Goal: Use online tool/utility: Utilize a website feature to perform a specific function

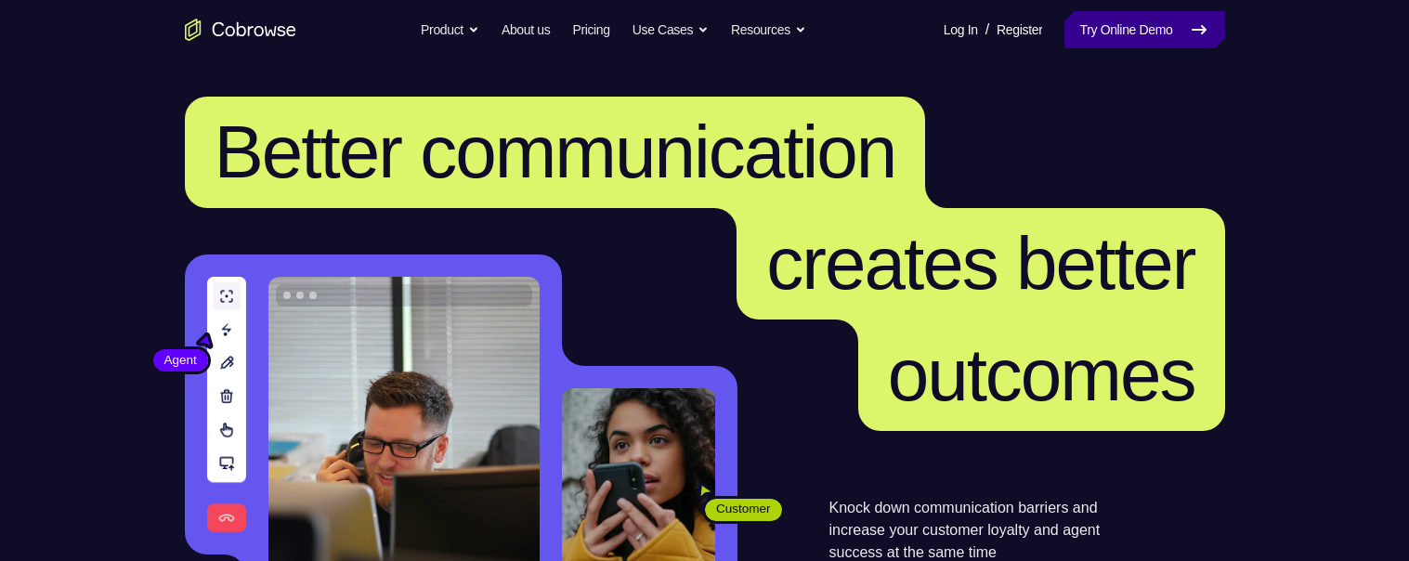
click at [1160, 33] on link "Try Online Demo" at bounding box center [1144, 29] width 160 height 37
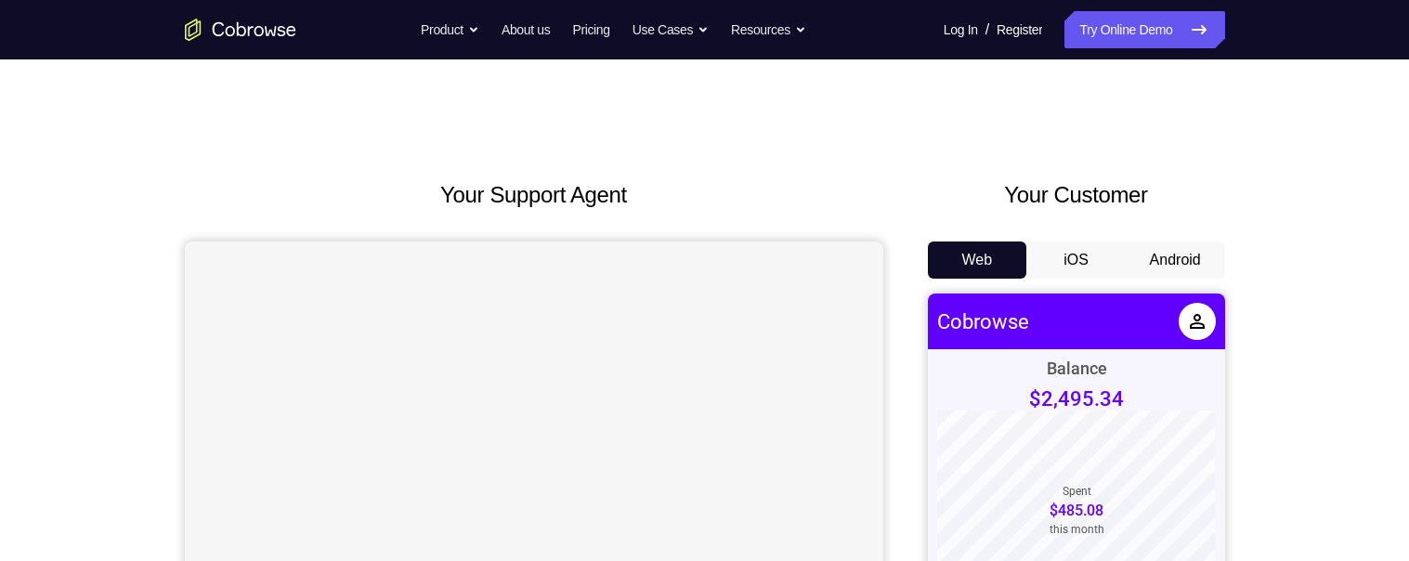
click at [1191, 254] on button "Android" at bounding box center [1175, 259] width 99 height 37
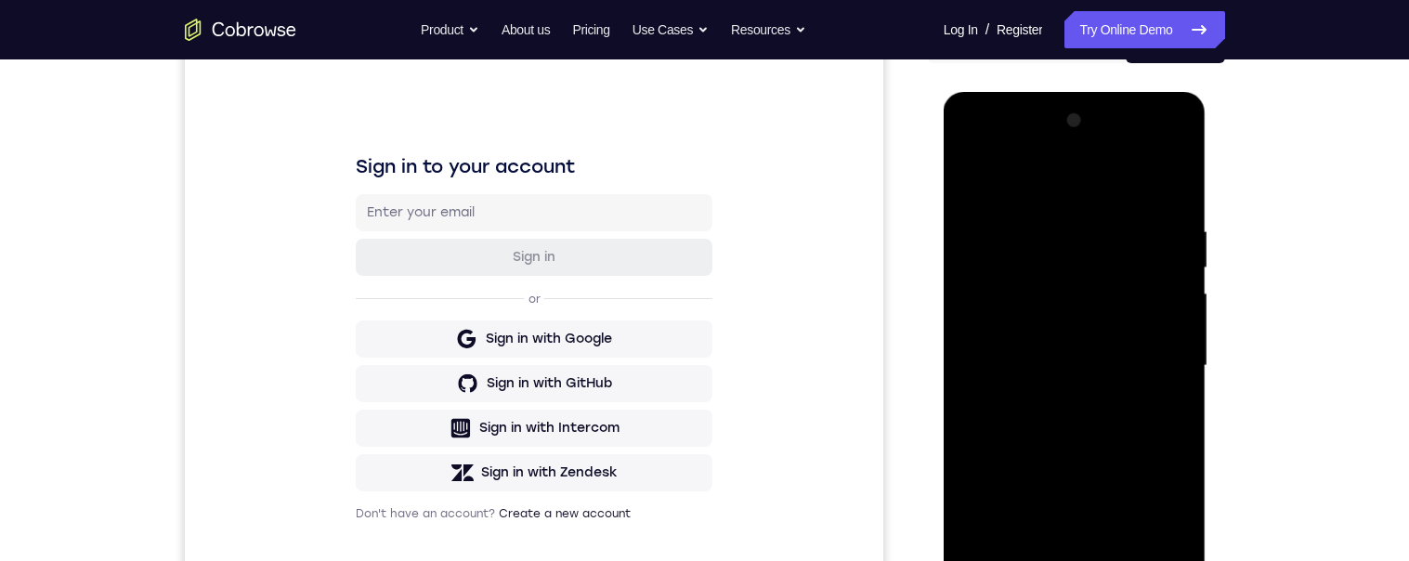
scroll to position [351, 0]
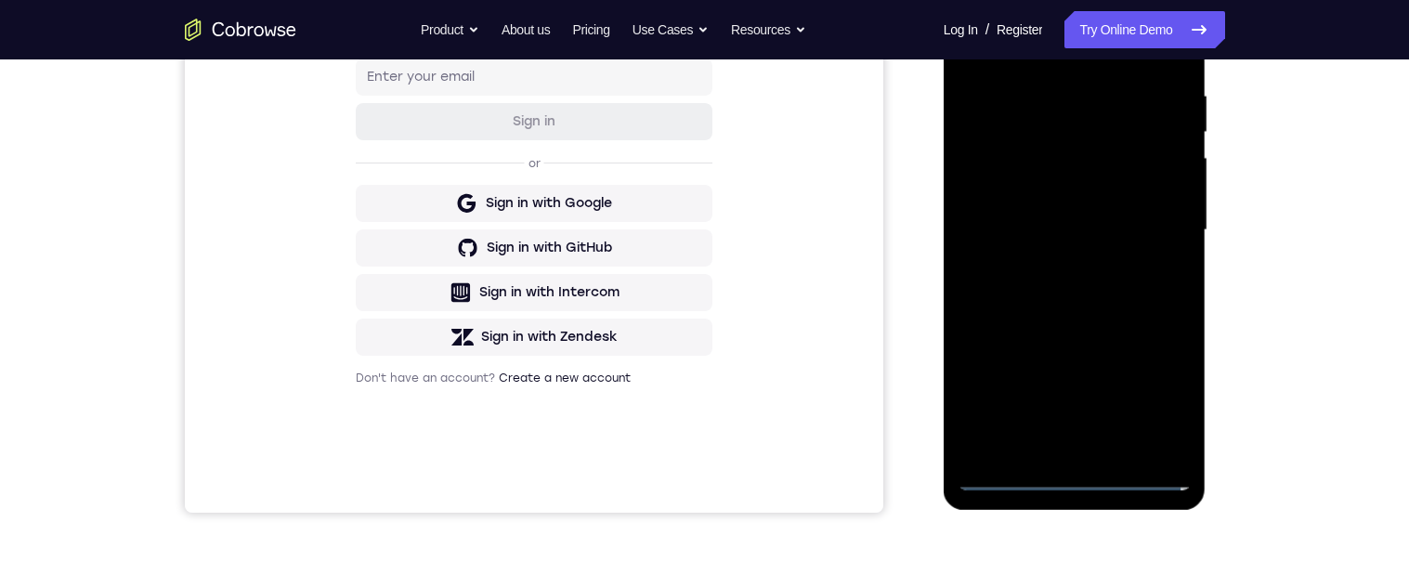
click at [1077, 483] on div at bounding box center [1074, 230] width 234 height 520
click at [1164, 397] on div at bounding box center [1074, 230] width 234 height 520
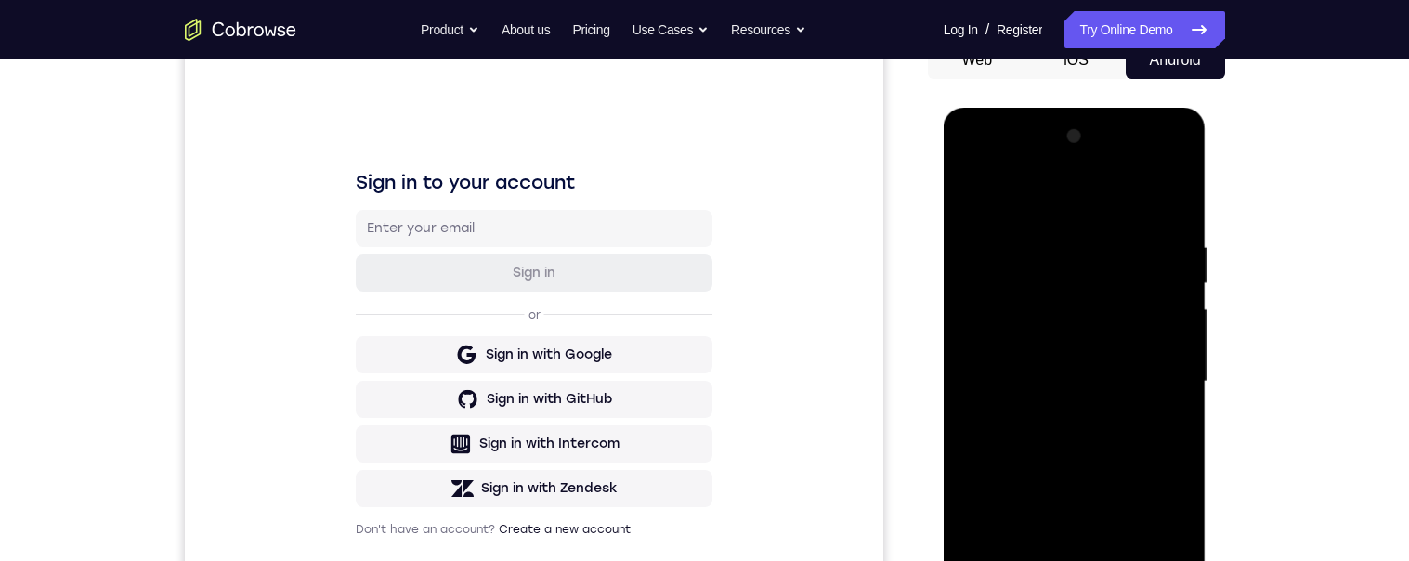
click at [1051, 189] on div at bounding box center [1074, 382] width 234 height 520
click at [1152, 380] on div at bounding box center [1074, 382] width 234 height 520
click at [1051, 427] on div at bounding box center [1074, 382] width 234 height 520
click at [1068, 365] on div at bounding box center [1074, 382] width 234 height 520
click at [1091, 343] on div at bounding box center [1074, 382] width 234 height 520
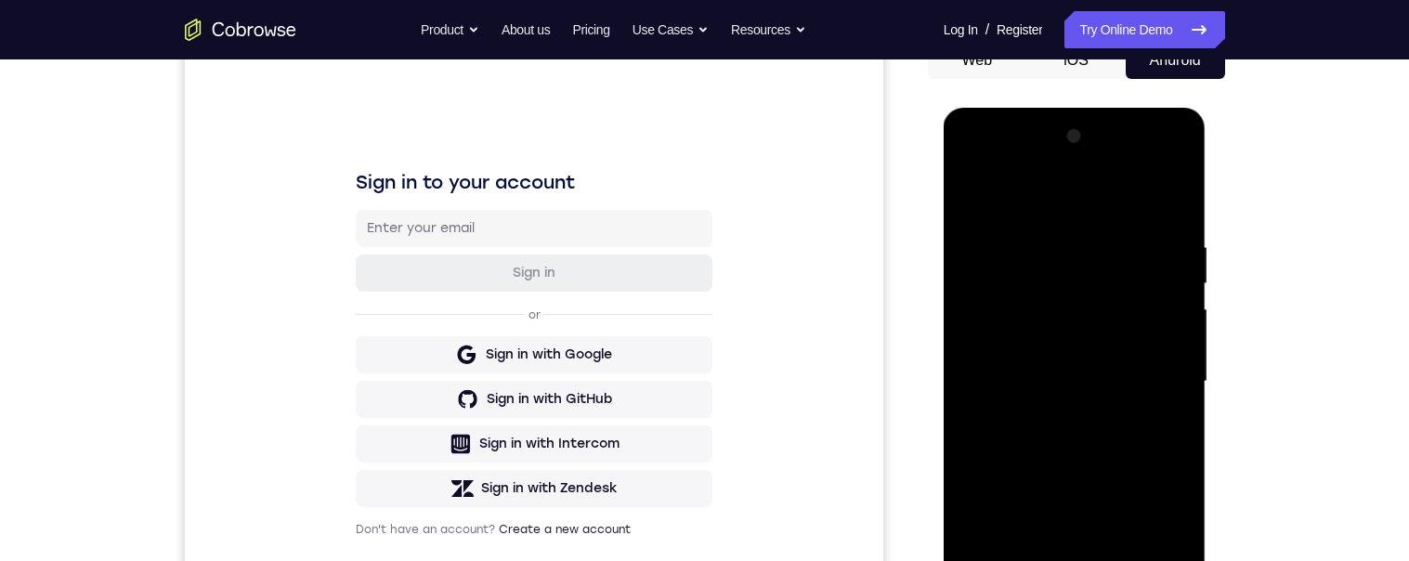
click at [1111, 384] on div at bounding box center [1074, 382] width 234 height 520
click at [1134, 452] on div at bounding box center [1074, 382] width 234 height 520
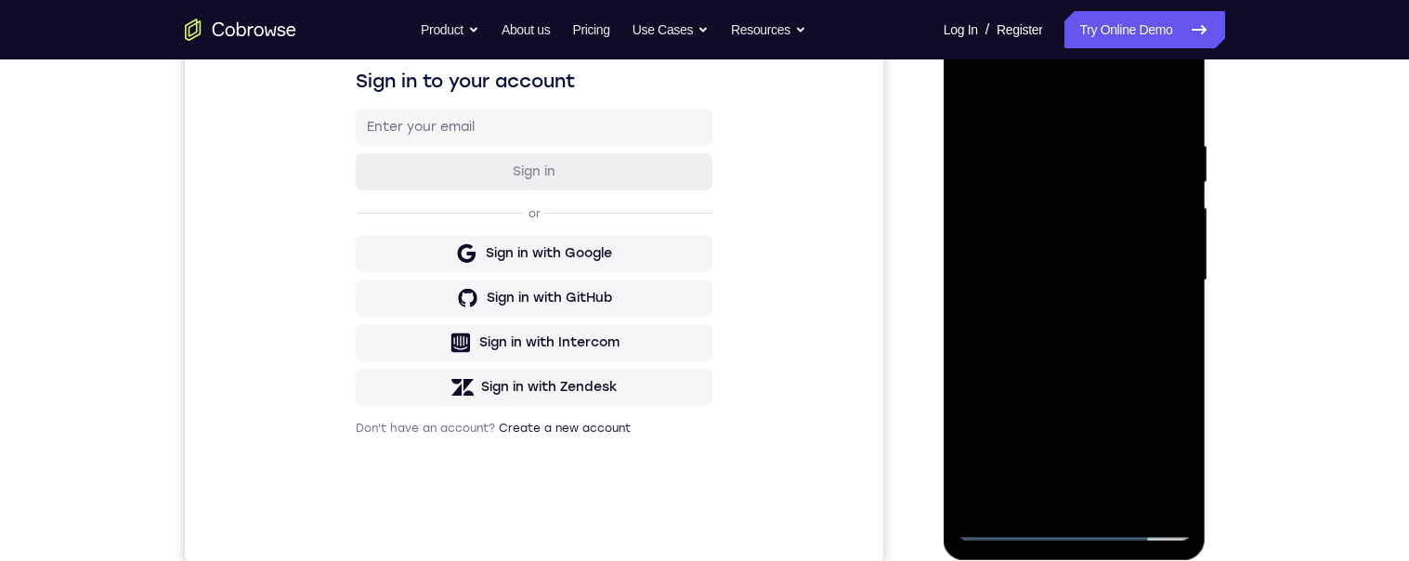
click at [1125, 334] on div at bounding box center [1074, 280] width 234 height 520
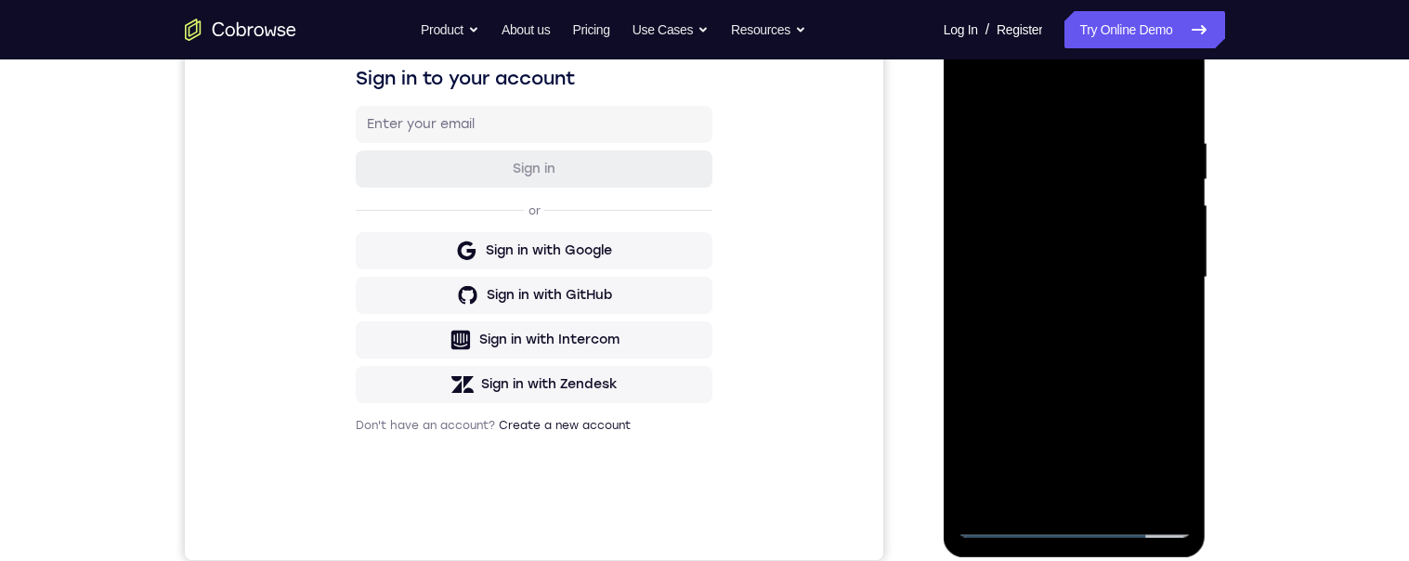
click at [1126, 340] on div at bounding box center [1074, 278] width 234 height 520
click at [1131, 358] on div at bounding box center [1074, 278] width 234 height 520
click at [1124, 493] on div at bounding box center [1074, 278] width 234 height 520
click at [1121, 498] on div at bounding box center [1074, 278] width 234 height 520
click at [1109, 380] on div at bounding box center [1074, 278] width 234 height 520
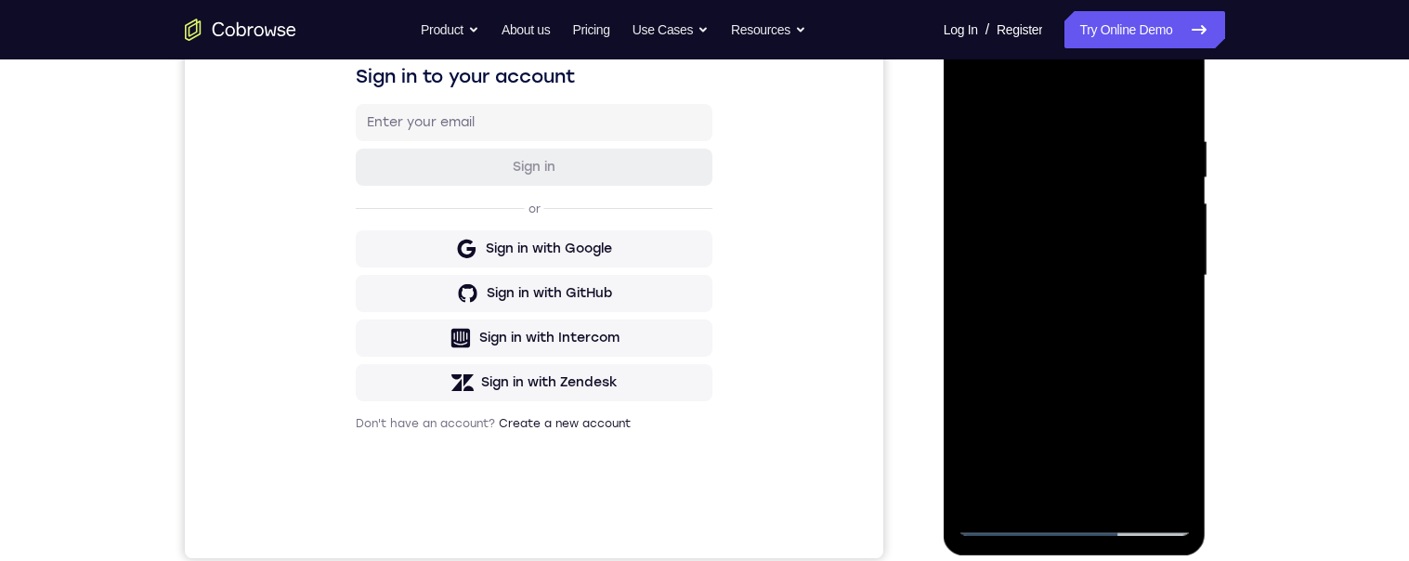
scroll to position [305, 0]
click at [1066, 221] on div at bounding box center [1074, 277] width 234 height 520
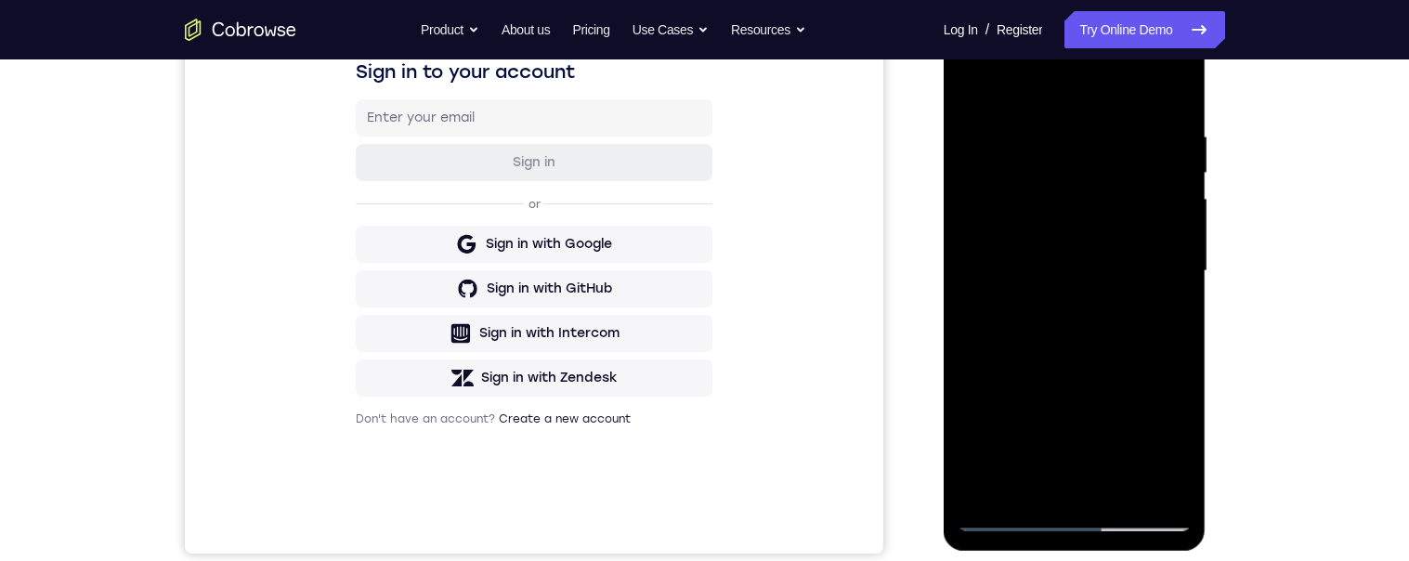
click at [1036, 450] on div at bounding box center [1074, 271] width 234 height 520
click at [1103, 446] on div at bounding box center [1074, 271] width 234 height 520
click at [1072, 319] on div at bounding box center [1074, 271] width 234 height 520
click at [1101, 443] on div at bounding box center [1074, 271] width 234 height 520
click at [1052, 362] on div at bounding box center [1074, 271] width 234 height 520
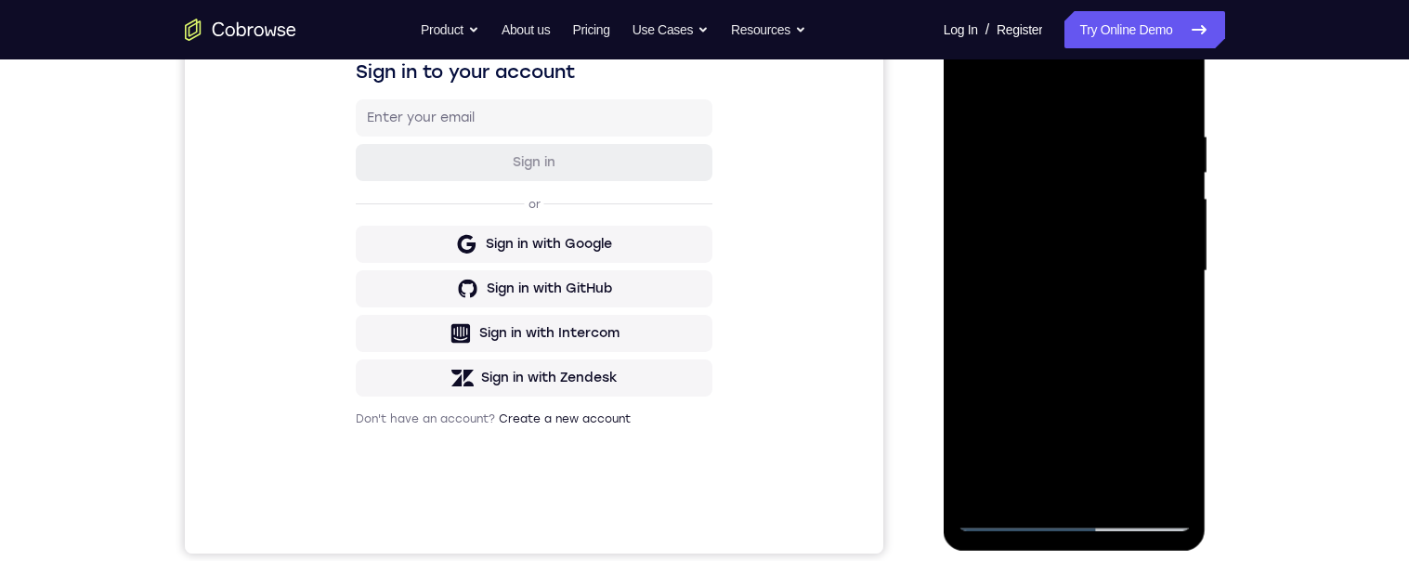
scroll to position [313, 0]
click at [1100, 438] on div at bounding box center [1074, 268] width 234 height 520
click at [1166, 313] on div at bounding box center [1074, 268] width 234 height 520
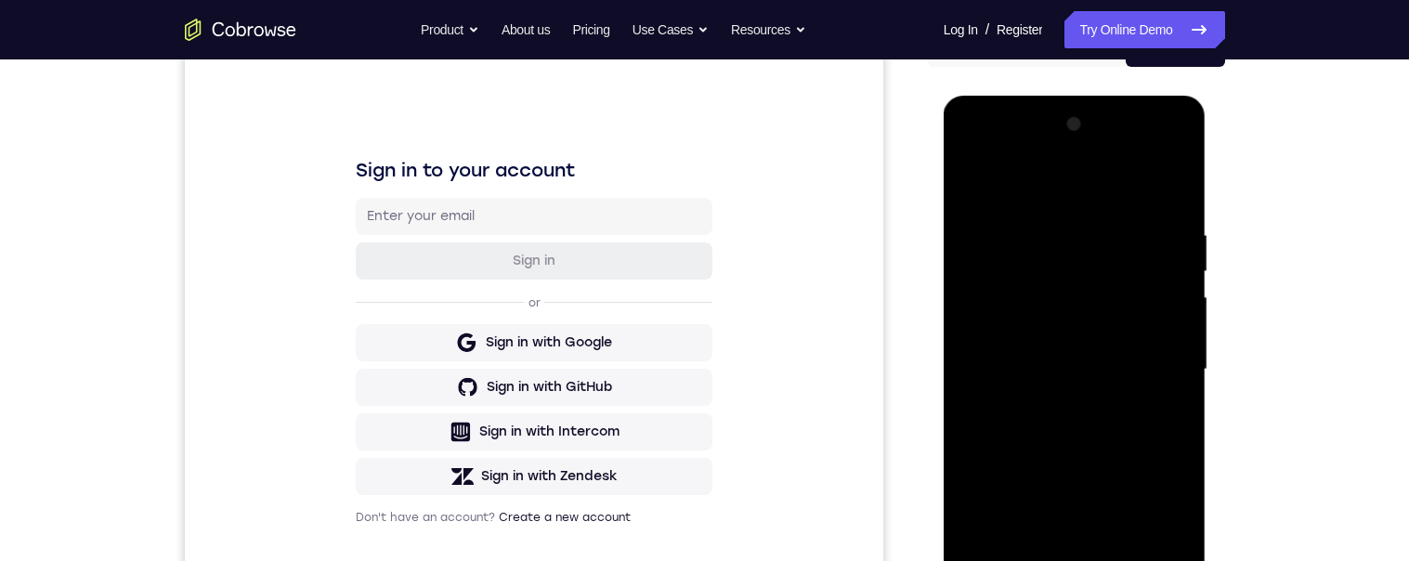
click at [972, 180] on div at bounding box center [1074, 370] width 234 height 520
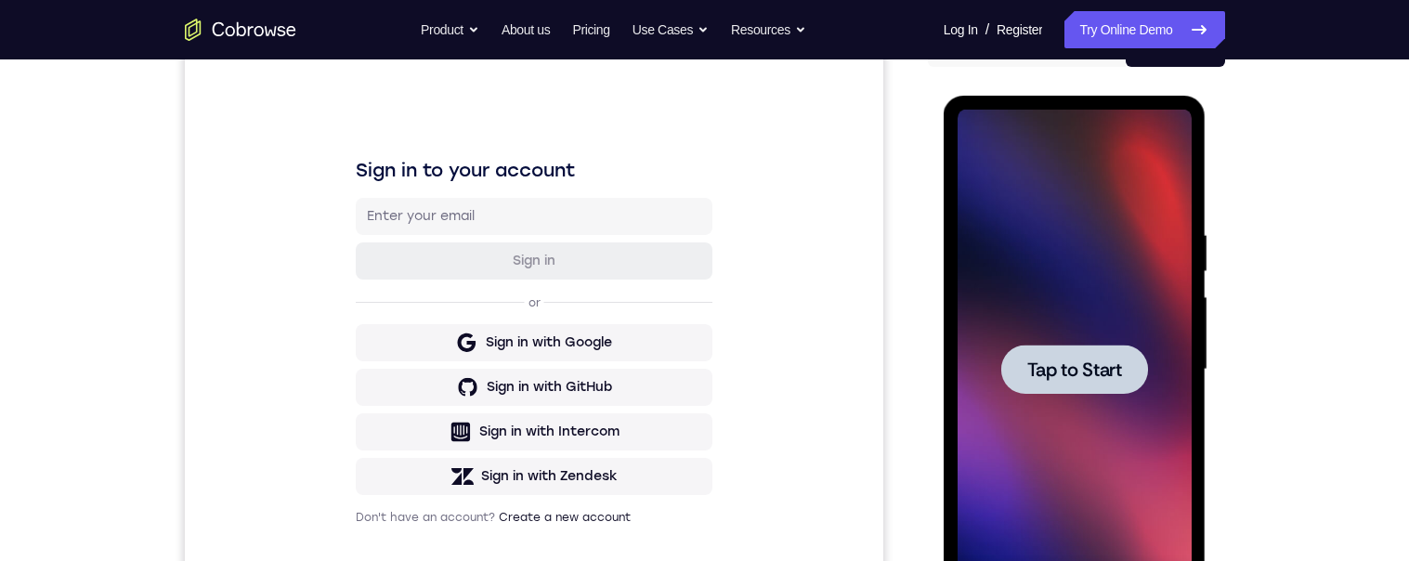
click at [1061, 345] on div at bounding box center [1074, 369] width 147 height 49
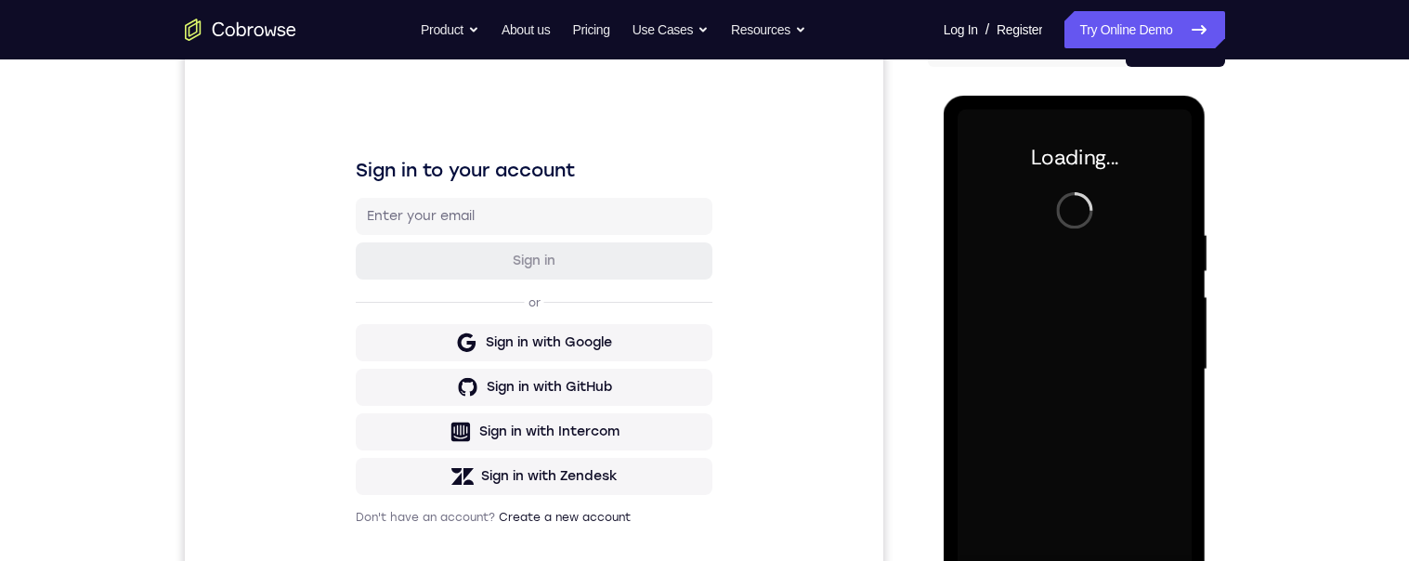
scroll to position [369, 0]
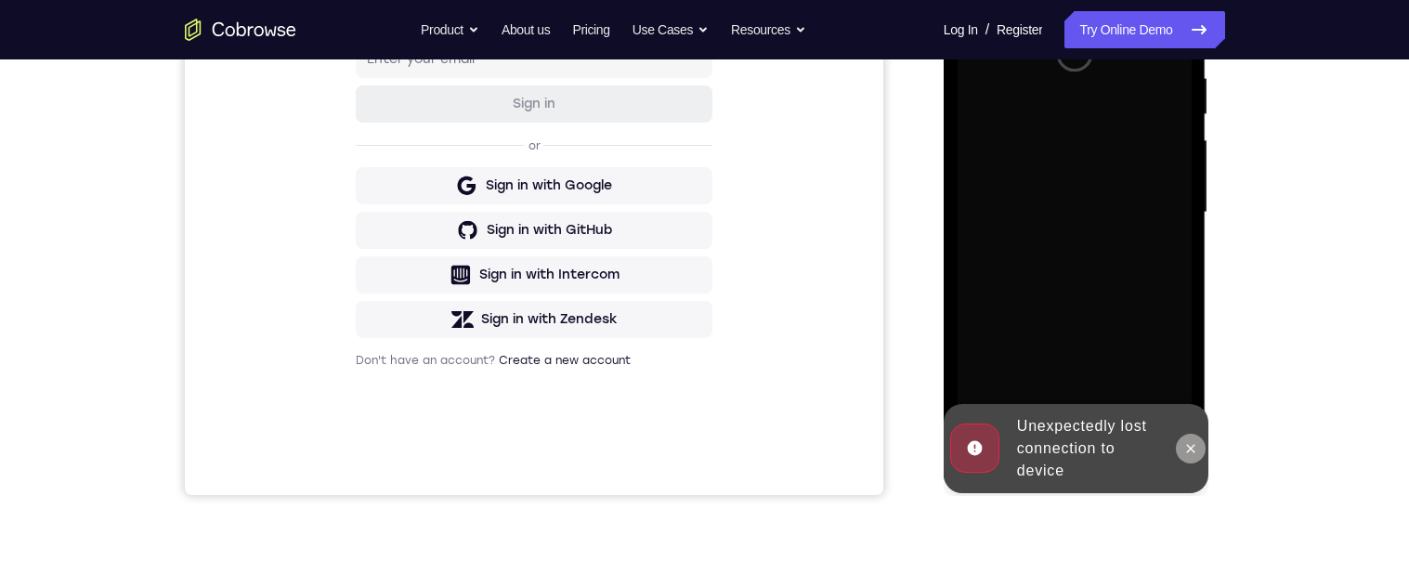
click at [1195, 447] on icon at bounding box center [1190, 448] width 15 height 15
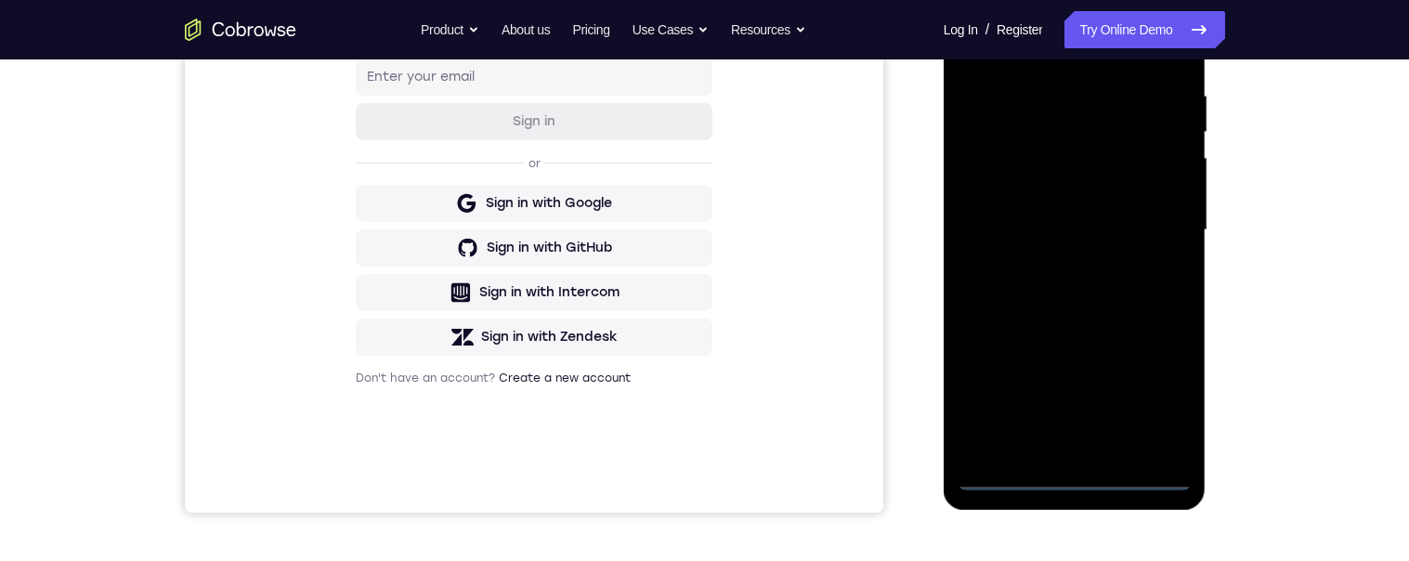
scroll to position [459, 0]
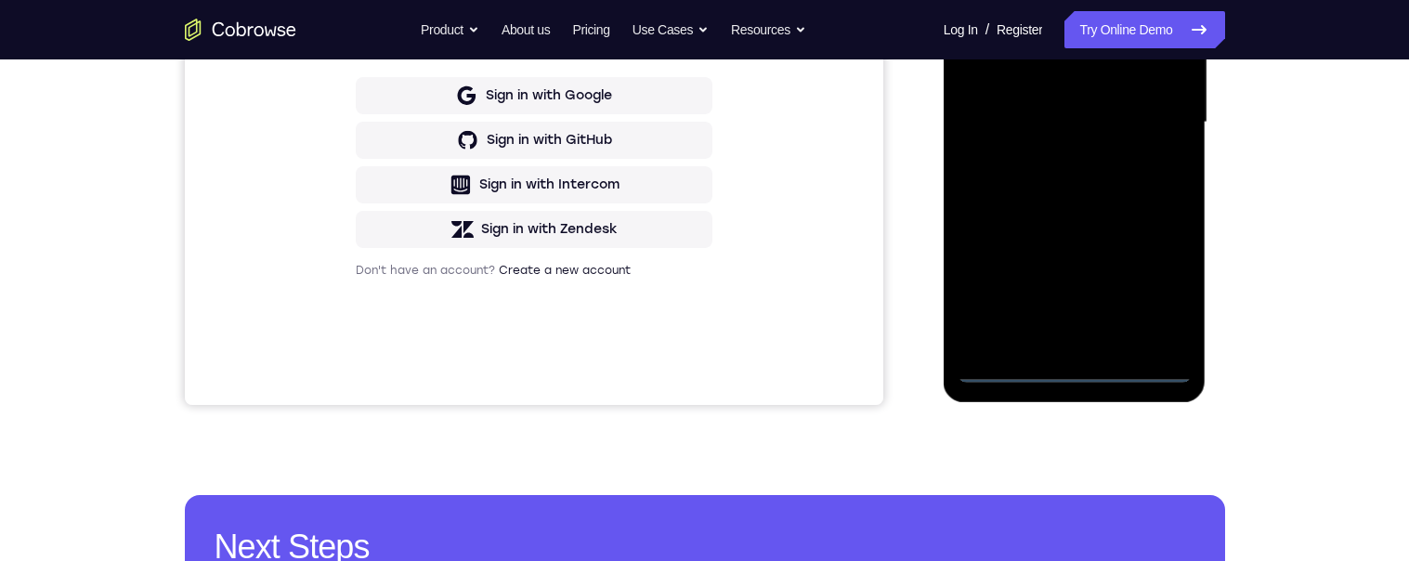
click at [1075, 366] on div at bounding box center [1074, 123] width 234 height 520
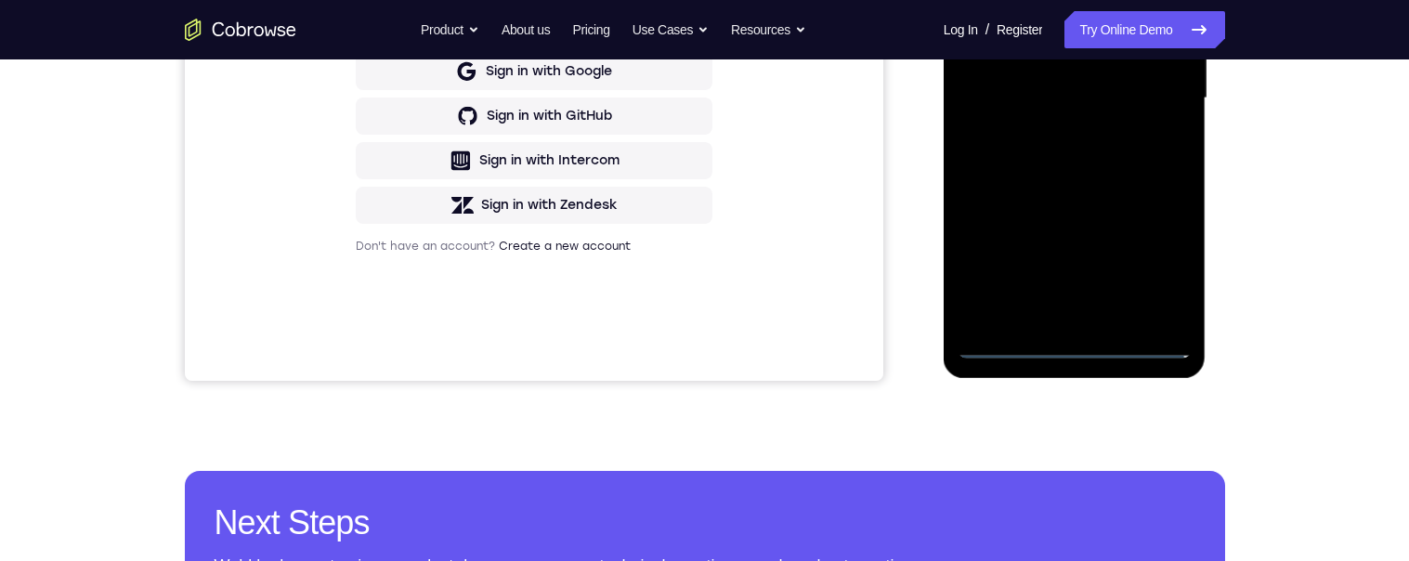
click at [1072, 354] on div at bounding box center [1074, 98] width 234 height 520
click at [1072, 357] on div at bounding box center [1074, 98] width 234 height 520
click at [1076, 351] on div at bounding box center [1074, 98] width 234 height 520
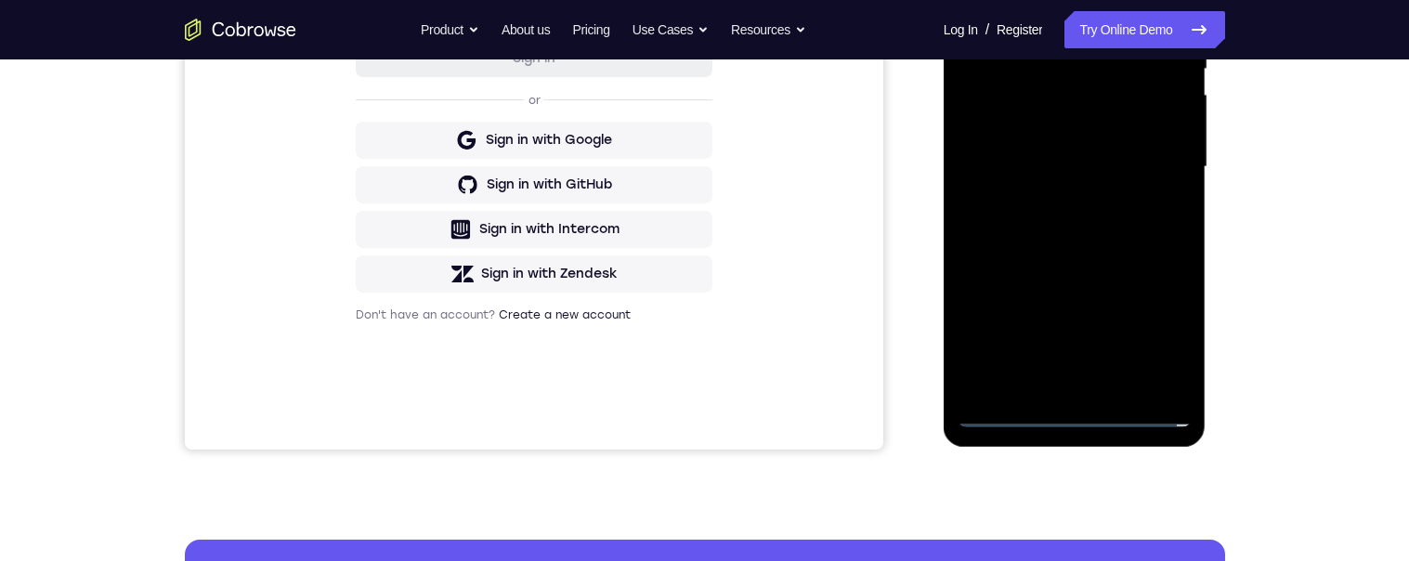
click at [1152, 319] on div at bounding box center [1074, 167] width 234 height 520
click at [1157, 339] on div at bounding box center [1074, 167] width 234 height 520
click at [1148, 334] on div at bounding box center [1074, 167] width 234 height 520
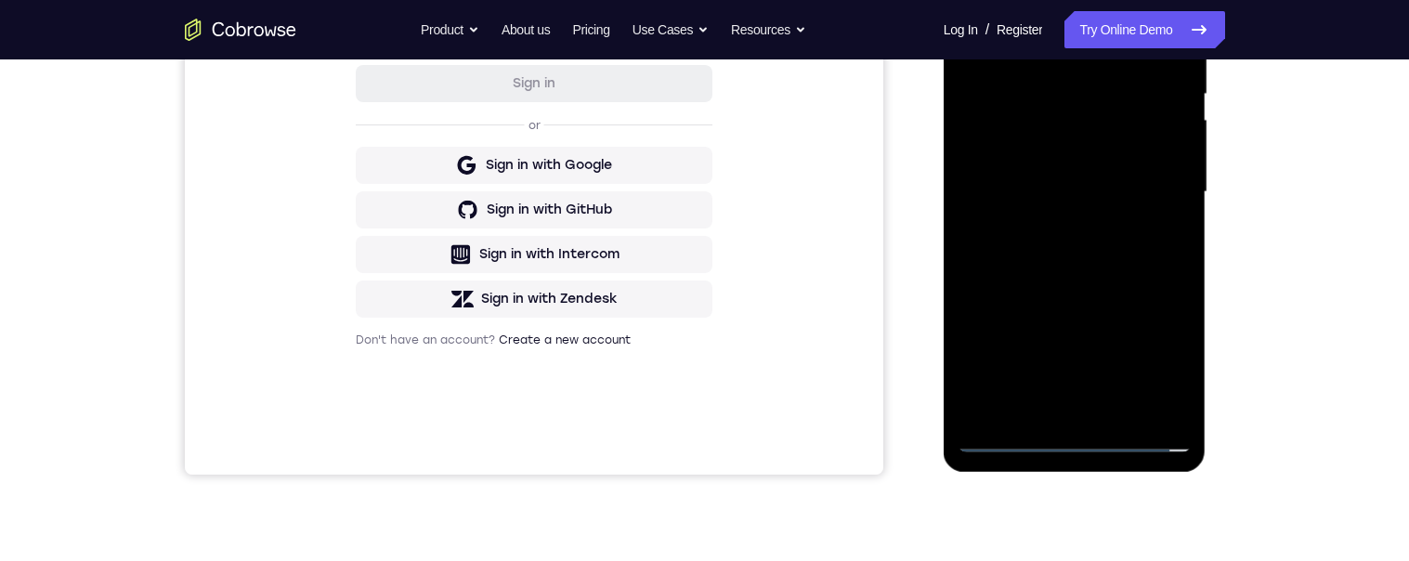
scroll to position [384, 0]
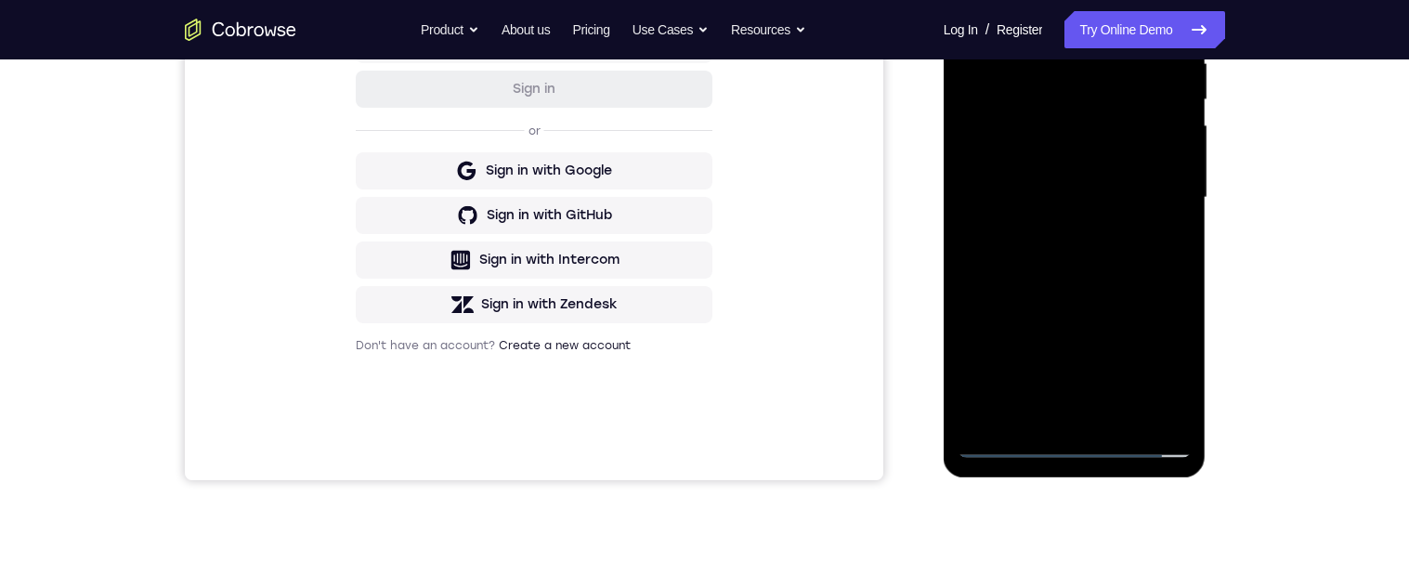
click at [1154, 369] on div at bounding box center [1074, 198] width 234 height 520
click at [1161, 360] on div at bounding box center [1074, 198] width 234 height 520
click at [1158, 374] on div at bounding box center [1074, 198] width 234 height 520
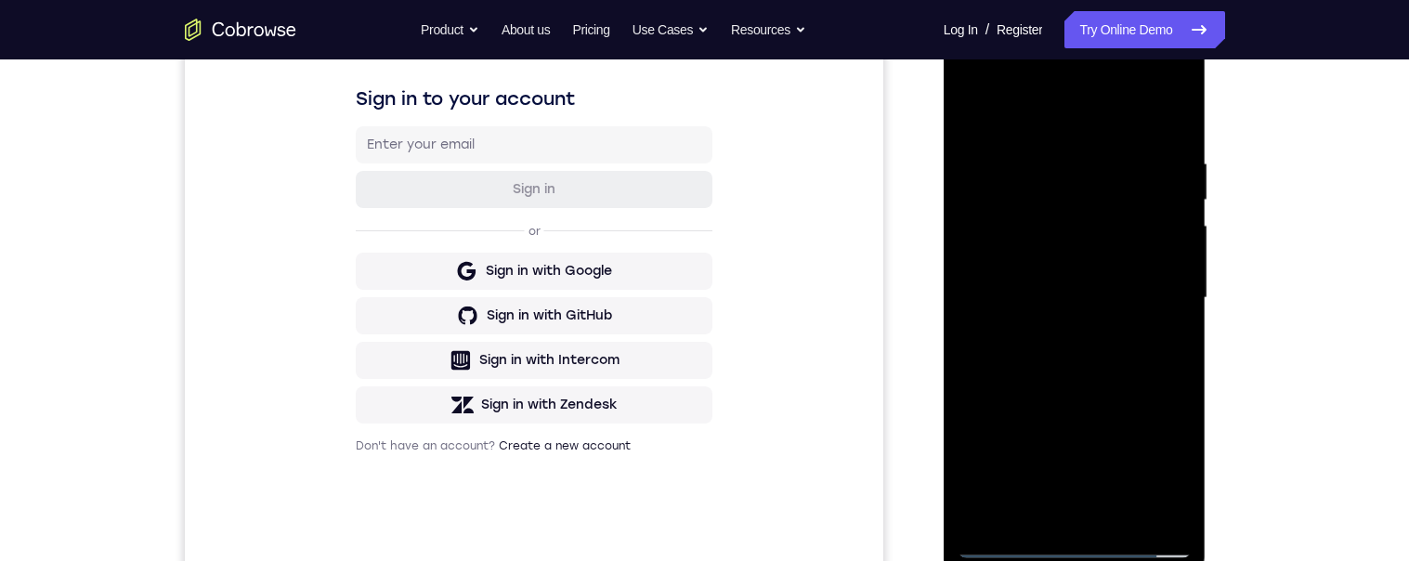
scroll to position [189, 0]
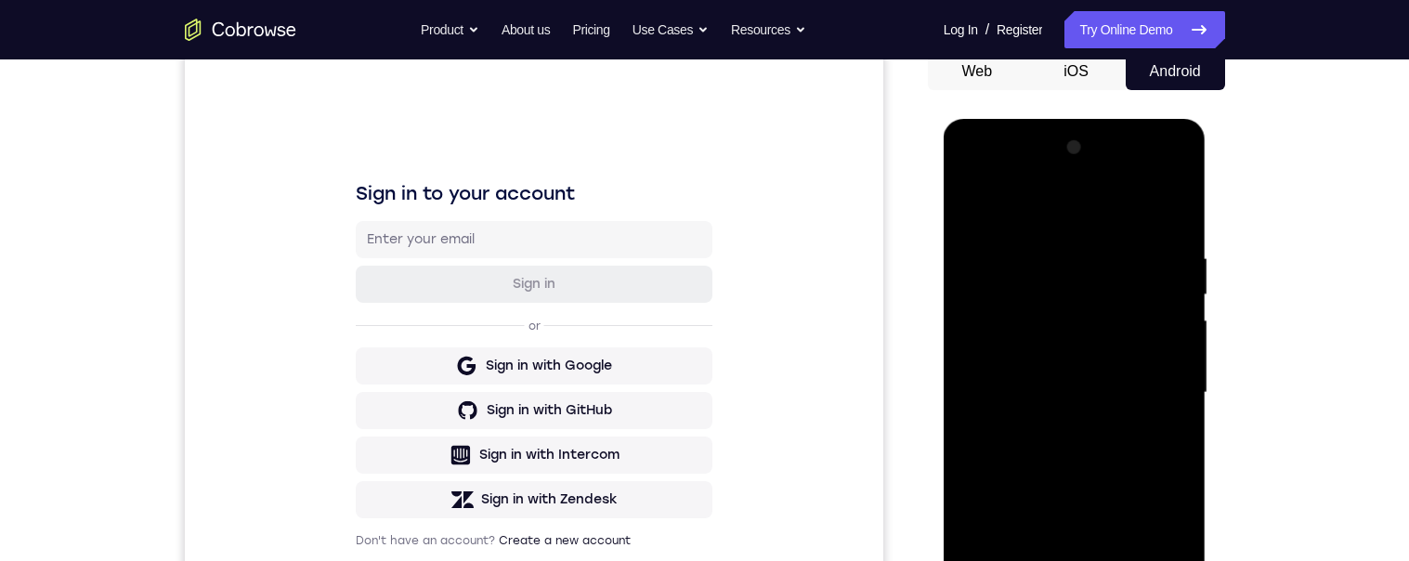
click at [1020, 205] on div at bounding box center [1074, 393] width 234 height 520
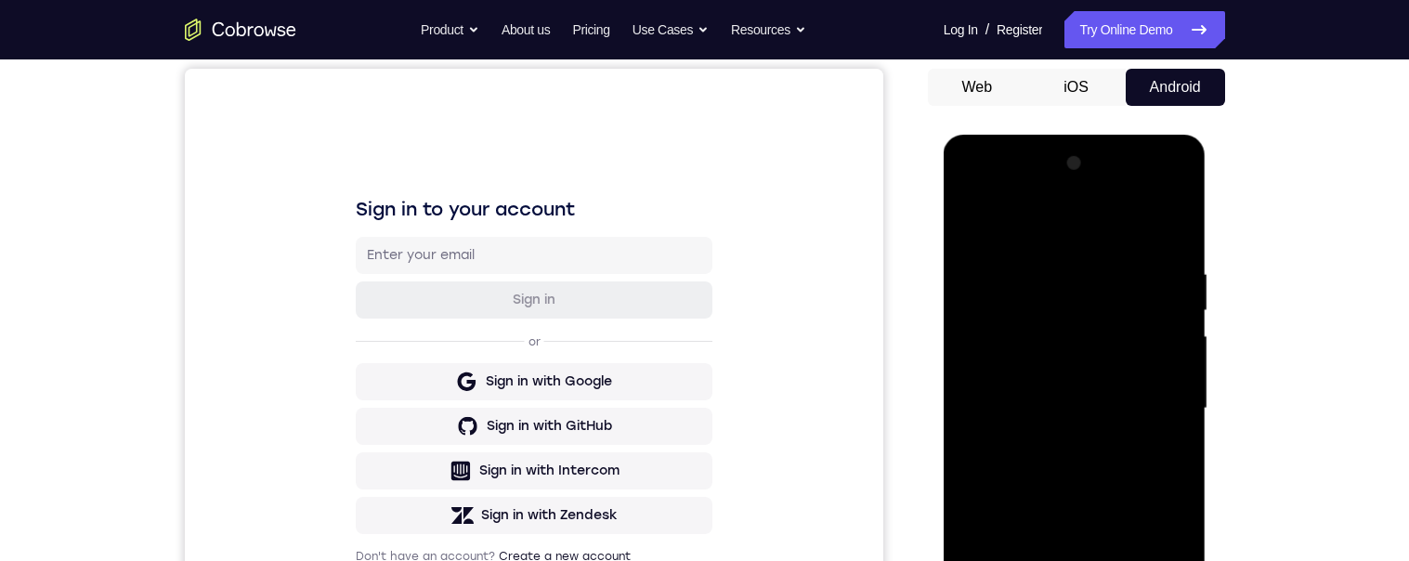
click at [1154, 399] on div at bounding box center [1074, 409] width 234 height 520
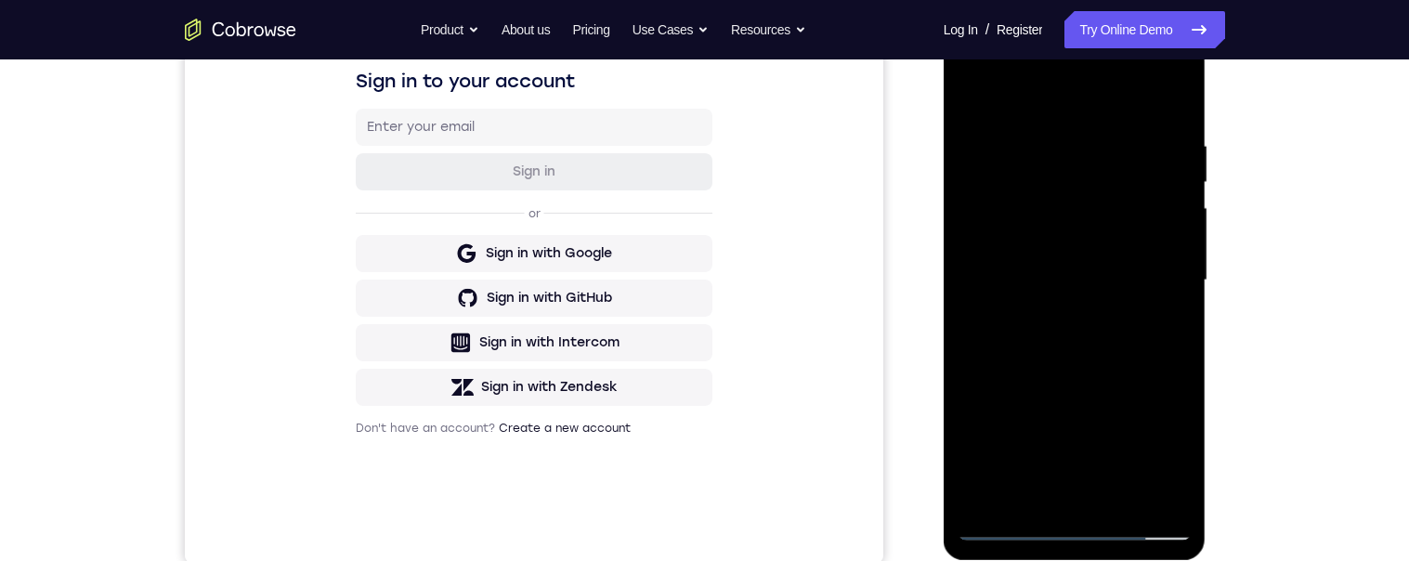
scroll to position [287, 0]
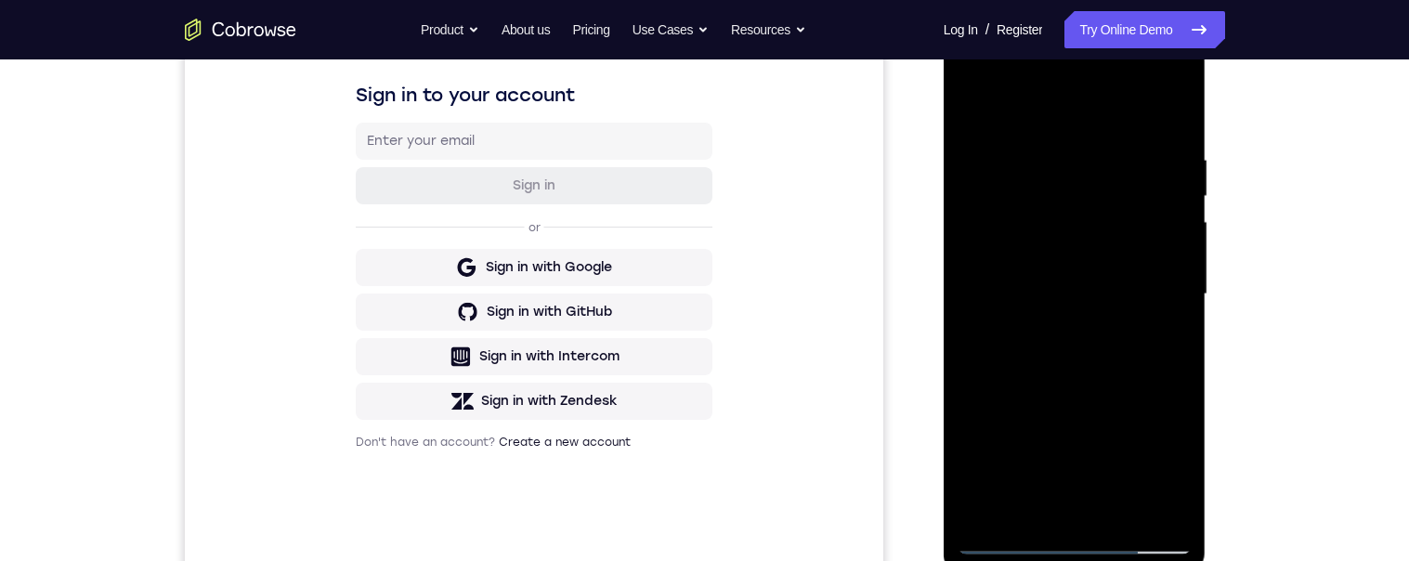
click at [1055, 511] on div at bounding box center [1074, 294] width 234 height 520
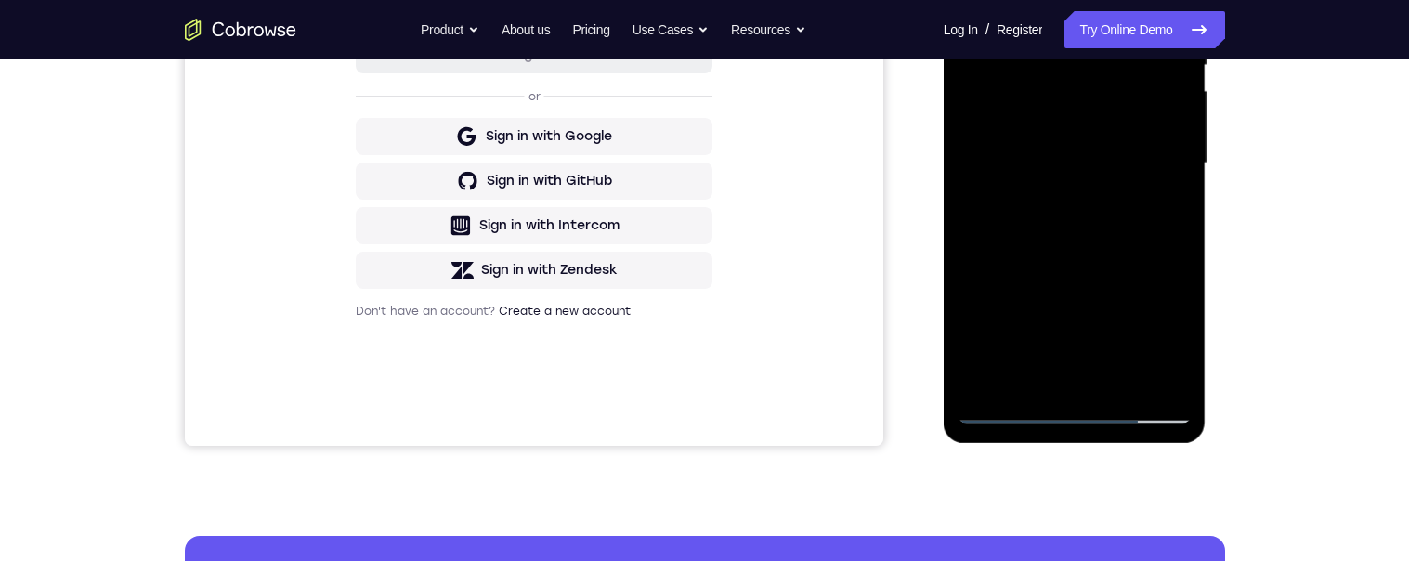
scroll to position [423, 0]
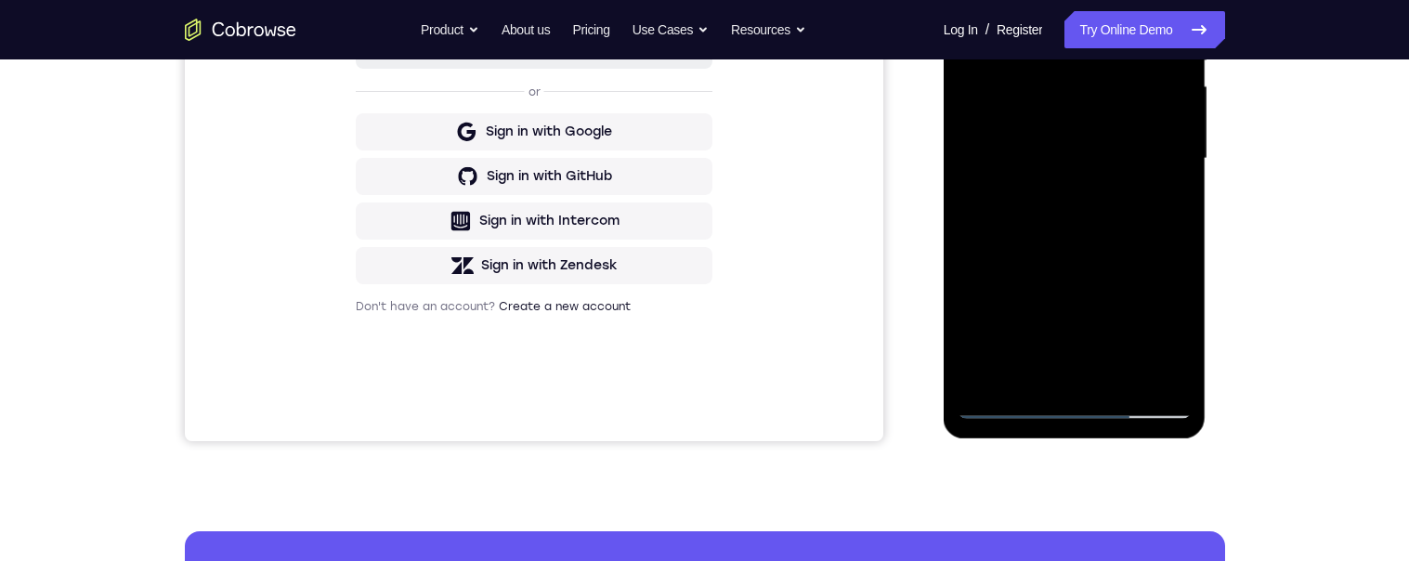
click at [1058, 384] on div at bounding box center [1074, 159] width 234 height 520
click at [1115, 143] on div at bounding box center [1074, 159] width 234 height 520
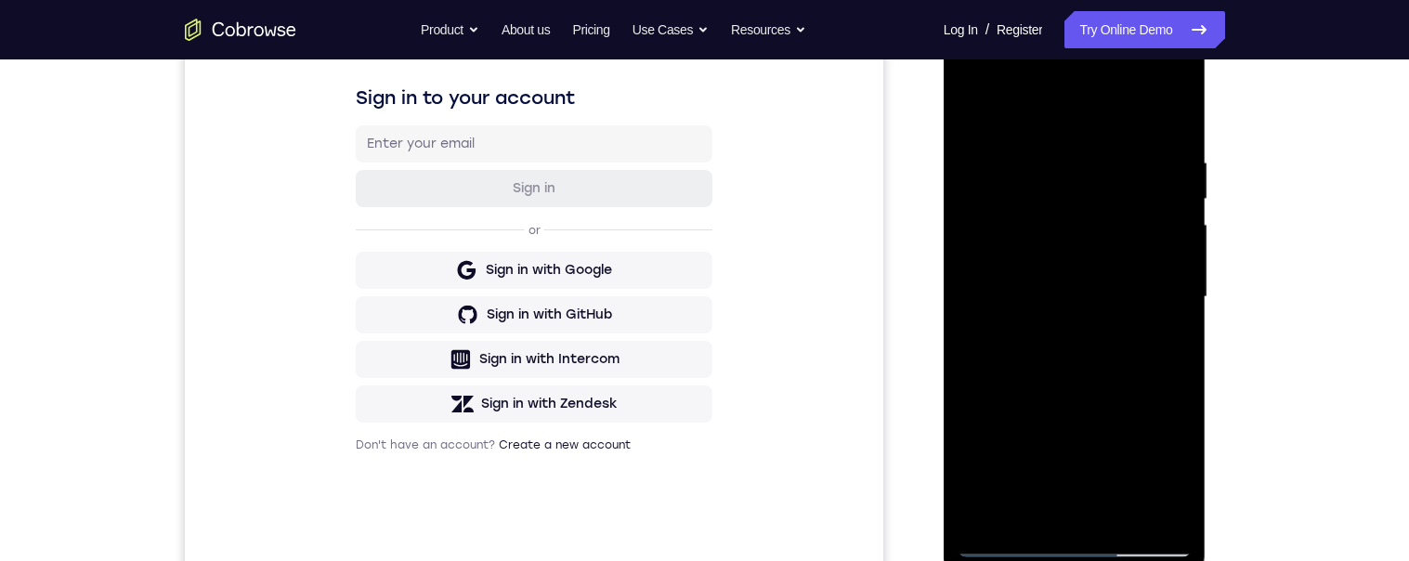
click at [969, 110] on div at bounding box center [1074, 297] width 234 height 520
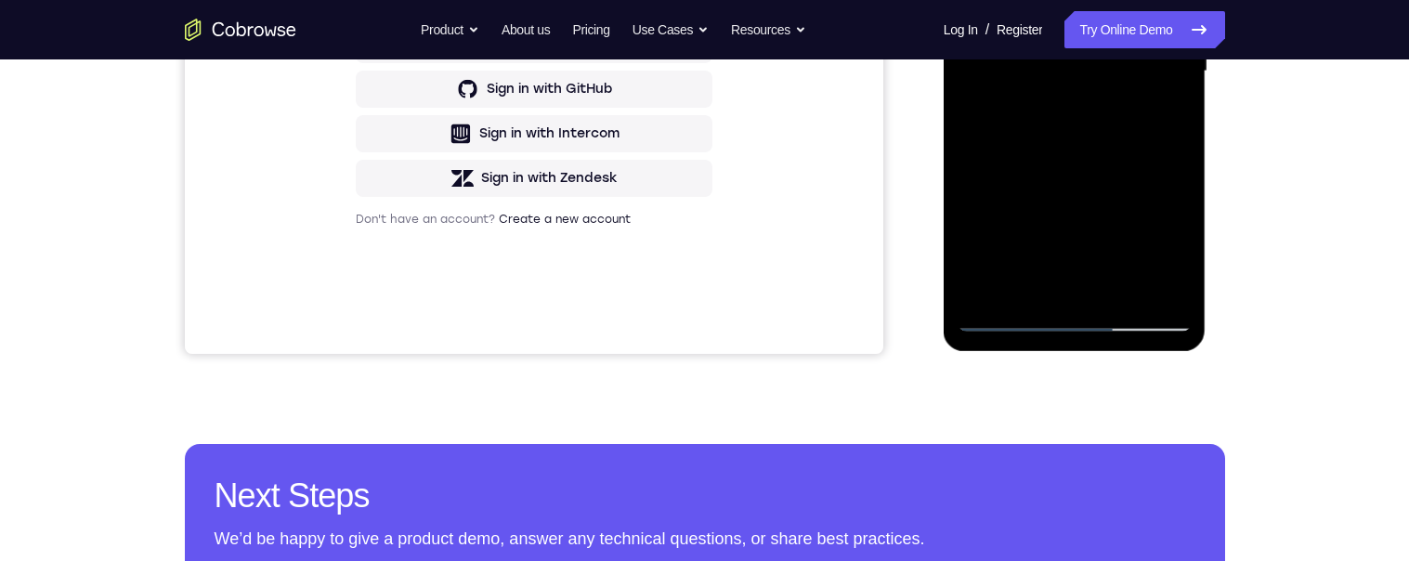
click at [1014, 319] on div at bounding box center [1074, 71] width 234 height 520
click at [969, 0] on div at bounding box center [1074, 71] width 234 height 520
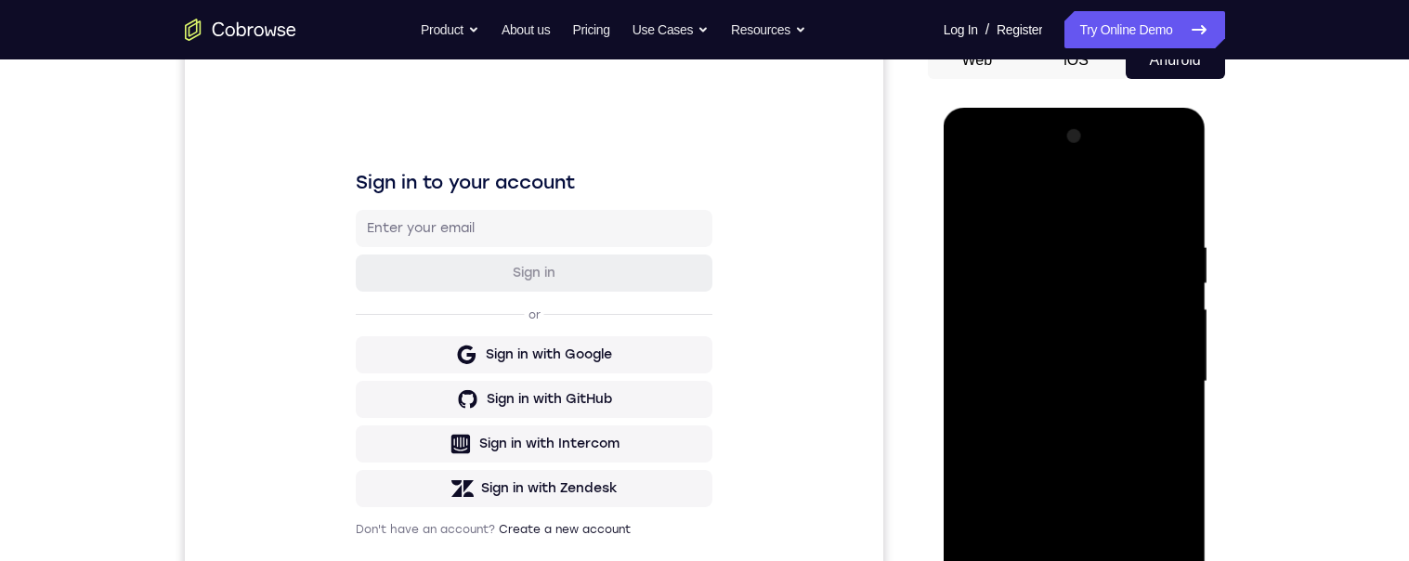
click at [1055, 371] on div at bounding box center [1074, 382] width 234 height 520
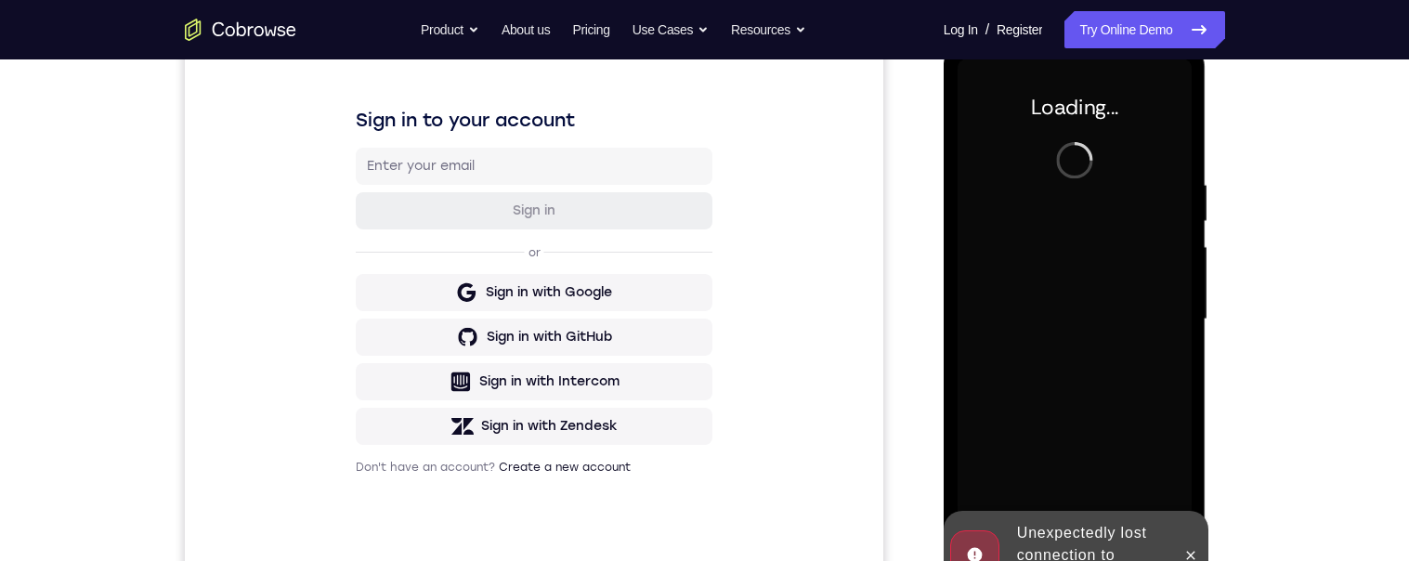
scroll to position [285, 0]
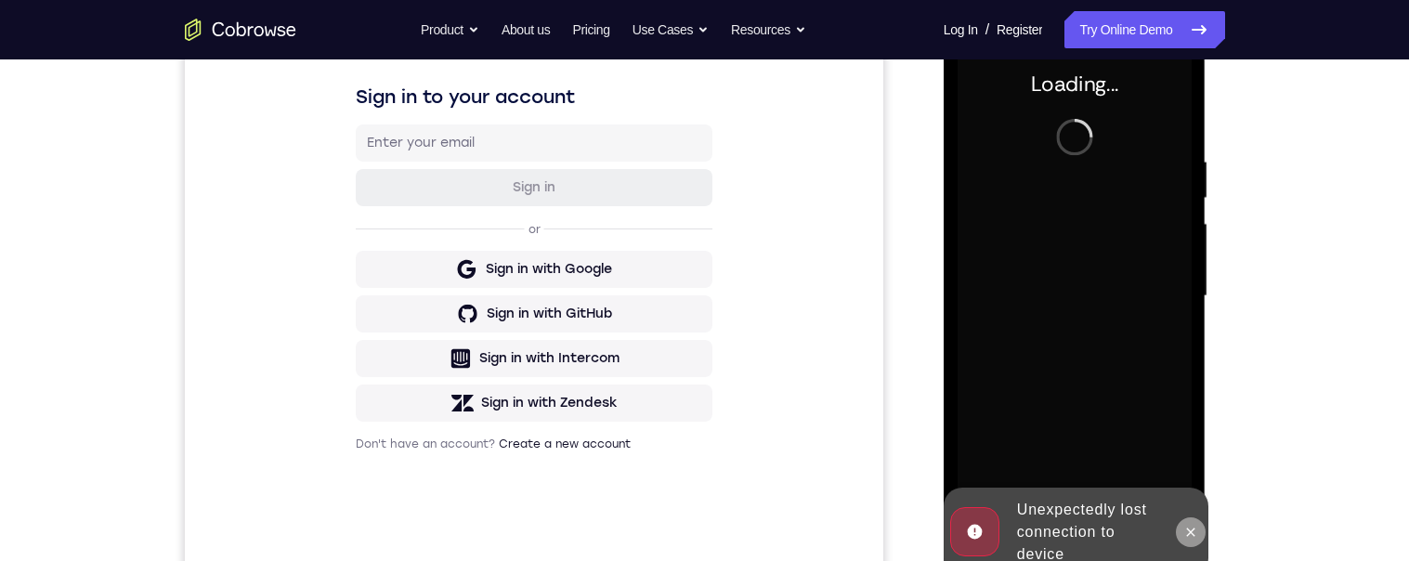
click at [1202, 540] on button at bounding box center [1191, 532] width 30 height 30
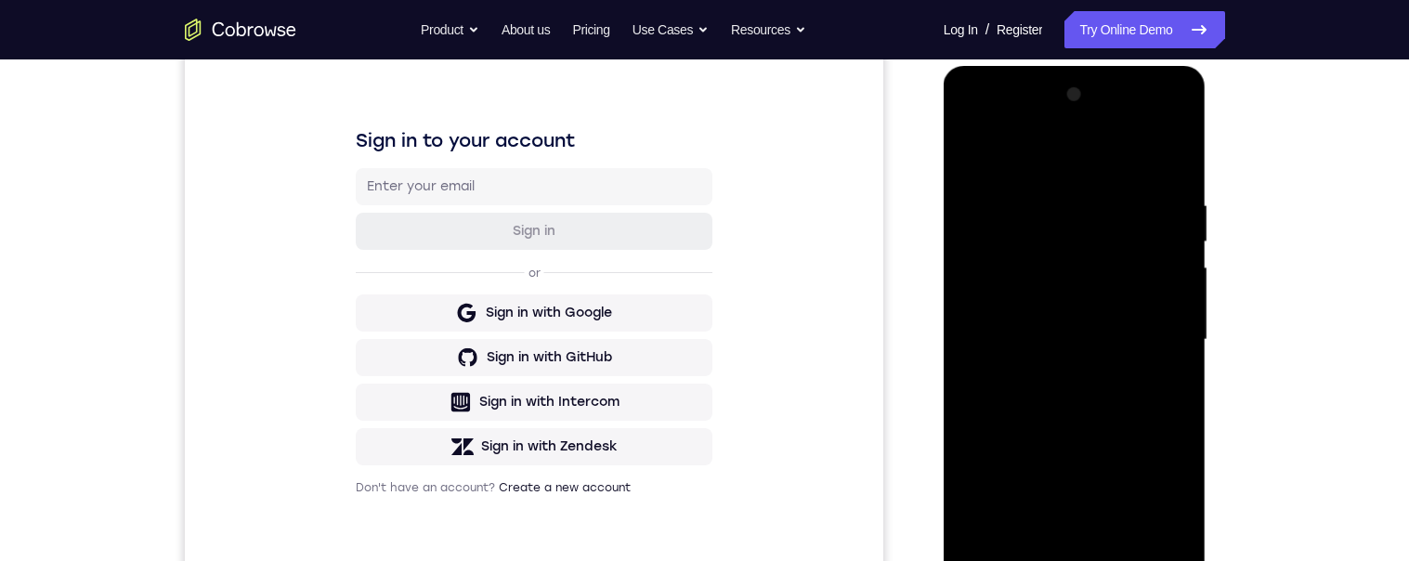
scroll to position [369, 0]
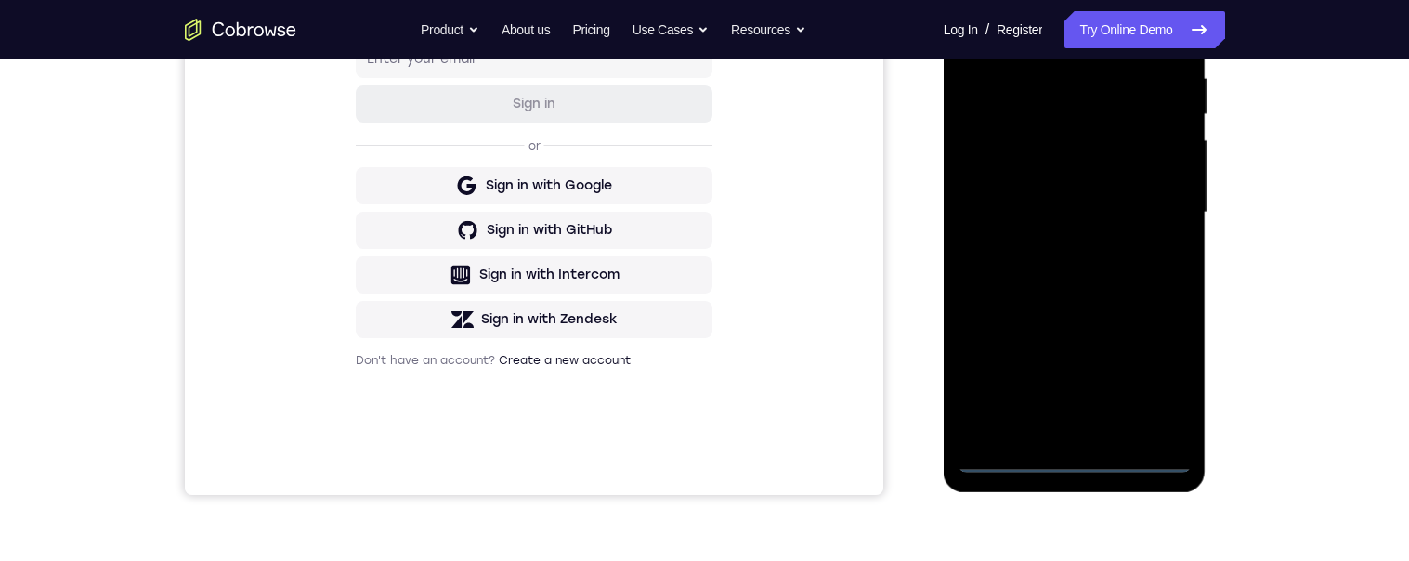
click at [1071, 463] on div at bounding box center [1074, 213] width 234 height 520
click at [1166, 375] on div at bounding box center [1074, 213] width 234 height 520
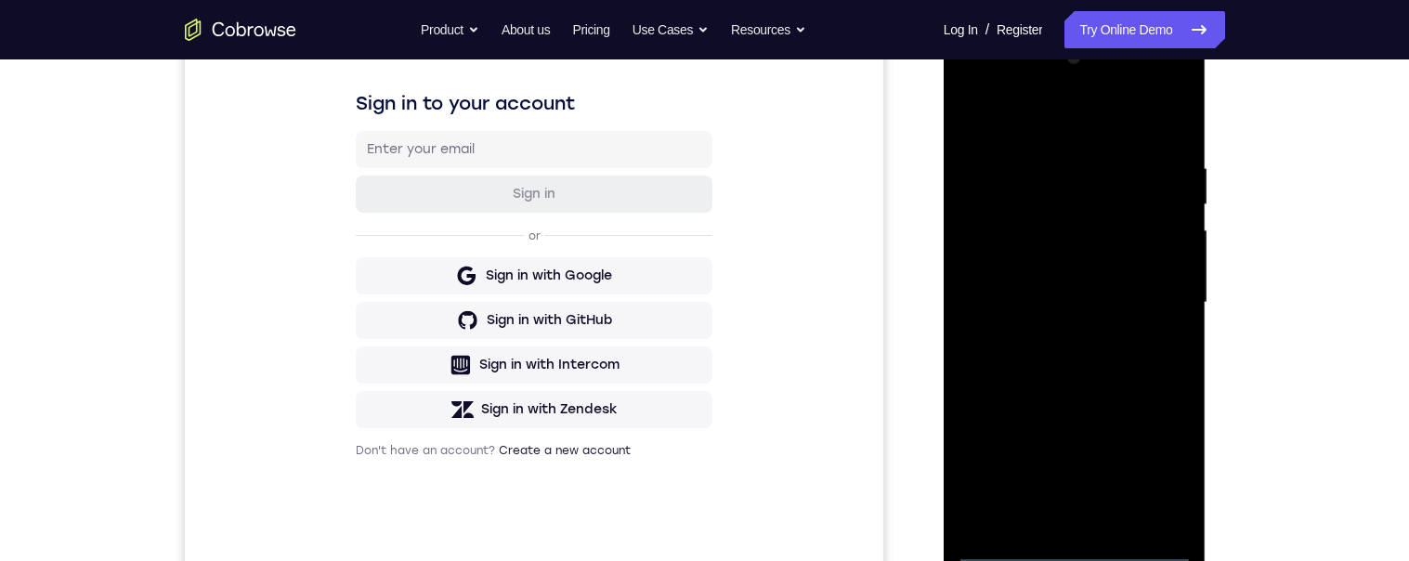
scroll to position [215, 0]
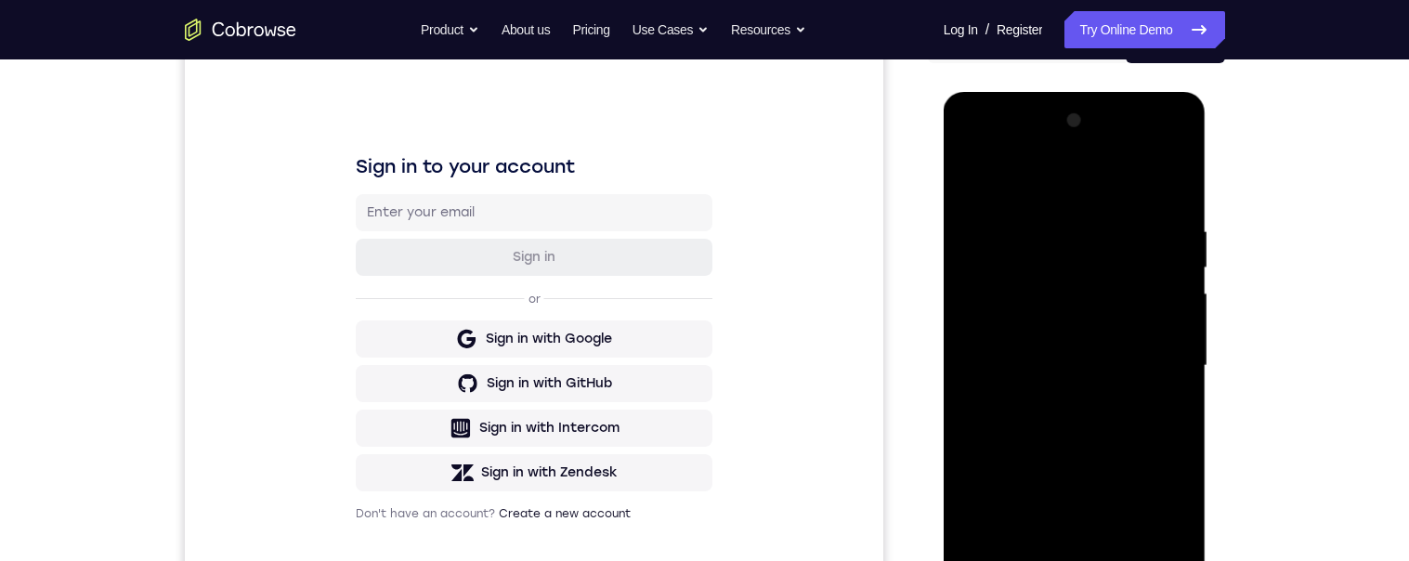
click at [1052, 188] on div at bounding box center [1074, 366] width 234 height 520
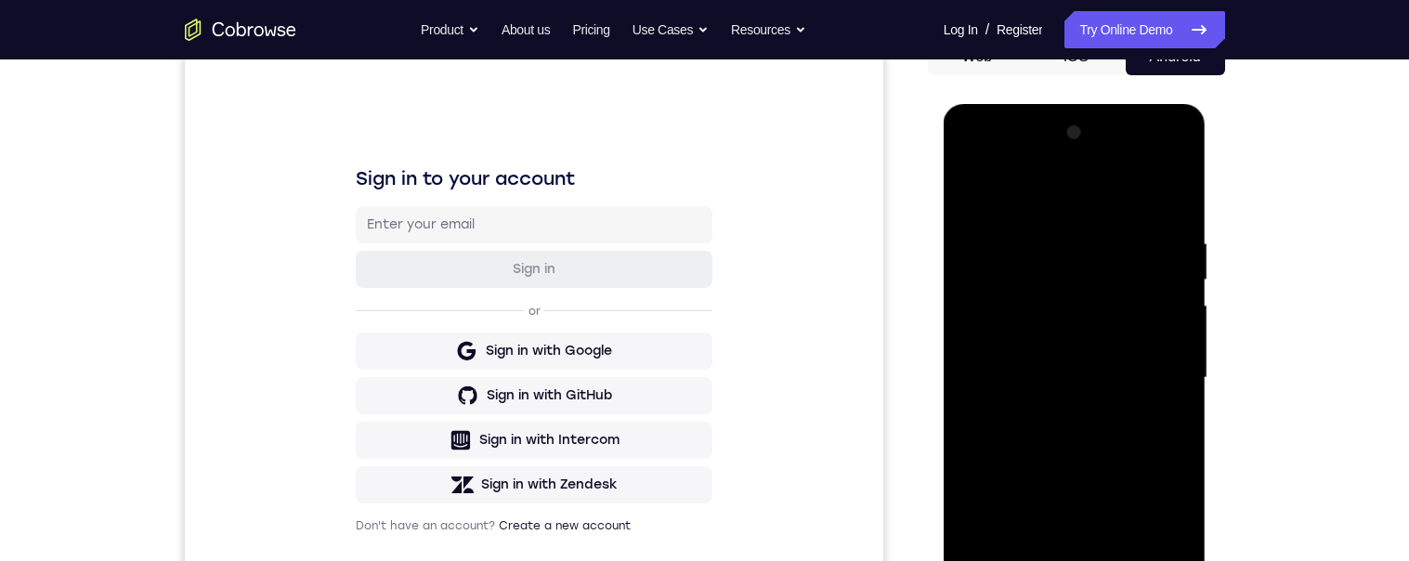
click at [1154, 371] on div at bounding box center [1074, 378] width 234 height 520
click at [1055, 413] on div at bounding box center [1074, 378] width 234 height 520
click at [1025, 359] on div at bounding box center [1074, 378] width 234 height 520
click at [1022, 334] on div at bounding box center [1074, 378] width 234 height 520
click at [1011, 378] on div at bounding box center [1074, 378] width 234 height 520
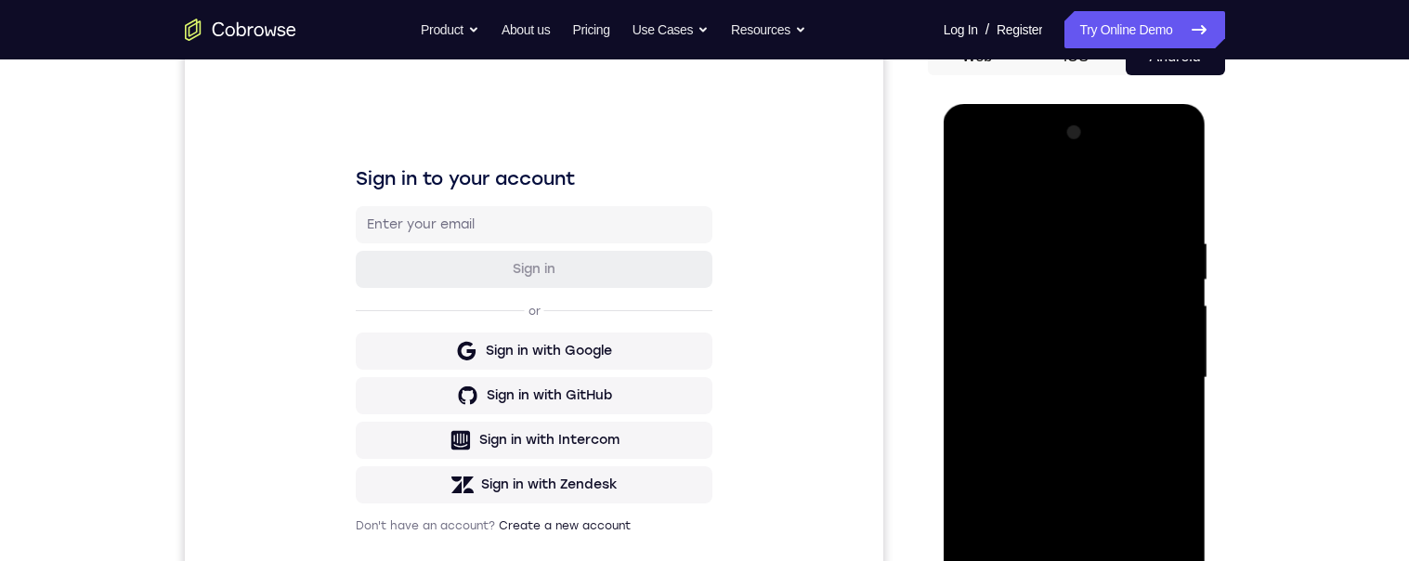
click at [1104, 444] on div at bounding box center [1074, 378] width 234 height 520
click at [1095, 436] on div at bounding box center [1074, 378] width 234 height 520
click at [1098, 435] on div at bounding box center [1074, 378] width 234 height 520
click at [1095, 443] on div at bounding box center [1074, 378] width 234 height 520
click at [1109, 434] on div at bounding box center [1074, 378] width 234 height 520
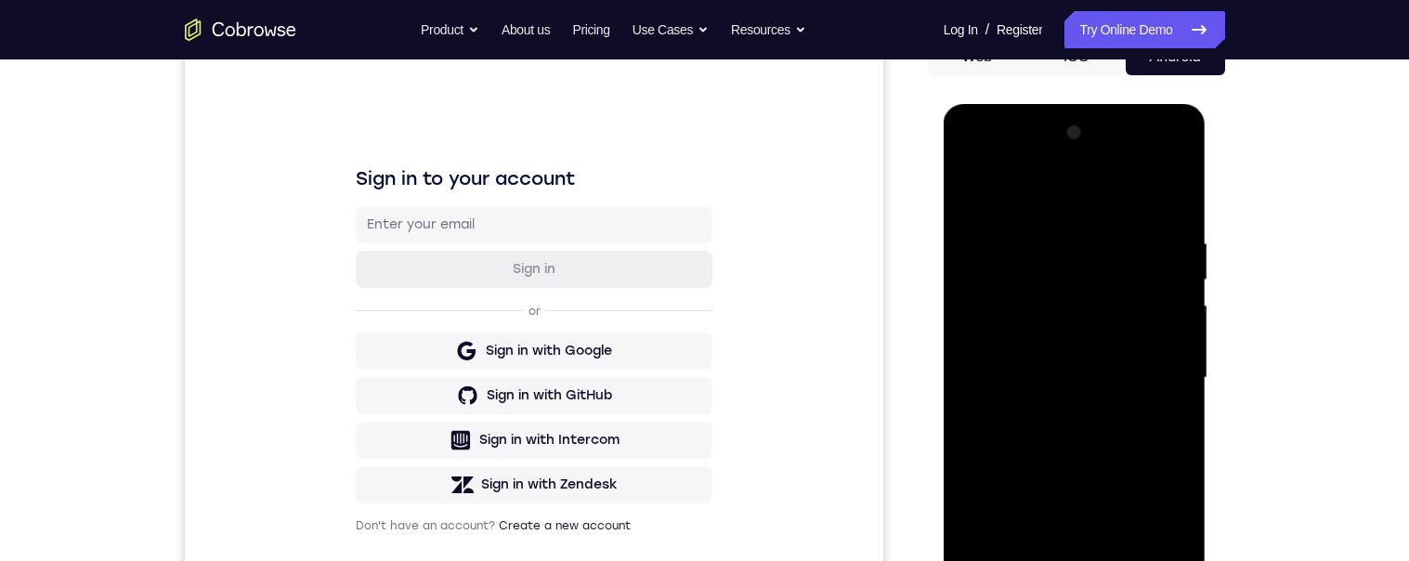
click at [1174, 402] on div at bounding box center [1074, 378] width 234 height 520
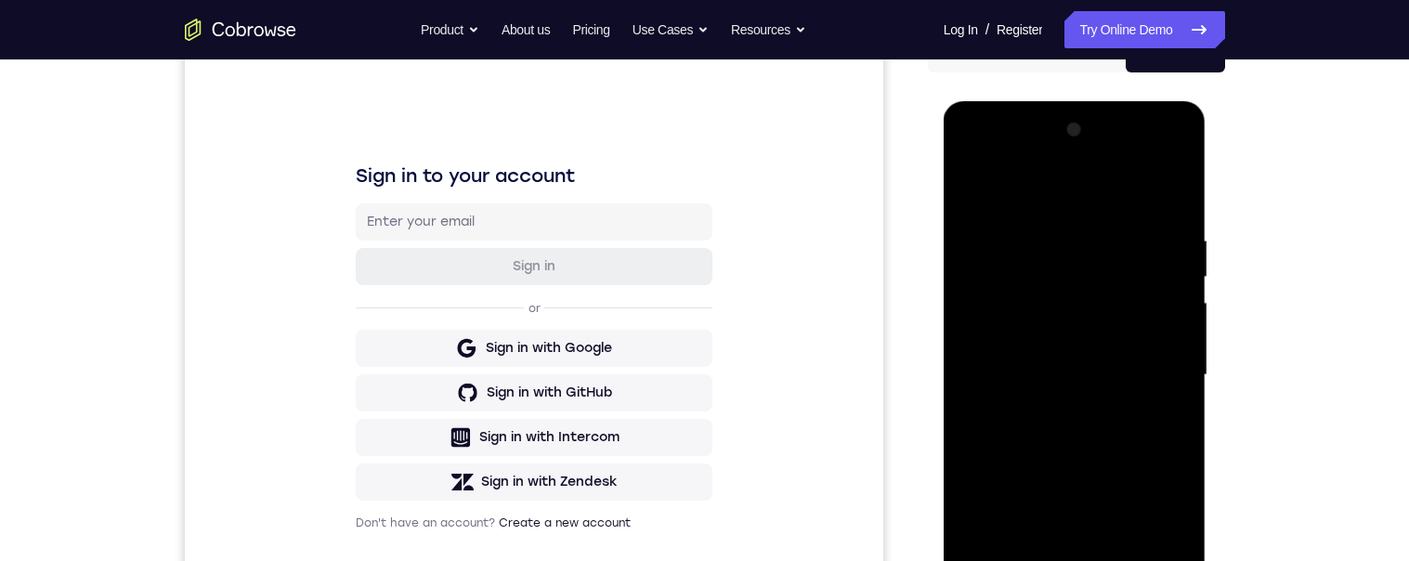
click at [1171, 325] on div at bounding box center [1074, 375] width 234 height 520
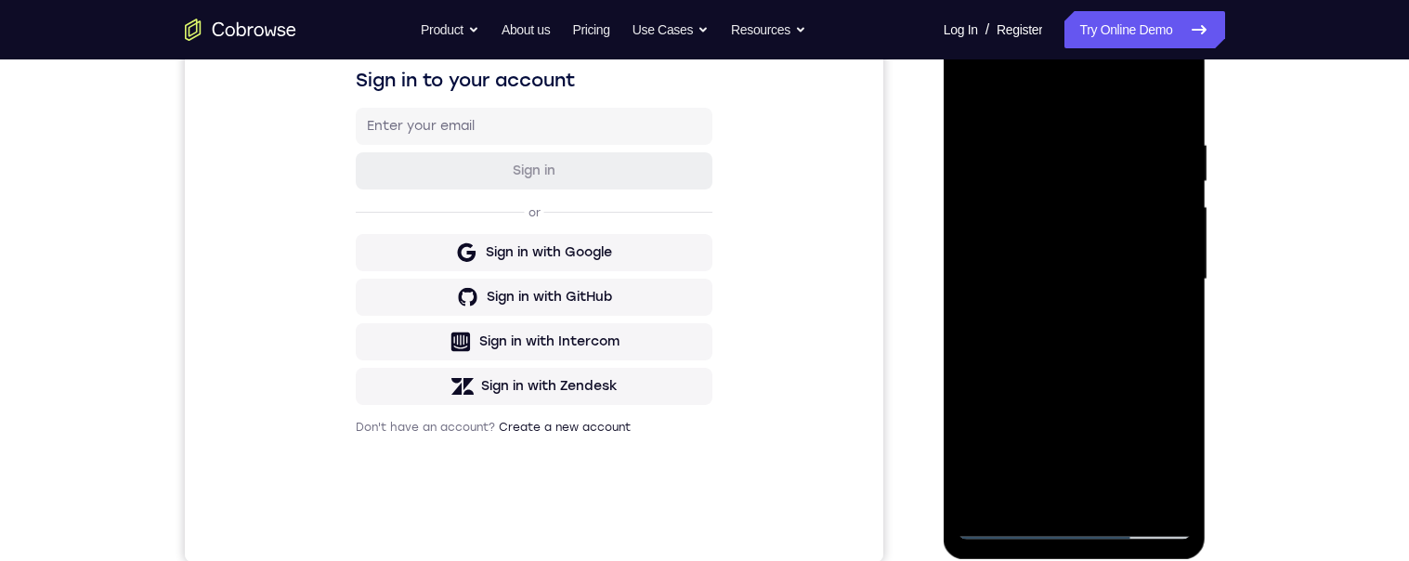
click at [1170, 454] on div at bounding box center [1074, 280] width 234 height 520
click at [1176, 451] on div at bounding box center [1074, 280] width 234 height 520
click at [1178, 450] on div at bounding box center [1074, 280] width 234 height 520
click at [1177, 450] on div at bounding box center [1074, 280] width 234 height 520
click at [1178, 450] on div at bounding box center [1074, 280] width 234 height 520
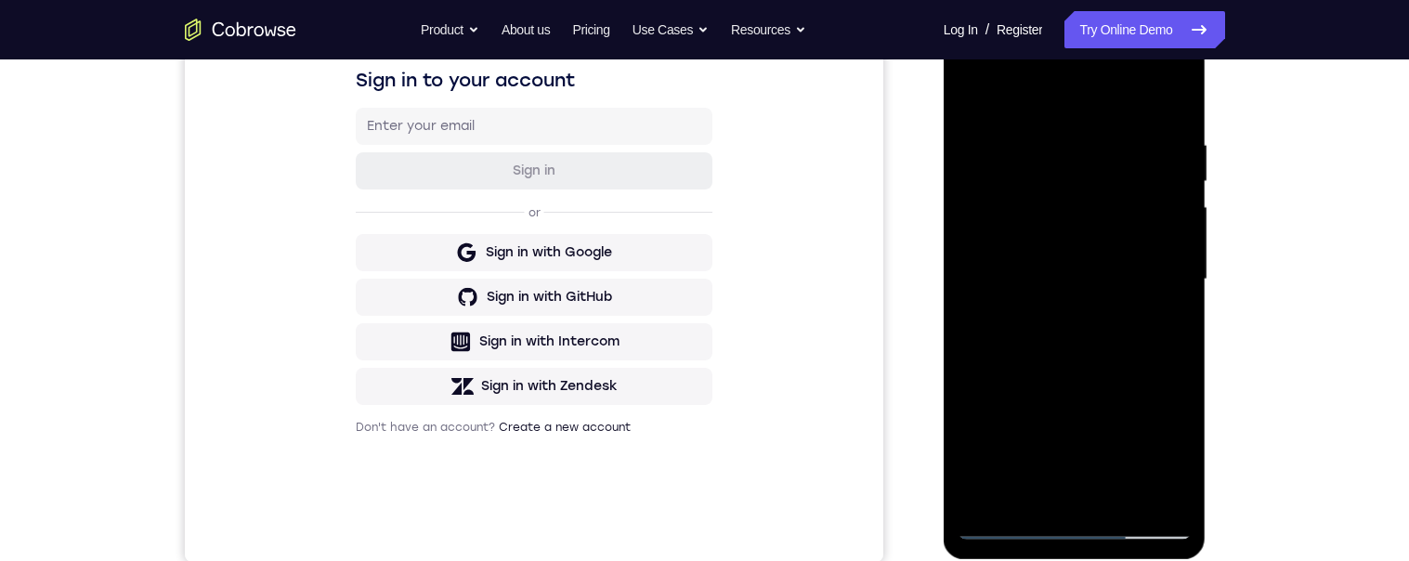
click at [1125, 274] on div at bounding box center [1074, 280] width 234 height 520
click at [1148, 345] on div at bounding box center [1074, 280] width 234 height 520
click at [1118, 329] on div at bounding box center [1074, 280] width 234 height 520
click at [1176, 133] on div at bounding box center [1074, 280] width 234 height 520
click at [1113, 488] on div at bounding box center [1074, 280] width 234 height 520
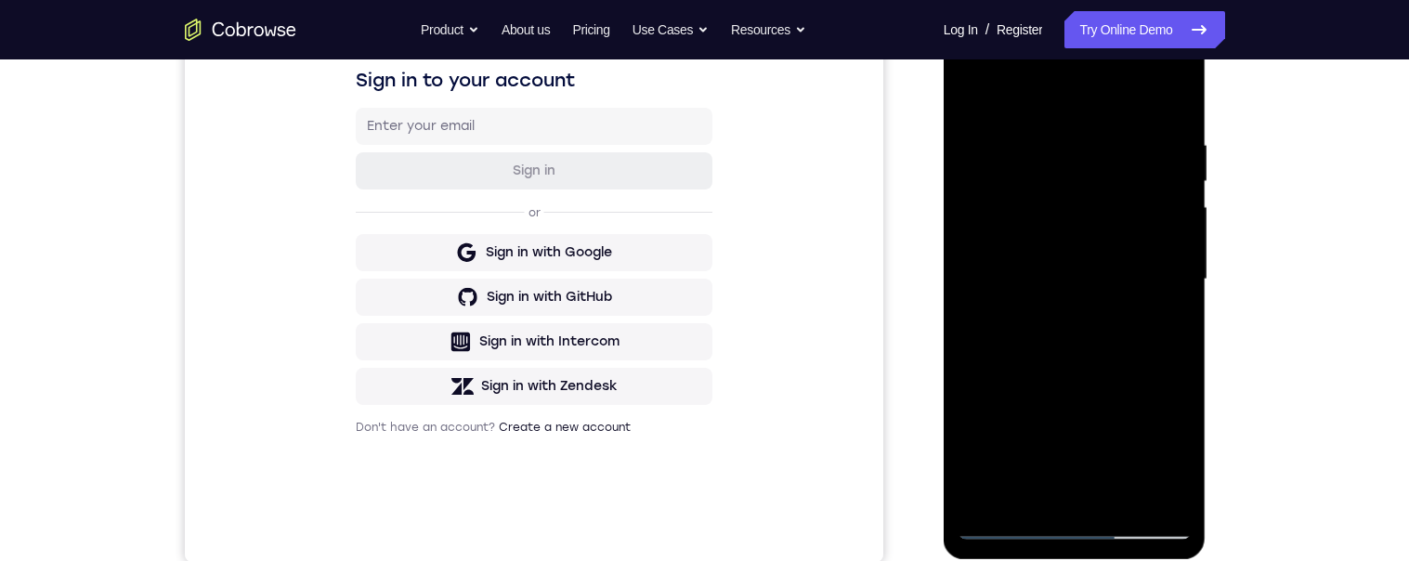
click at [1133, 345] on div at bounding box center [1074, 280] width 234 height 520
click at [1130, 336] on div at bounding box center [1074, 280] width 234 height 520
click at [1126, 484] on div at bounding box center [1074, 280] width 234 height 520
click at [1148, 334] on div at bounding box center [1074, 280] width 234 height 520
click at [1121, 494] on div at bounding box center [1074, 280] width 234 height 520
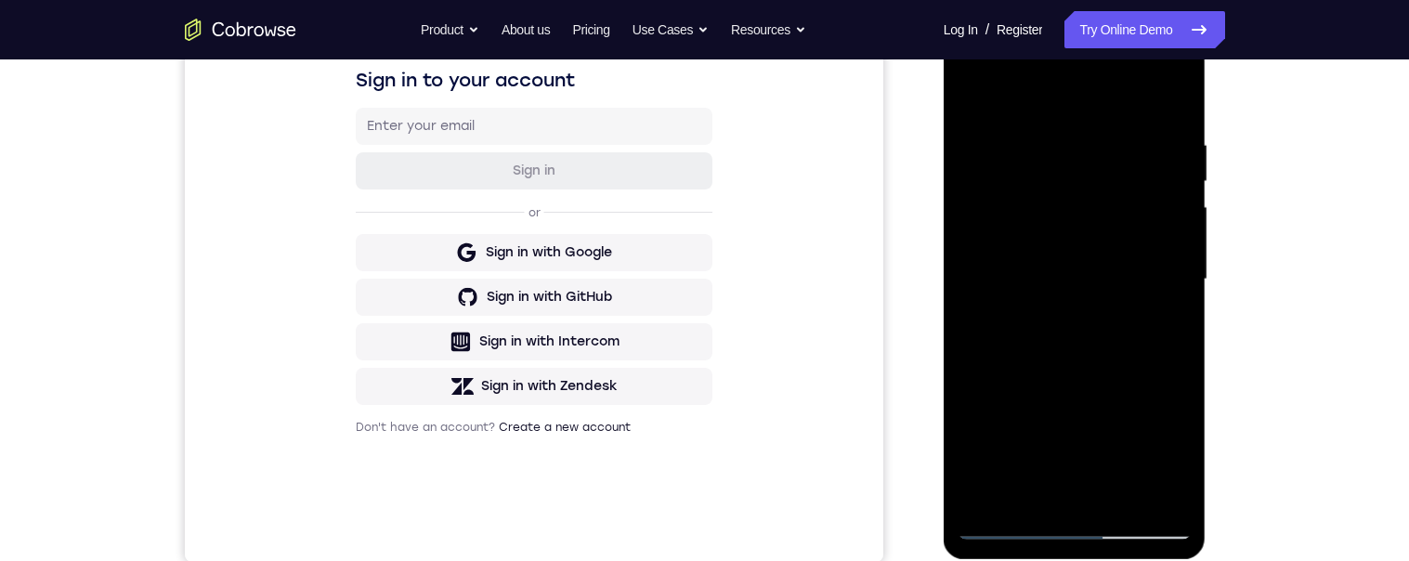
click at [1169, 119] on div at bounding box center [1074, 280] width 234 height 520
click at [1055, 121] on div at bounding box center [1074, 280] width 234 height 520
click at [1161, 224] on div at bounding box center [1074, 280] width 234 height 520
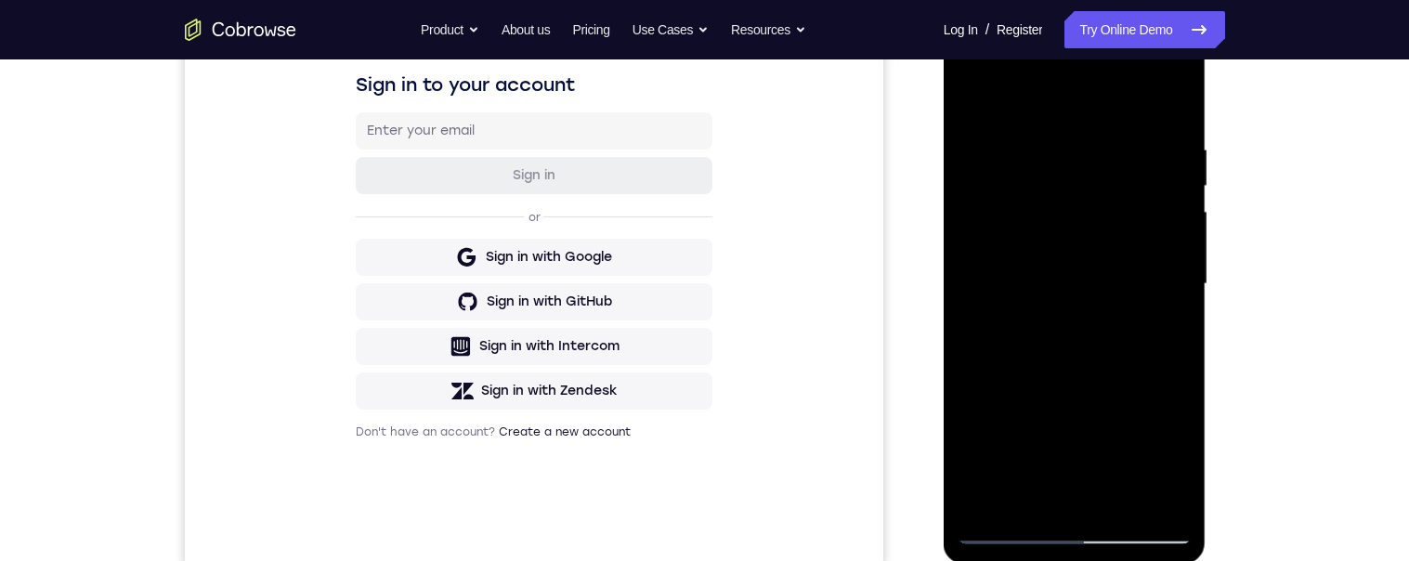
click at [1158, 207] on div at bounding box center [1074, 284] width 234 height 520
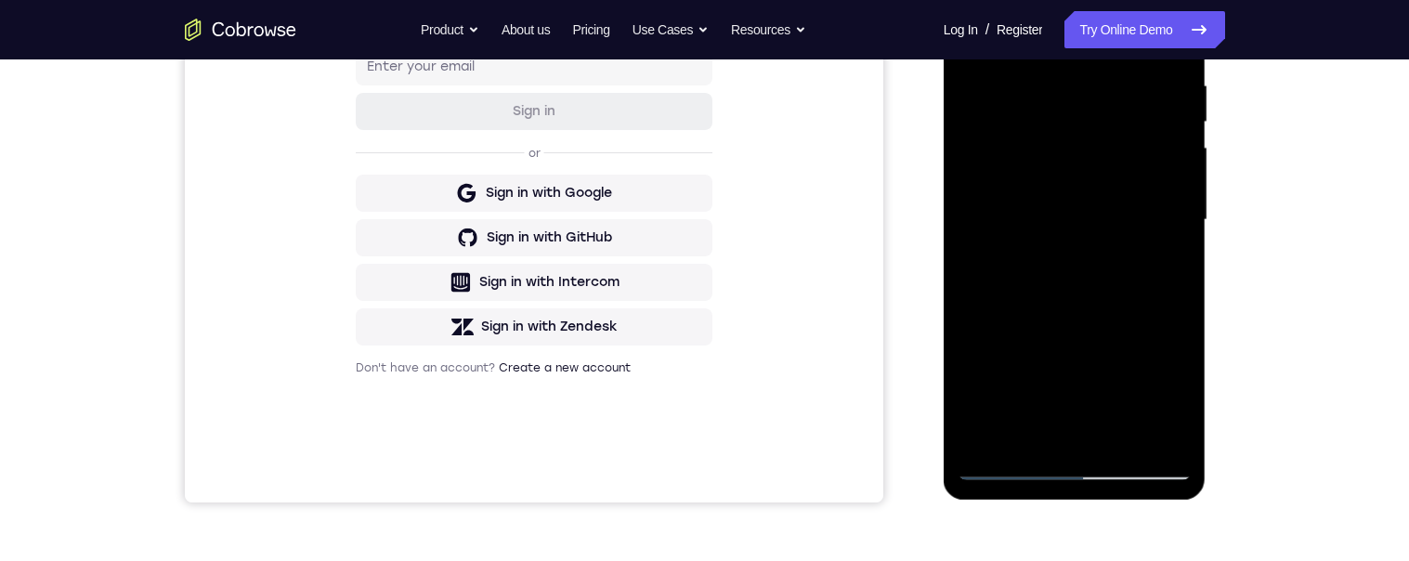
scroll to position [299, 0]
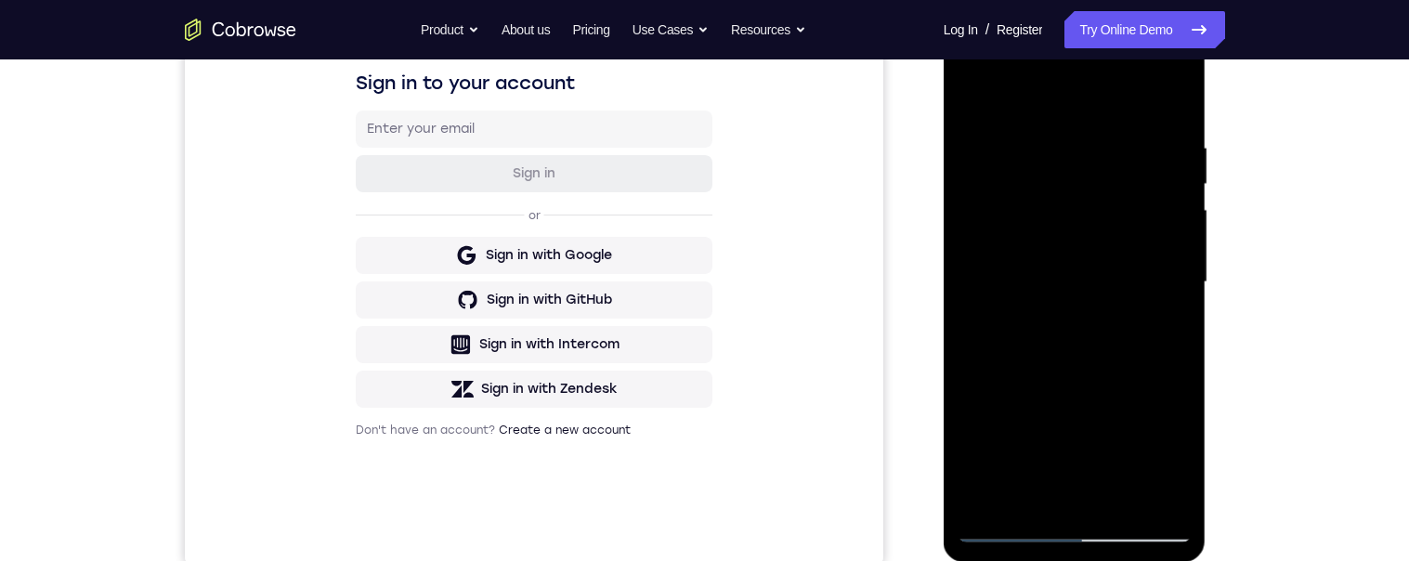
click at [1161, 181] on div at bounding box center [1074, 282] width 234 height 520
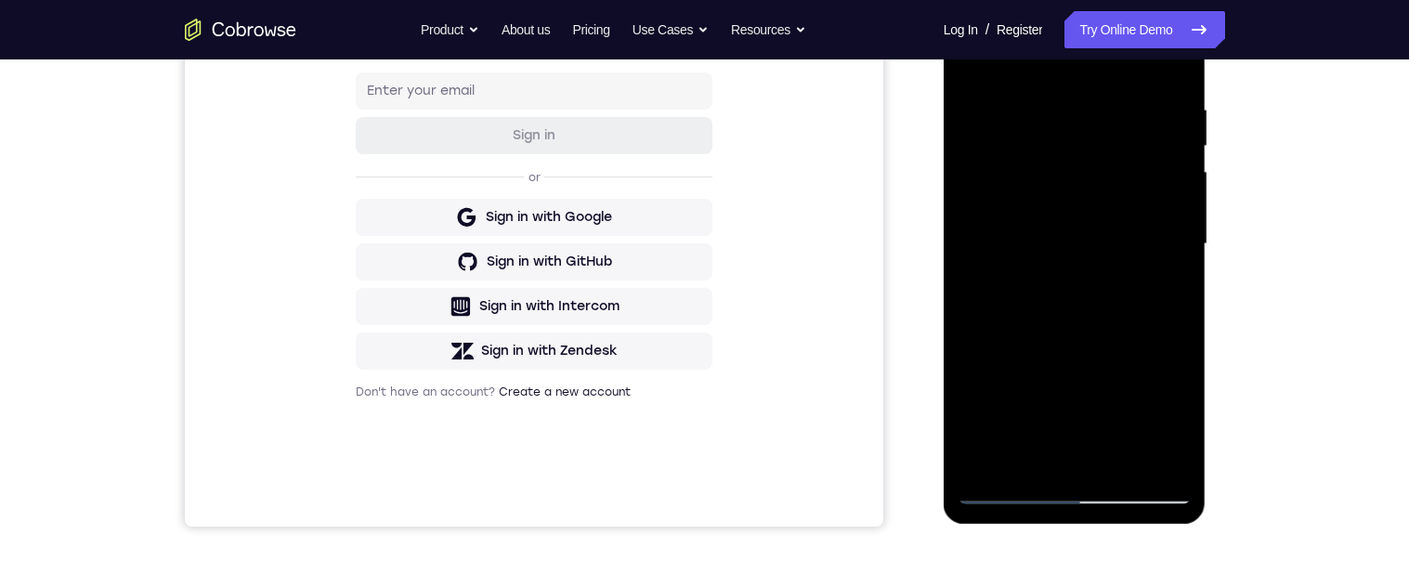
scroll to position [340, 0]
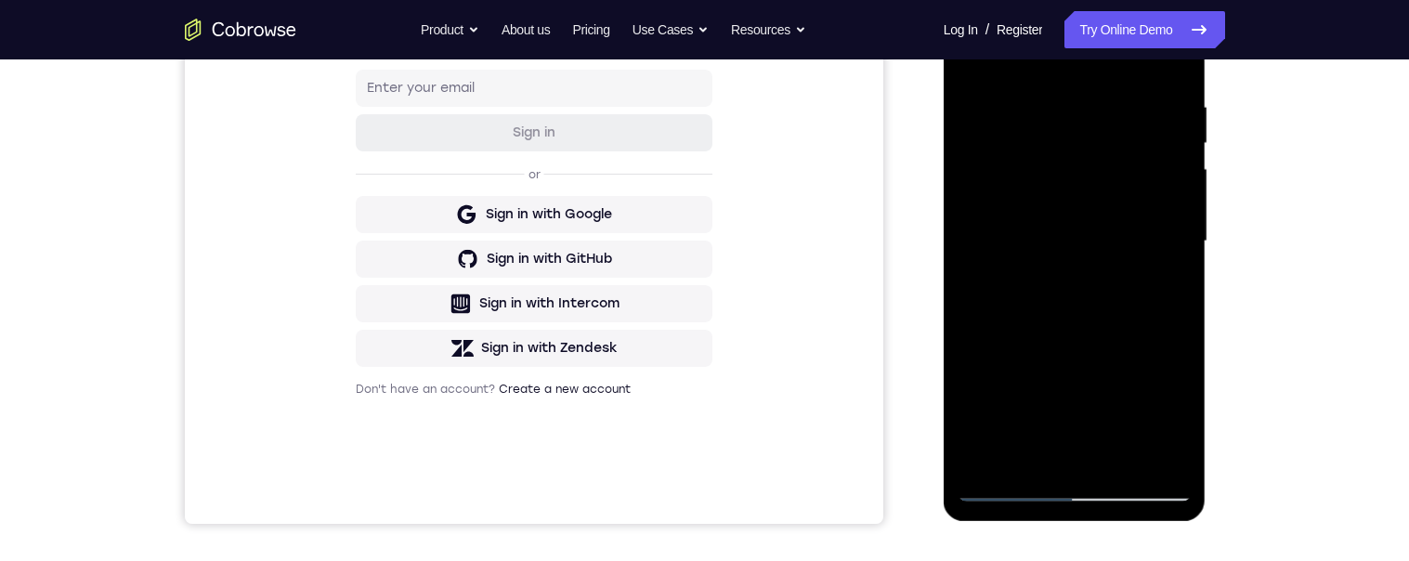
click at [1154, 202] on div at bounding box center [1074, 241] width 234 height 520
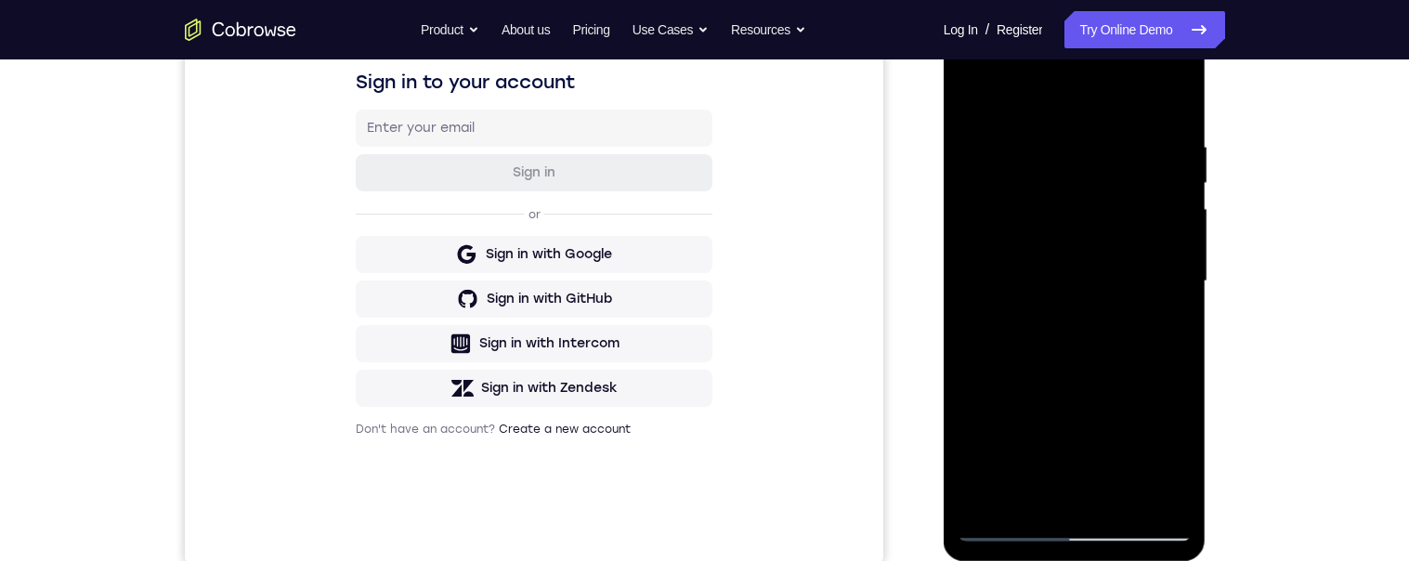
click at [1165, 199] on div at bounding box center [1074, 281] width 234 height 520
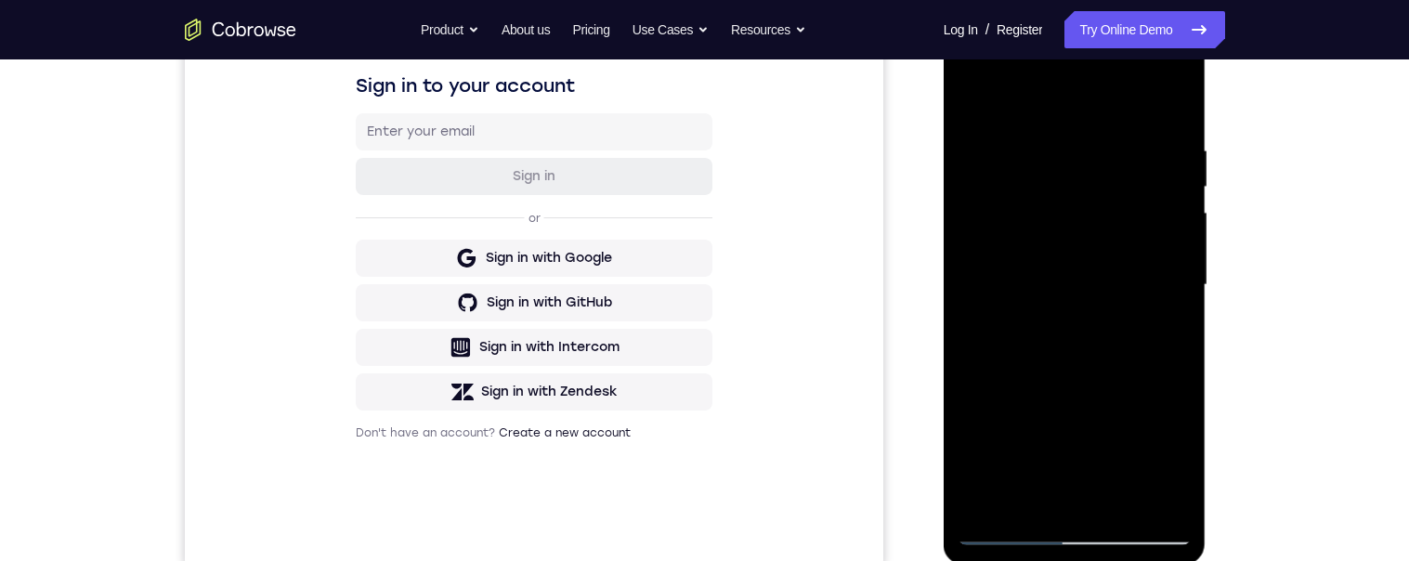
click at [1167, 222] on div at bounding box center [1074, 285] width 234 height 520
click at [1166, 222] on div at bounding box center [1074, 285] width 234 height 520
click at [1161, 240] on div at bounding box center [1074, 285] width 234 height 520
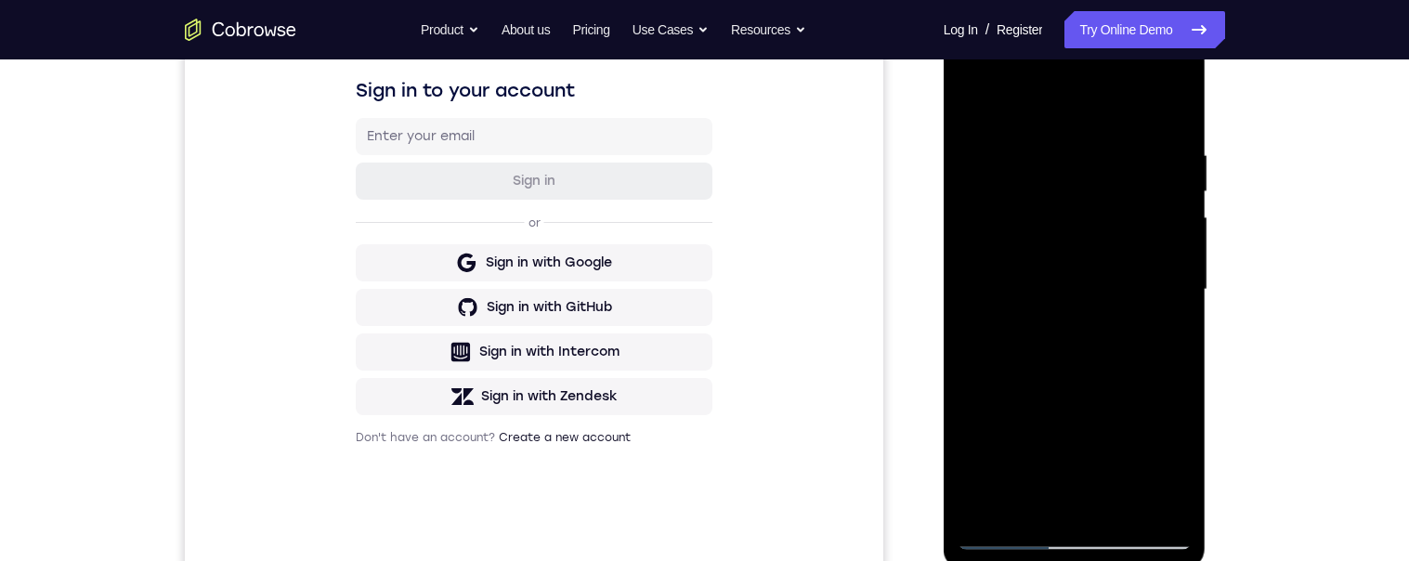
click at [1152, 278] on div at bounding box center [1074, 290] width 234 height 520
click at [1143, 271] on div at bounding box center [1074, 290] width 234 height 520
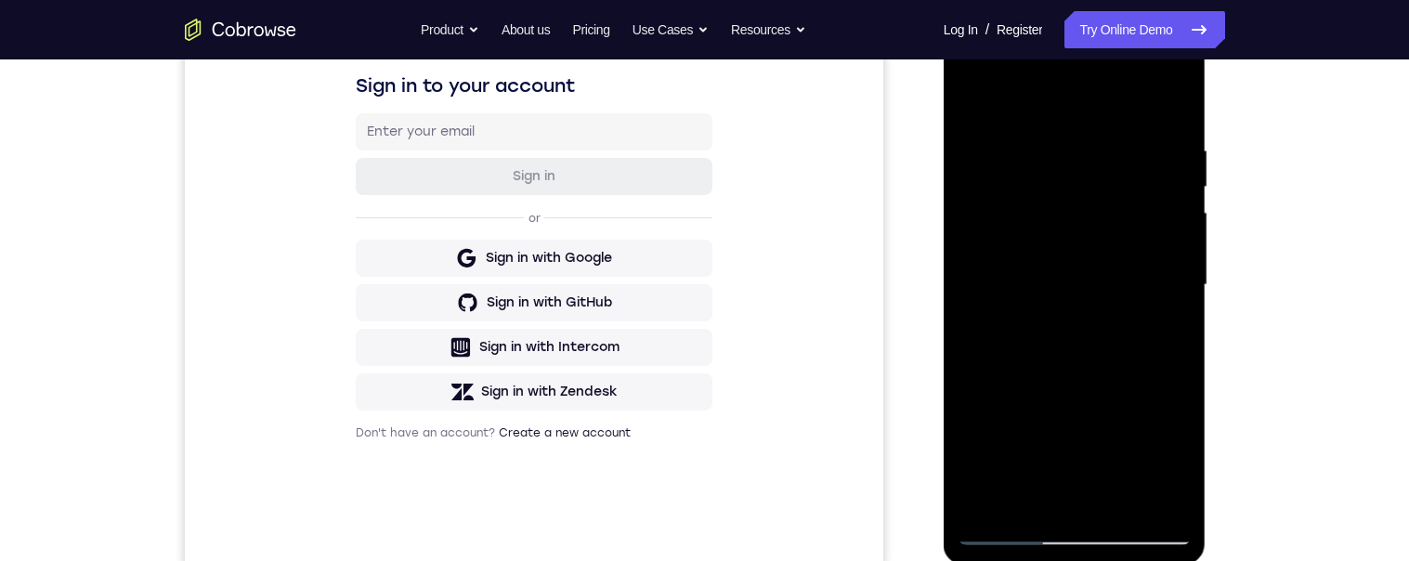
scroll to position [304, 0]
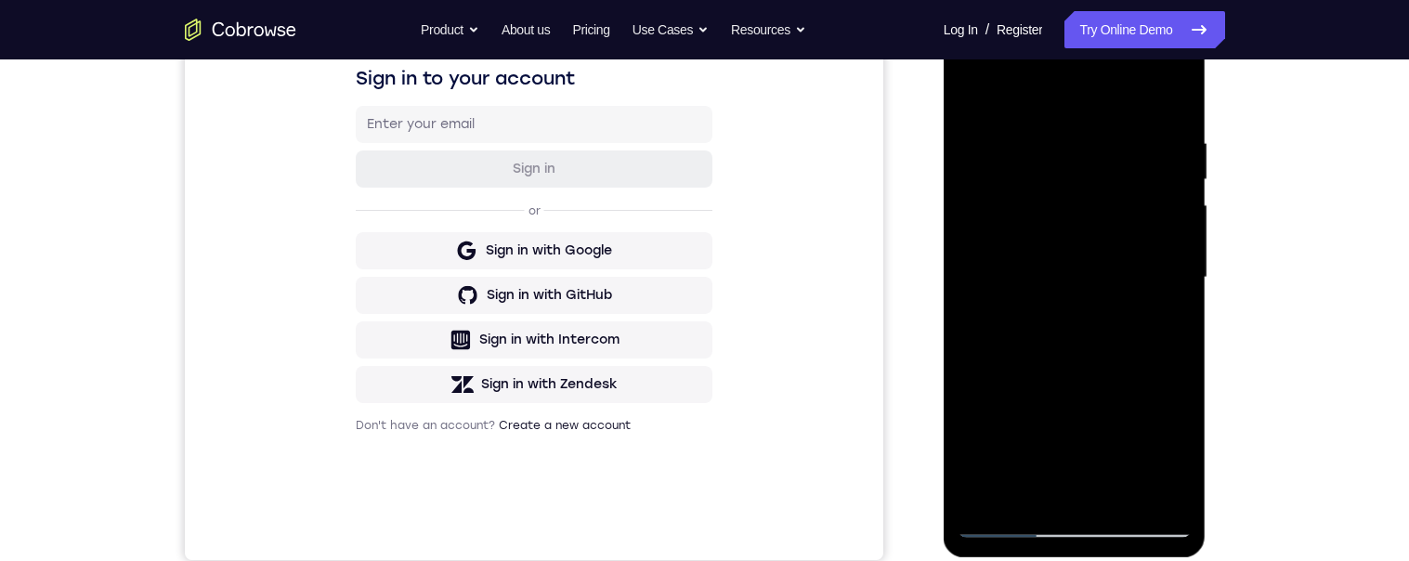
click at [1141, 239] on div at bounding box center [1074, 278] width 234 height 520
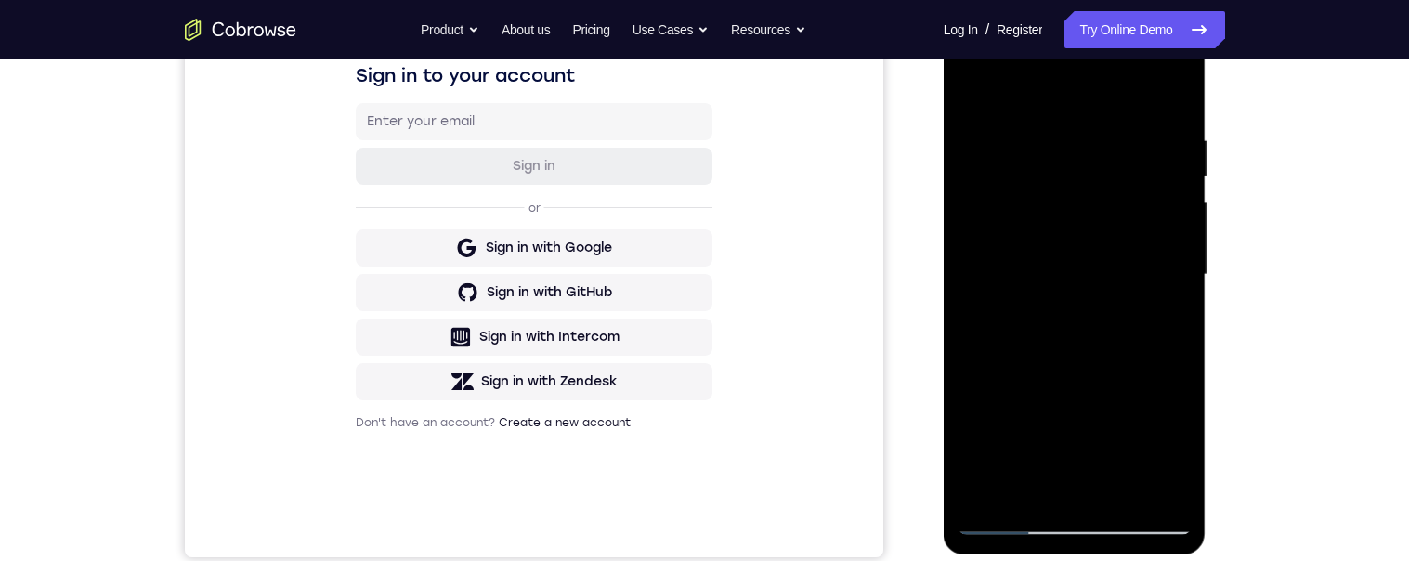
click at [1148, 203] on div at bounding box center [1074, 275] width 234 height 520
click at [999, 280] on div at bounding box center [1074, 275] width 234 height 520
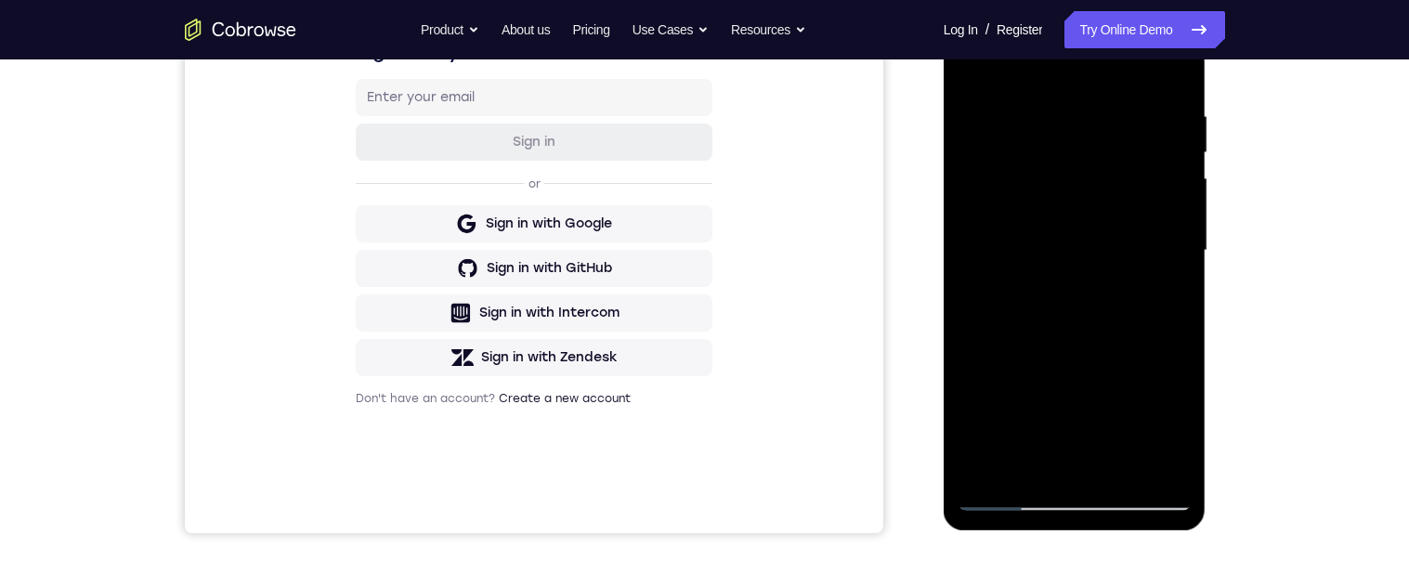
click at [1153, 258] on div at bounding box center [1074, 251] width 234 height 520
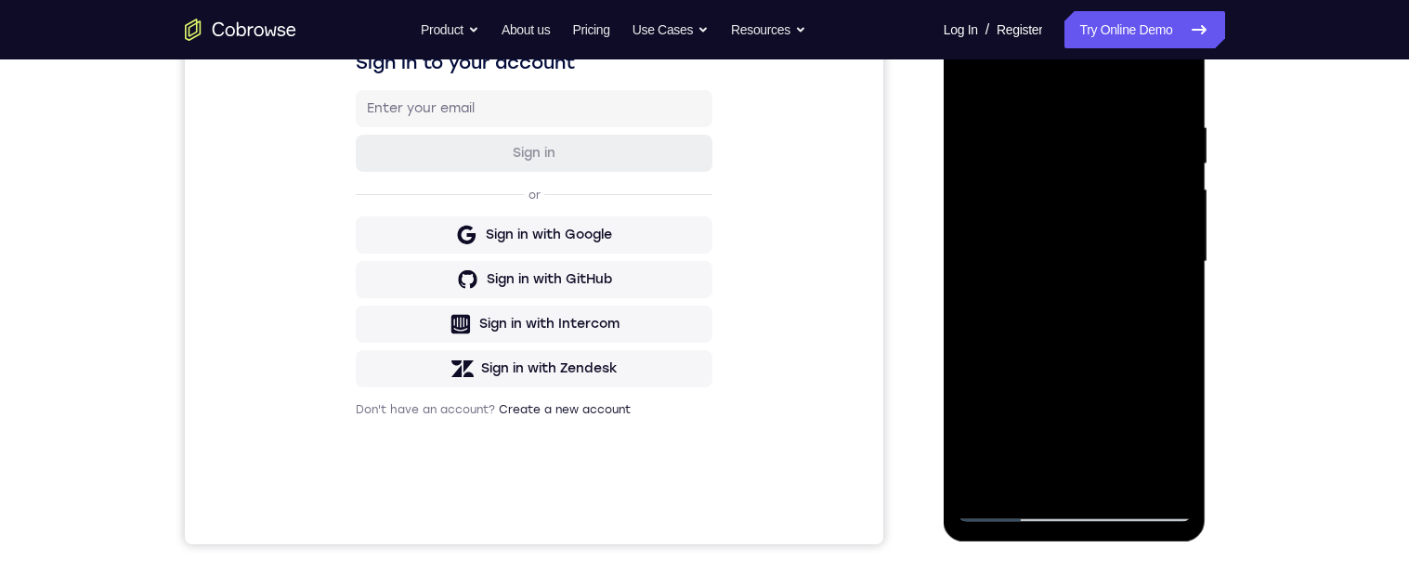
scroll to position [306, 0]
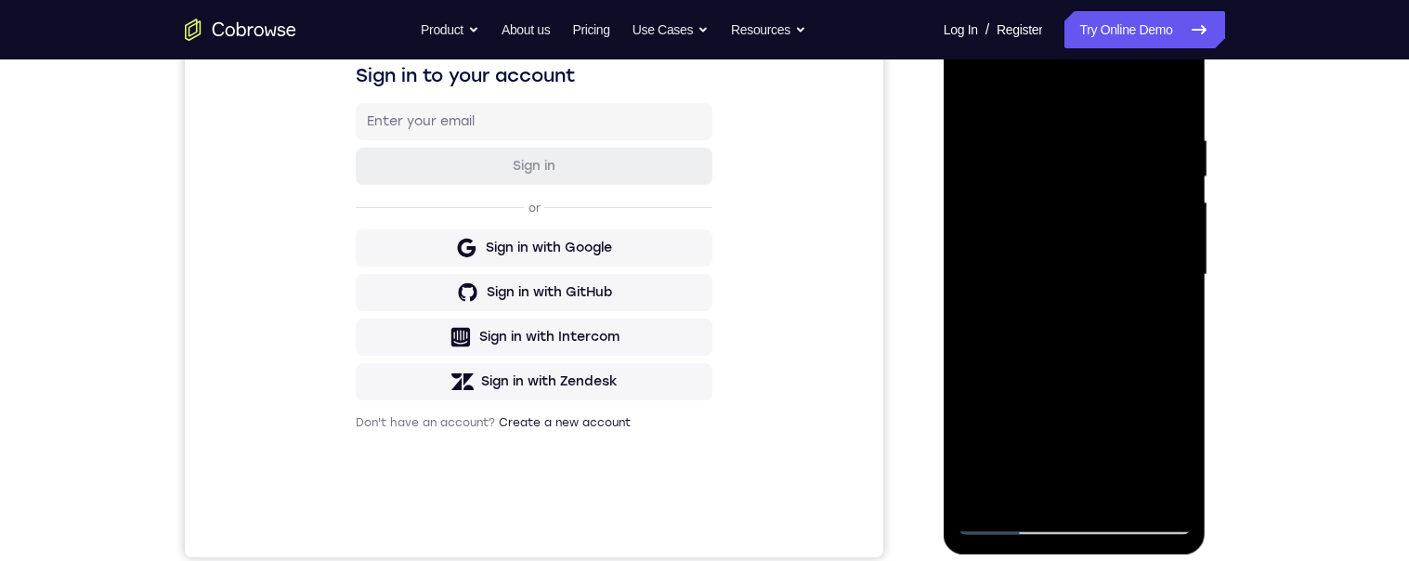
click at [1162, 198] on div at bounding box center [1074, 275] width 234 height 520
click at [1162, 191] on div at bounding box center [1074, 275] width 234 height 520
click at [1152, 199] on div at bounding box center [1074, 275] width 234 height 520
click at [1163, 186] on div at bounding box center [1074, 275] width 234 height 520
click at [1163, 188] on div at bounding box center [1074, 275] width 234 height 520
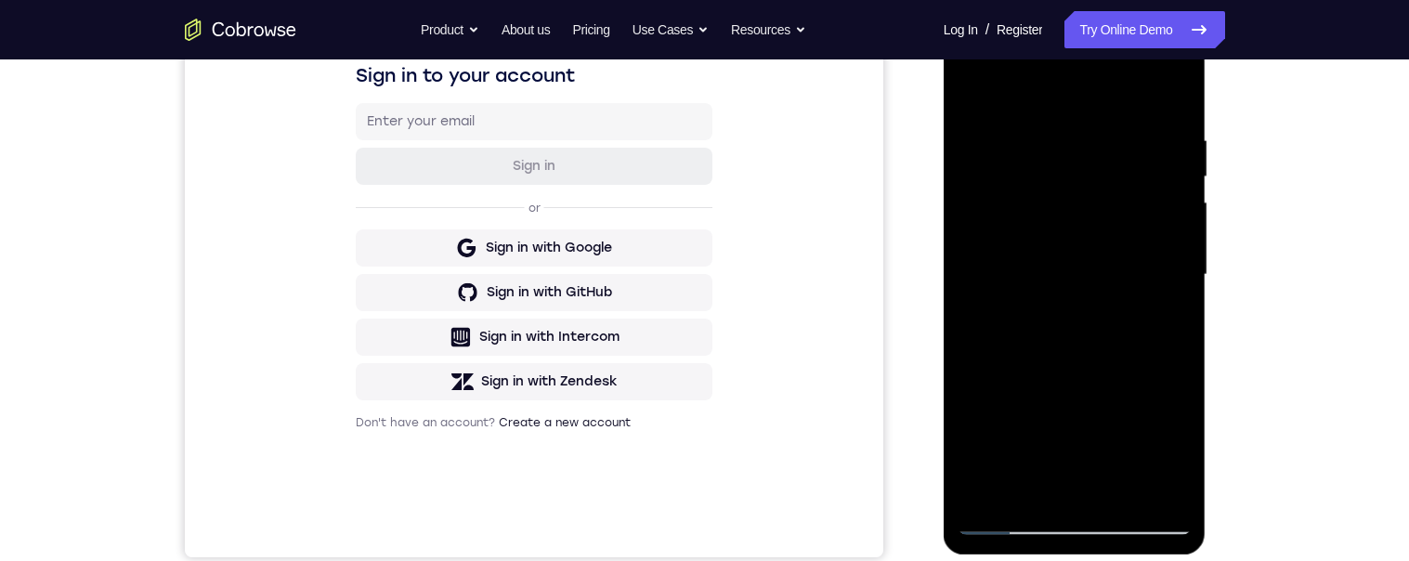
click at [1168, 94] on div at bounding box center [1074, 275] width 234 height 520
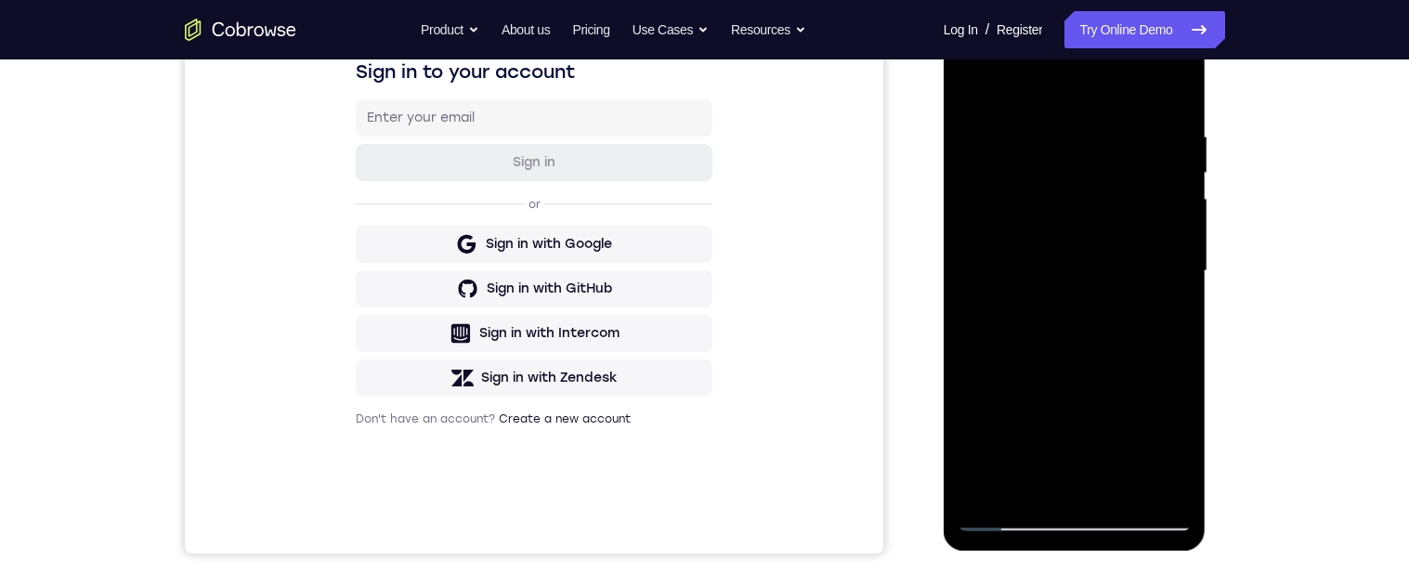
click at [1178, 218] on div at bounding box center [1074, 271] width 234 height 520
click at [1180, 214] on div at bounding box center [1074, 271] width 234 height 520
click at [1176, 218] on div at bounding box center [1074, 271] width 234 height 520
click at [1176, 219] on div at bounding box center [1074, 271] width 234 height 520
click at [1177, 217] on div at bounding box center [1074, 271] width 234 height 520
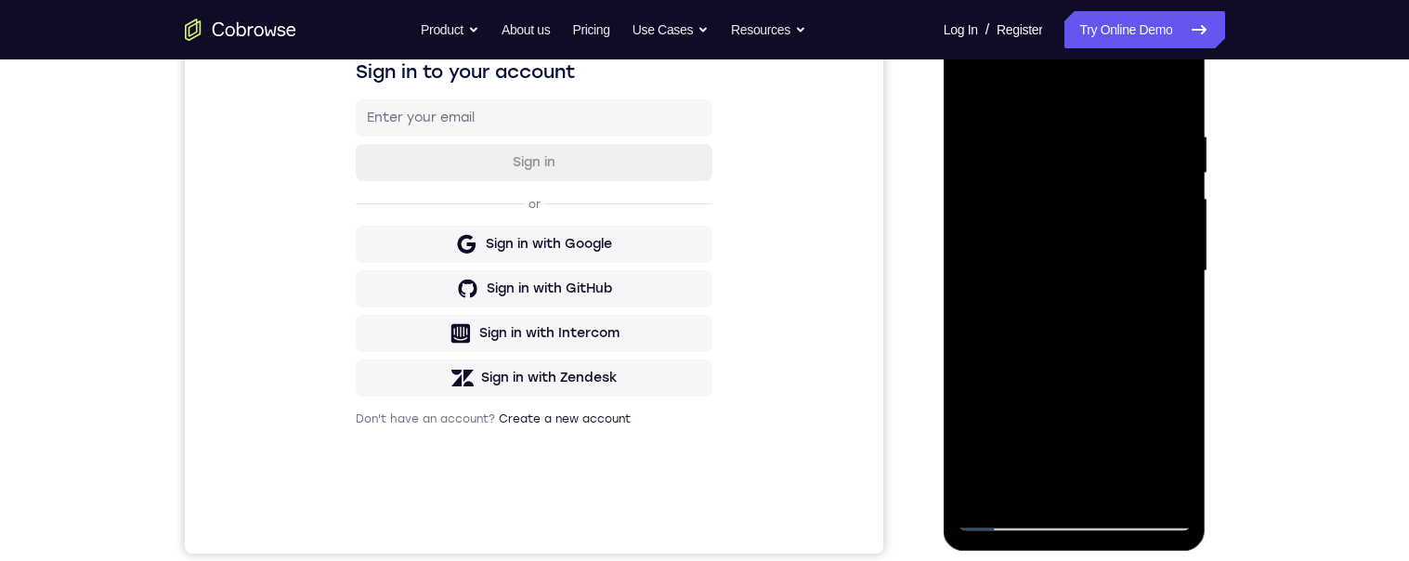
click at [968, 215] on div at bounding box center [1074, 271] width 234 height 520
click at [1178, 212] on div at bounding box center [1074, 271] width 234 height 520
click at [1172, 214] on div at bounding box center [1074, 271] width 234 height 520
click at [1169, 215] on div at bounding box center [1074, 271] width 234 height 520
click at [1169, 214] on div at bounding box center [1074, 271] width 234 height 520
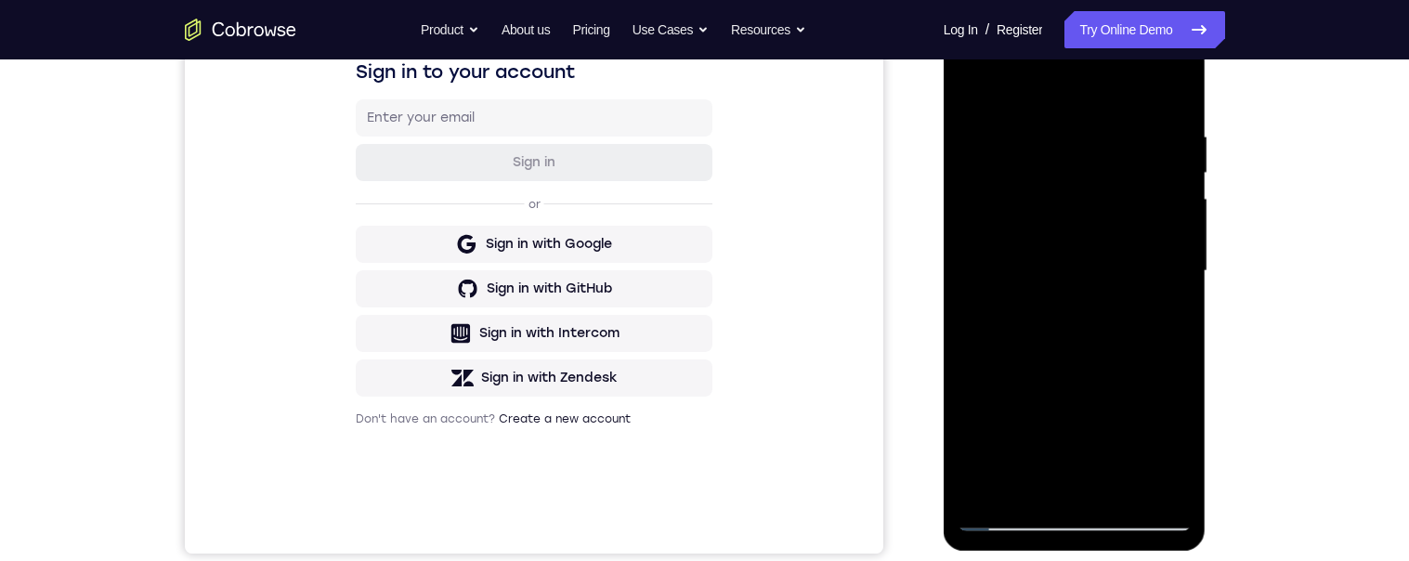
click at [1169, 215] on div at bounding box center [1074, 271] width 234 height 520
click at [1176, 213] on div at bounding box center [1074, 271] width 234 height 520
click at [1173, 213] on div at bounding box center [1074, 271] width 234 height 520
click at [970, 213] on div at bounding box center [1074, 271] width 234 height 520
click at [1177, 216] on div at bounding box center [1074, 271] width 234 height 520
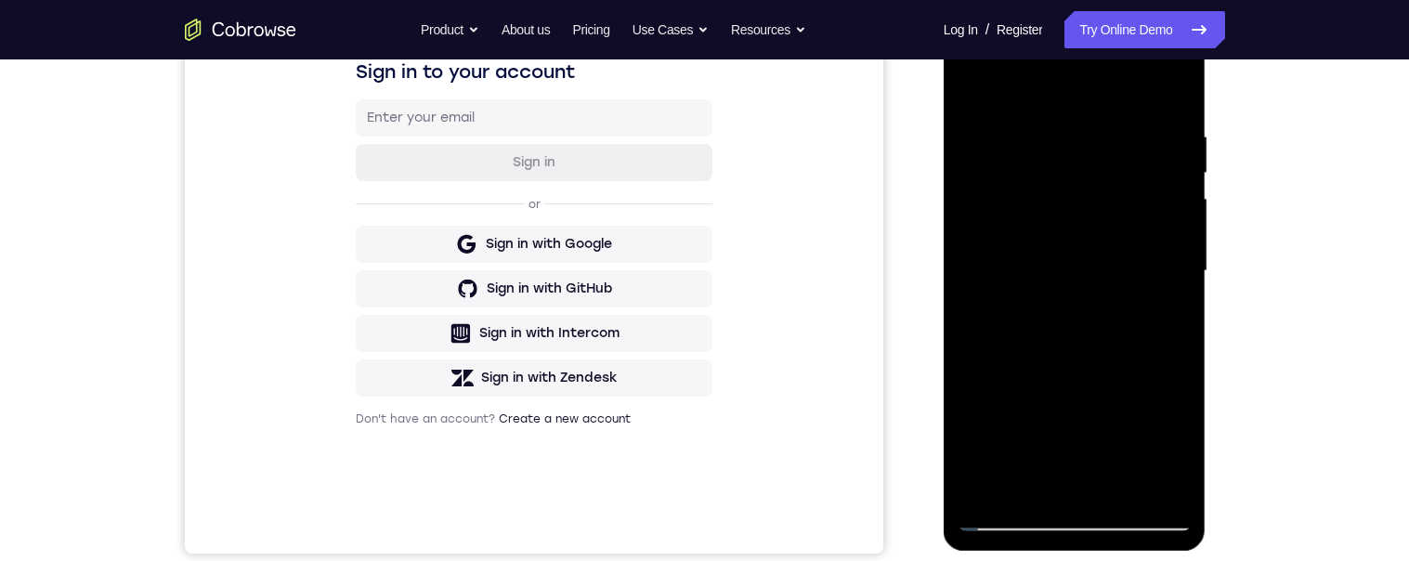
click at [1178, 213] on div at bounding box center [1074, 271] width 234 height 520
click at [1174, 212] on div at bounding box center [1074, 271] width 234 height 520
click at [1180, 212] on div at bounding box center [1074, 271] width 234 height 520
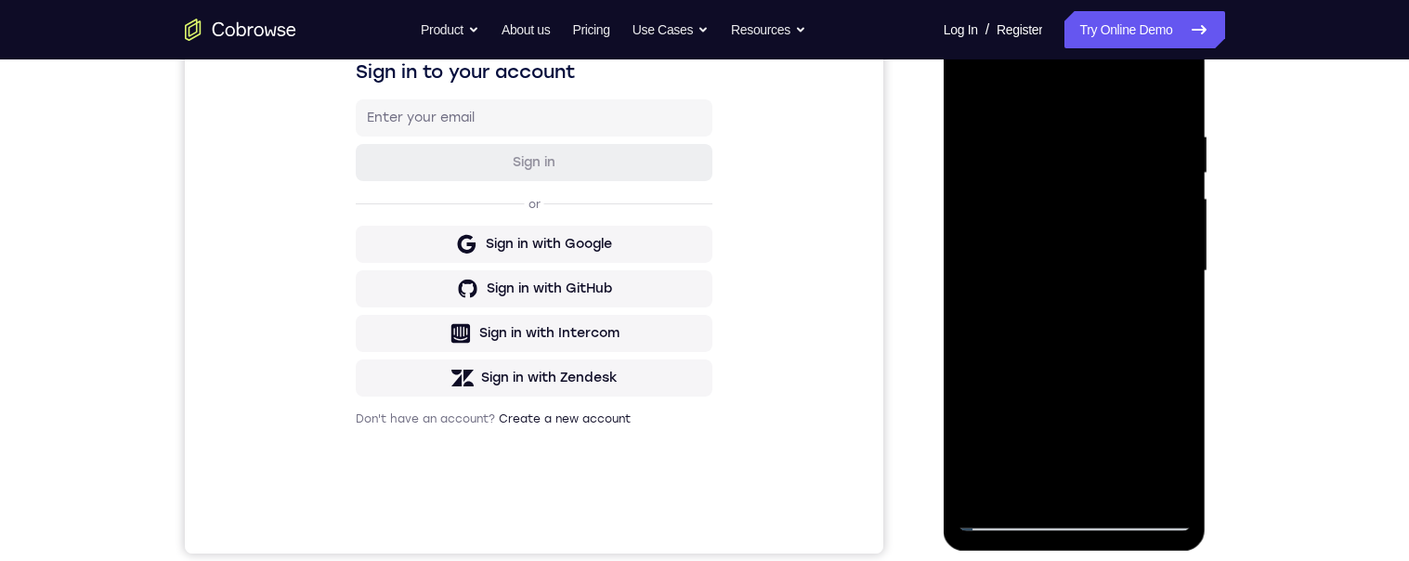
click at [1179, 212] on div at bounding box center [1074, 271] width 234 height 520
click at [1180, 215] on div at bounding box center [1074, 271] width 234 height 520
click at [971, 213] on div at bounding box center [1074, 271] width 234 height 520
click at [1178, 217] on div at bounding box center [1074, 271] width 234 height 520
click at [1178, 214] on div at bounding box center [1074, 271] width 234 height 520
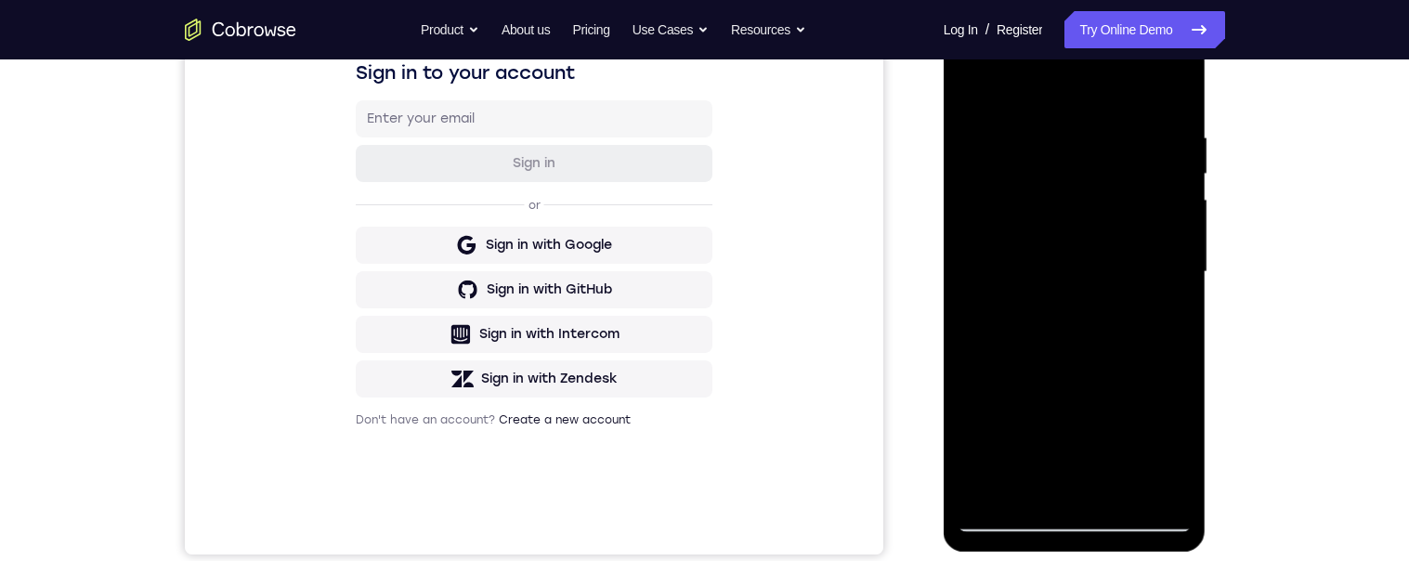
scroll to position [460, 0]
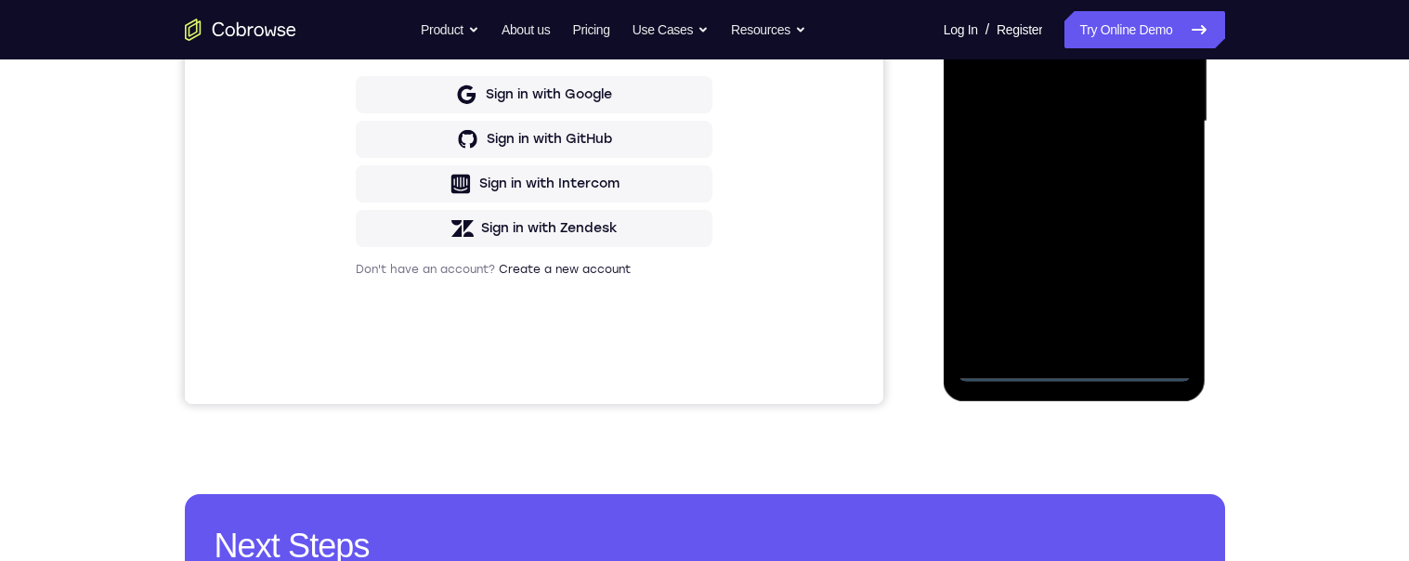
click at [1074, 370] on div at bounding box center [1074, 122] width 234 height 520
click at [1071, 365] on div at bounding box center [1074, 122] width 234 height 520
click at [1085, 371] on div at bounding box center [1074, 122] width 234 height 520
click at [1071, 364] on div at bounding box center [1074, 122] width 234 height 520
click at [1162, 288] on div at bounding box center [1074, 122] width 234 height 520
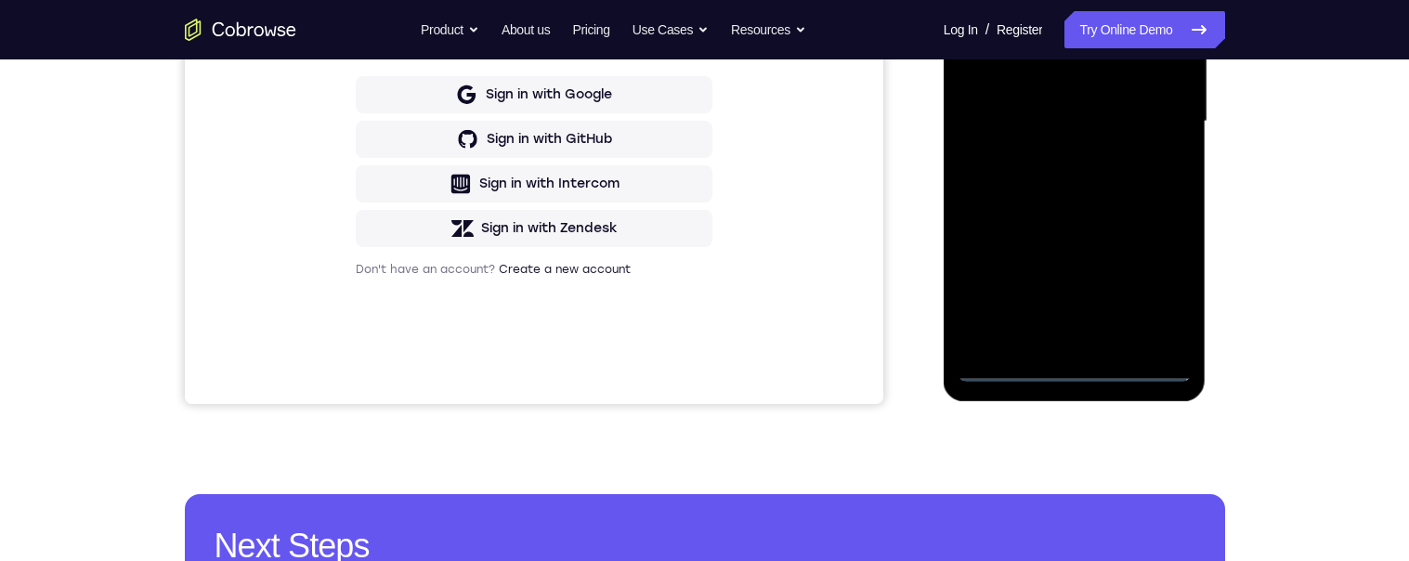
scroll to position [390, 0]
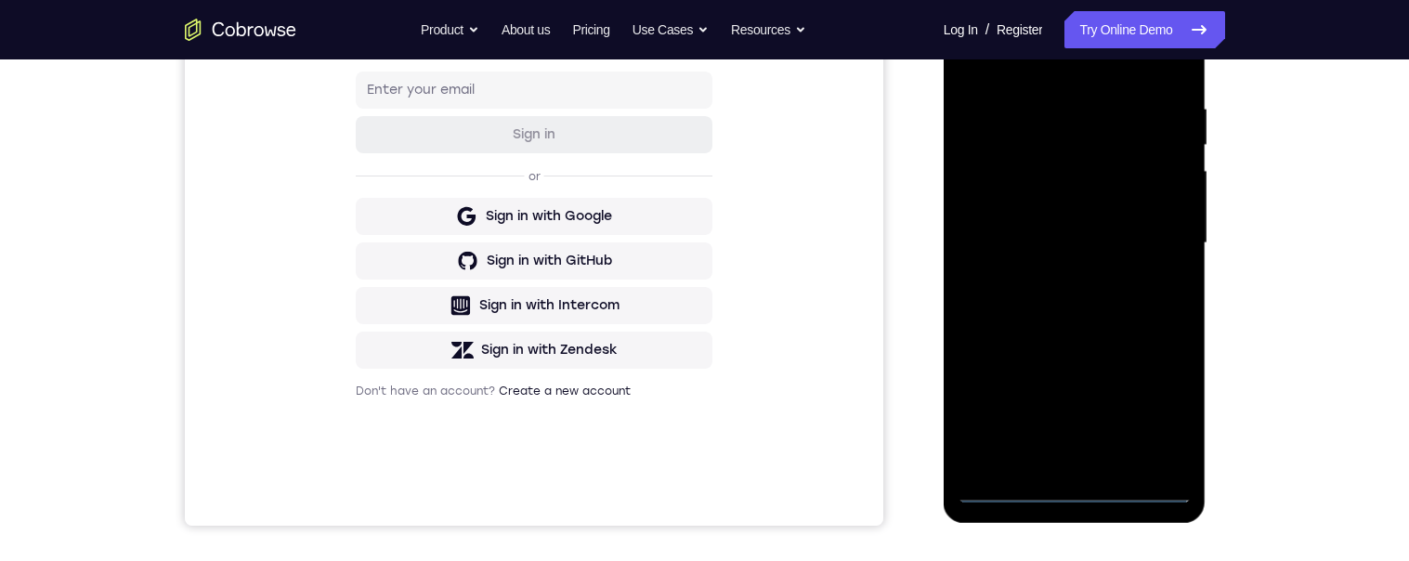
click at [1252, 153] on div "Your Support Agent Your Customer Web iOS Android Next Steps We’d be happy to gi…" at bounding box center [705, 333] width 1189 height 1225
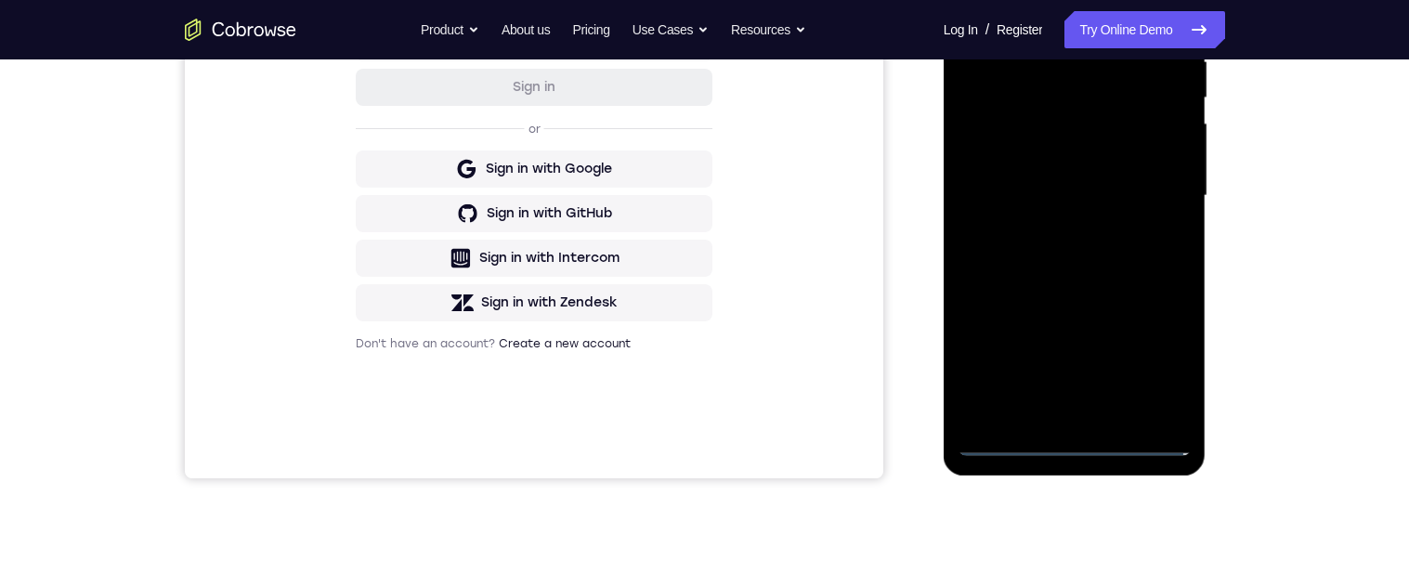
click at [1154, 366] on div at bounding box center [1074, 196] width 234 height 520
click at [1161, 365] on div at bounding box center [1074, 196] width 234 height 520
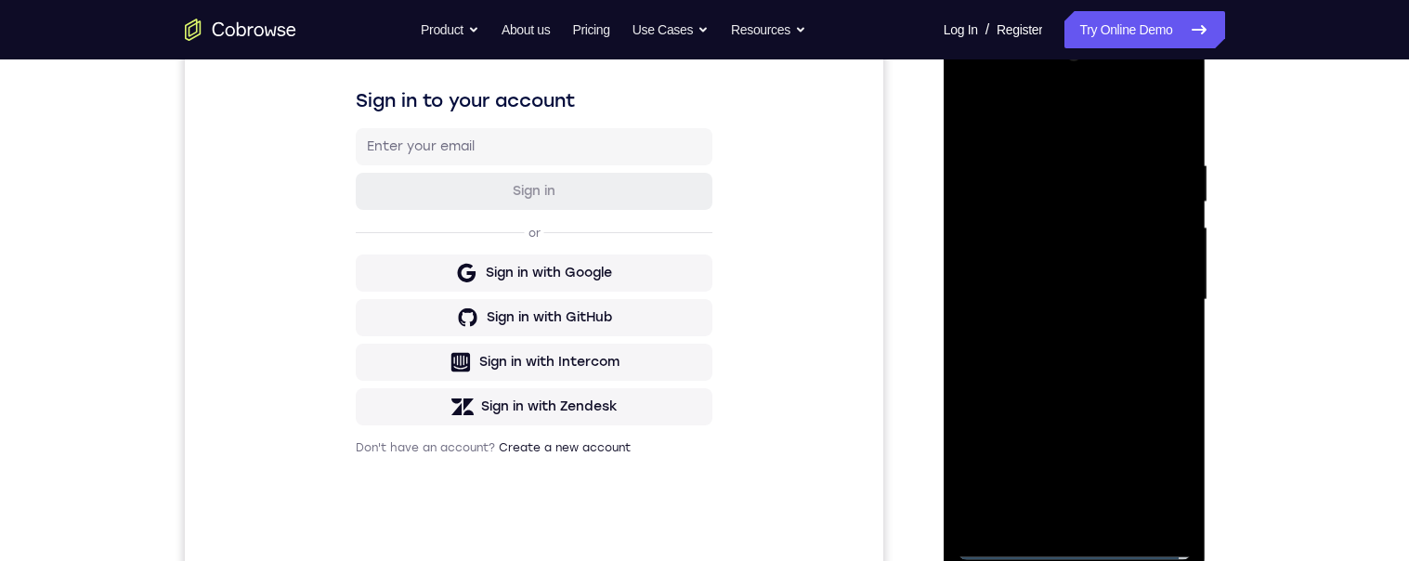
scroll to position [266, 0]
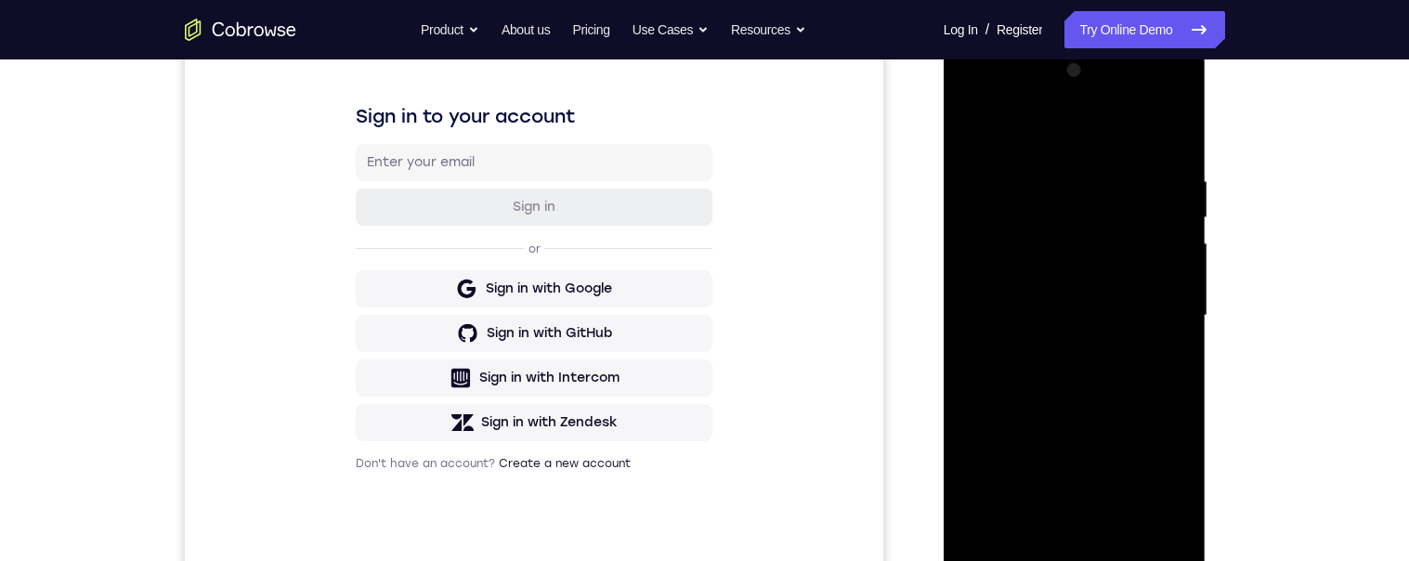
click at [1028, 132] on div at bounding box center [1074, 316] width 234 height 520
click at [1012, 129] on div at bounding box center [1074, 317] width 234 height 520
click at [1155, 315] on div at bounding box center [1074, 317] width 234 height 520
click at [1152, 304] on div at bounding box center [1074, 317] width 234 height 520
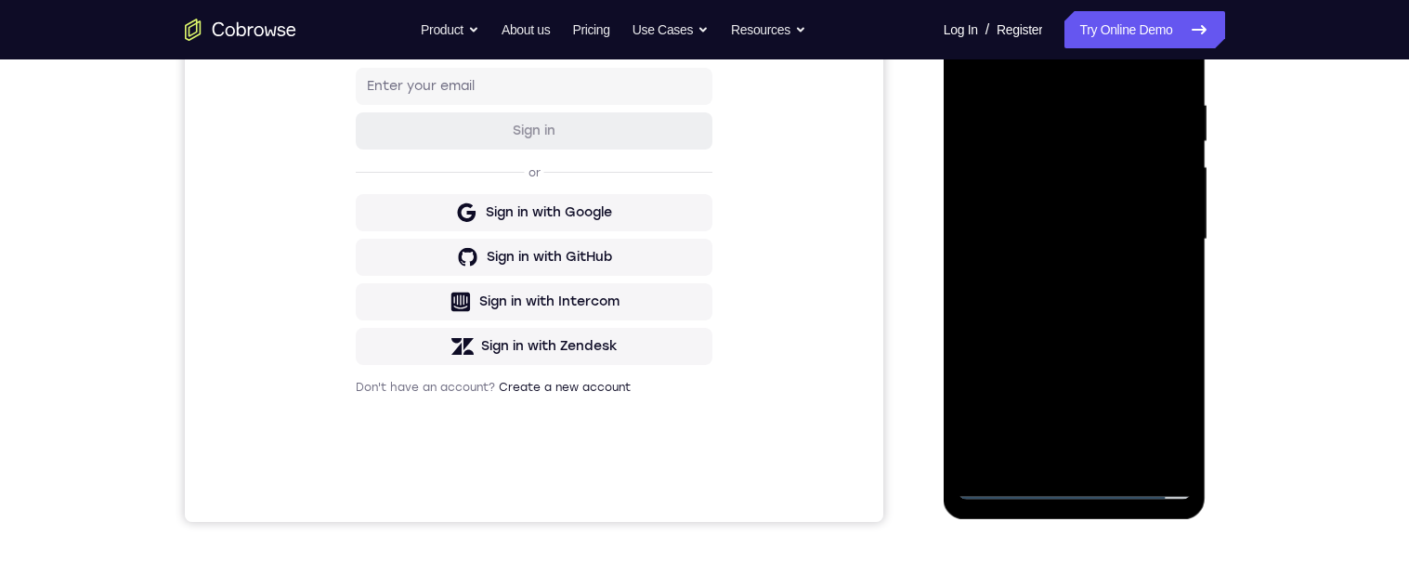
scroll to position [345, 0]
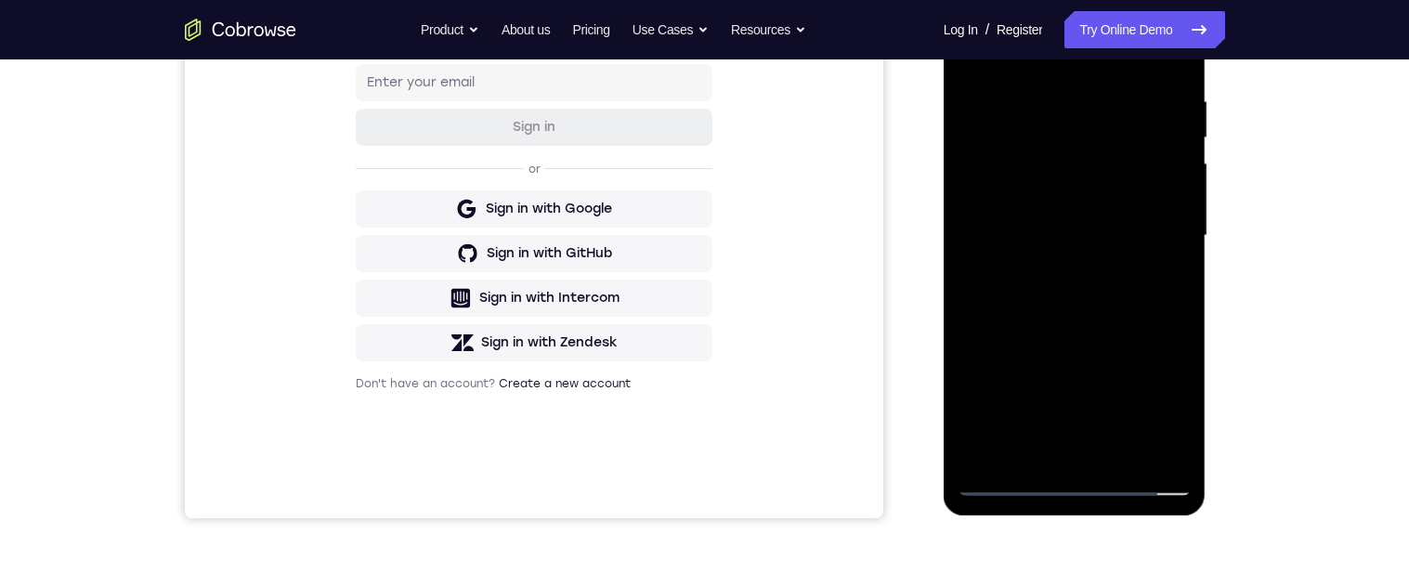
click at [1053, 449] on div at bounding box center [1074, 236] width 234 height 520
click at [1053, 462] on div at bounding box center [1074, 236] width 234 height 520
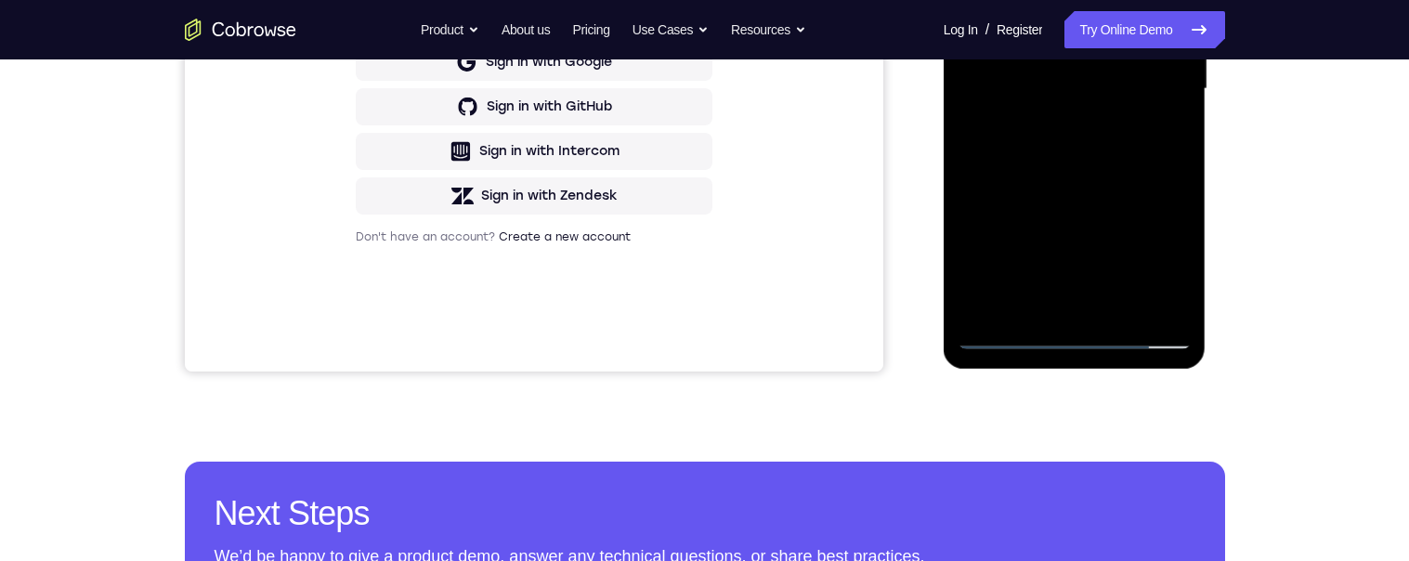
scroll to position [493, 0]
click at [1062, 306] on div at bounding box center [1074, 88] width 234 height 520
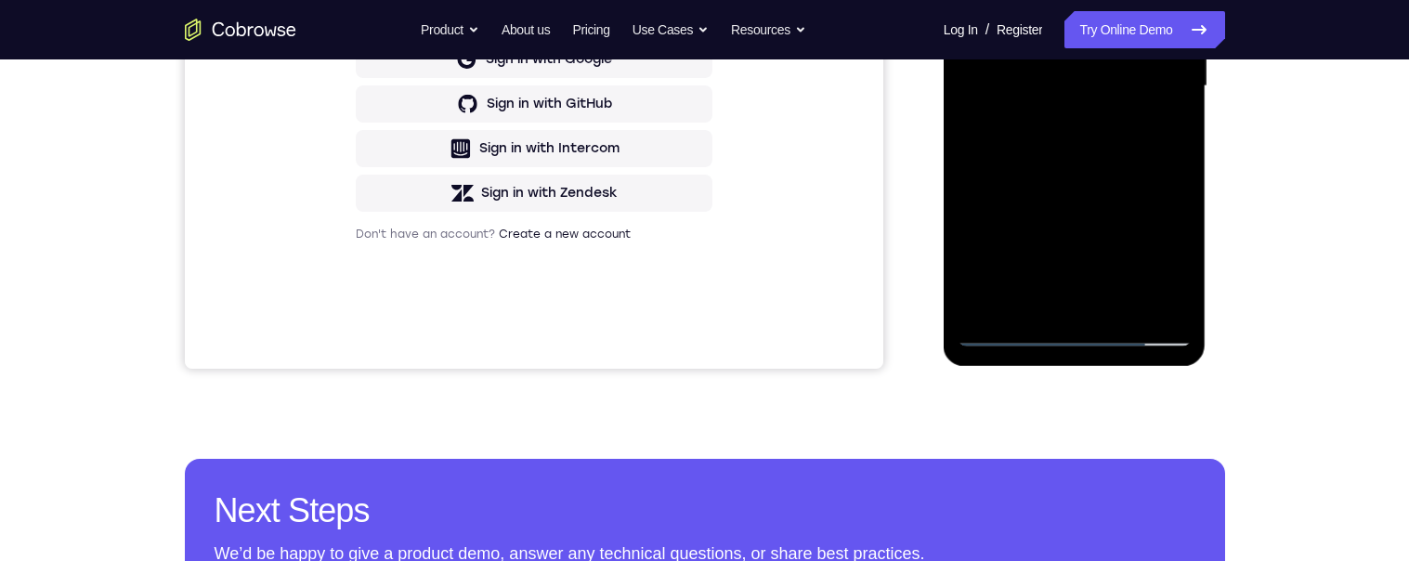
click at [1058, 306] on div at bounding box center [1074, 86] width 234 height 520
click at [1052, 305] on div at bounding box center [1074, 86] width 234 height 520
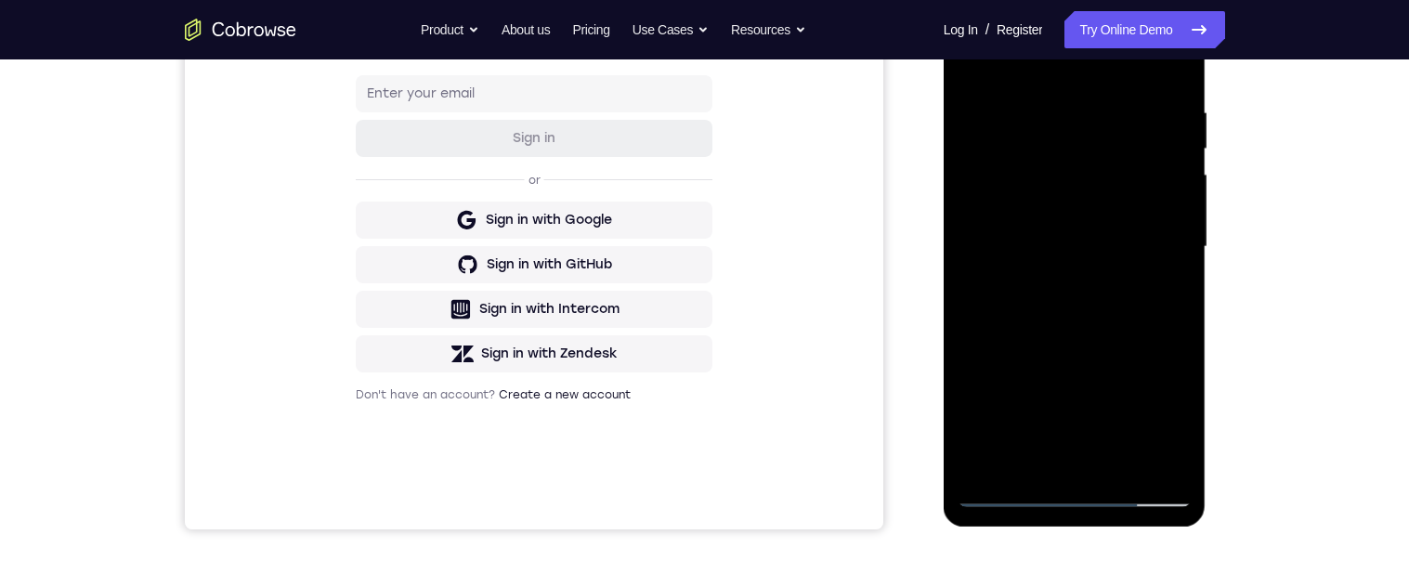
click at [1027, 220] on div at bounding box center [1074, 247] width 234 height 520
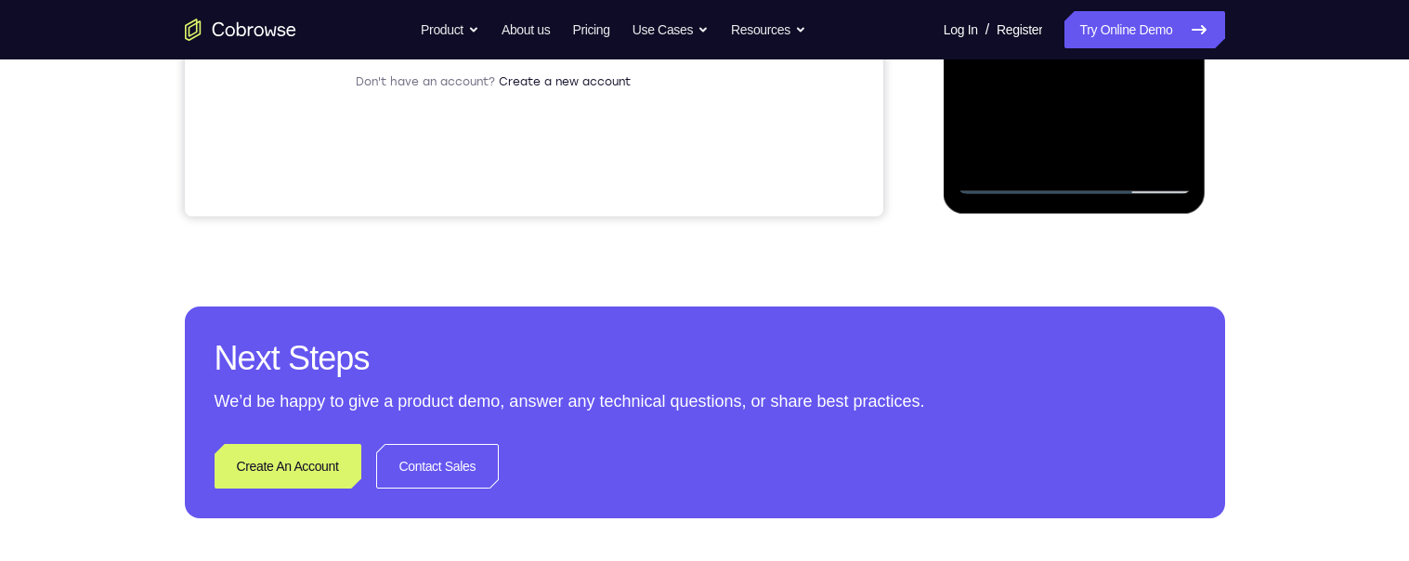
scroll to position [0, 0]
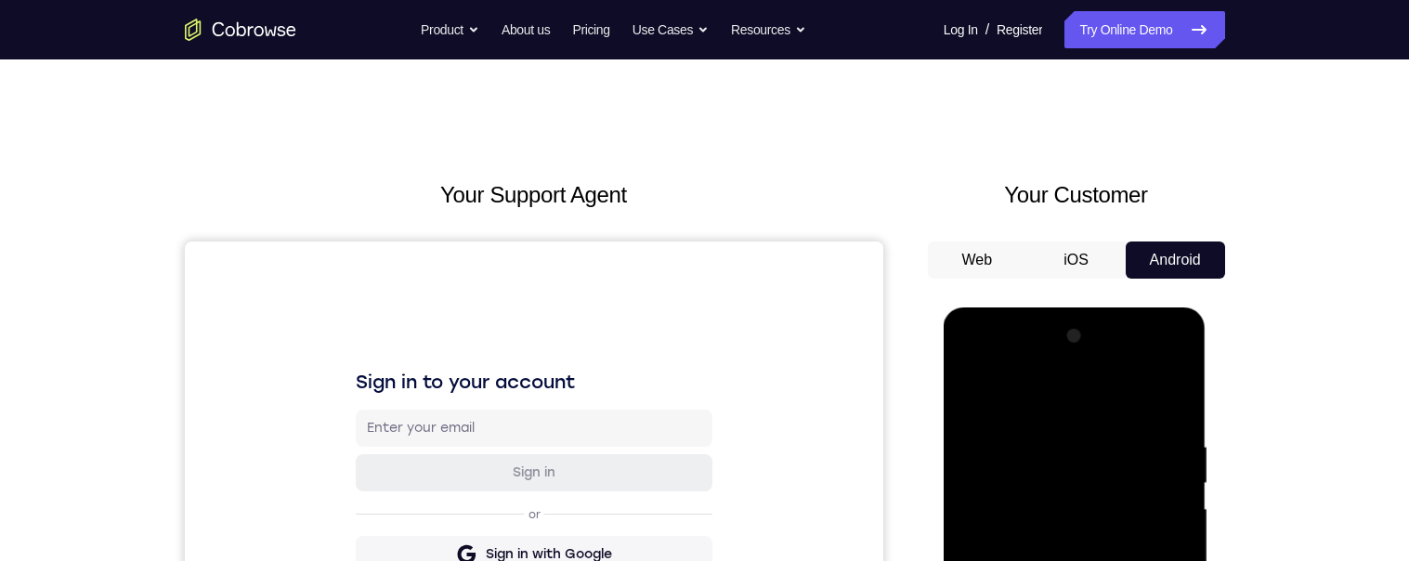
click at [1164, 16] on link "Try Online Demo" at bounding box center [1144, 29] width 160 height 37
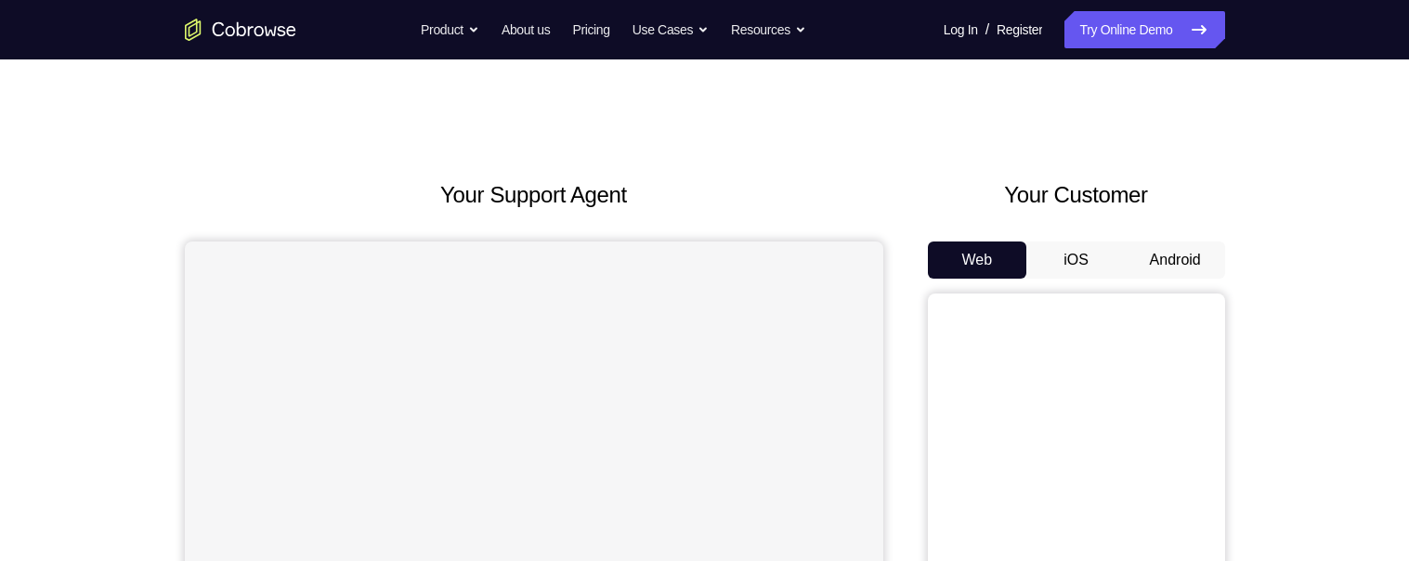
scroll to position [171, 0]
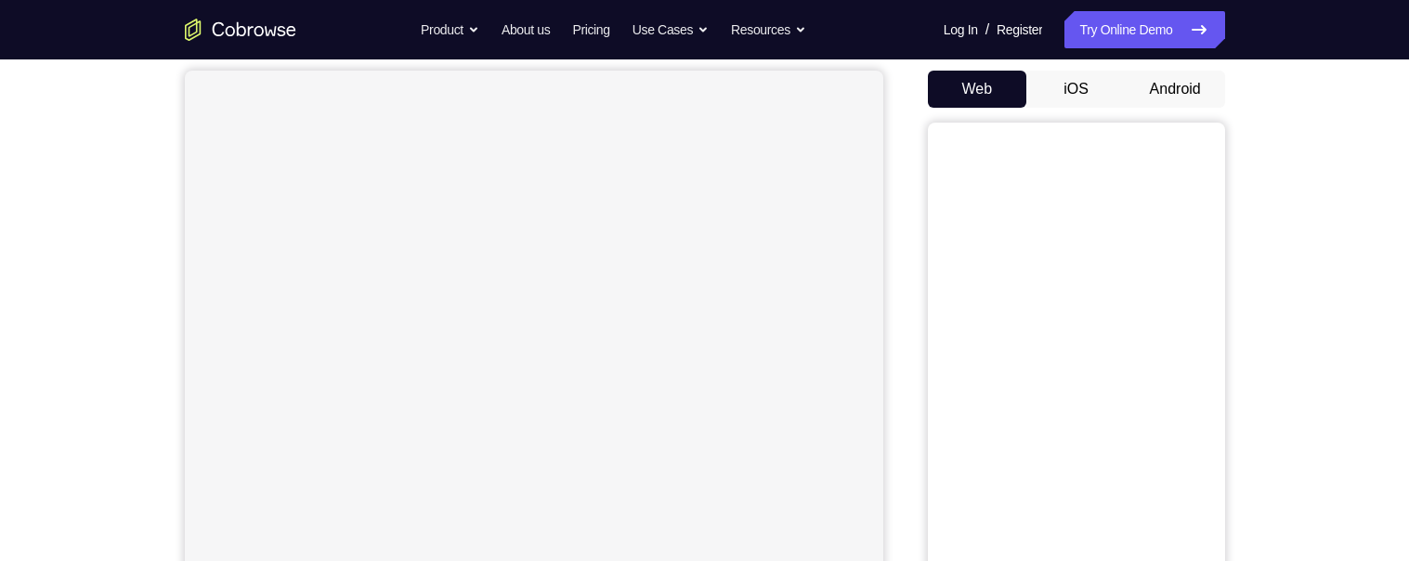
click at [1152, 86] on button "Android" at bounding box center [1175, 89] width 99 height 37
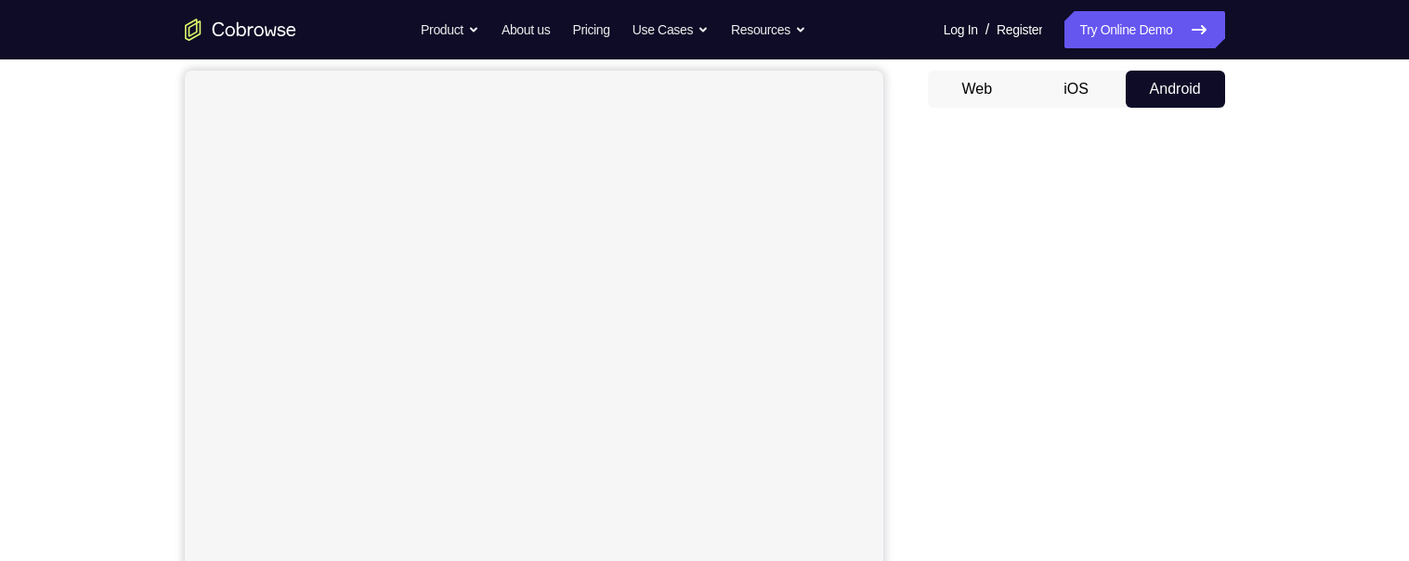
click at [1145, 86] on button "Android" at bounding box center [1175, 89] width 99 height 37
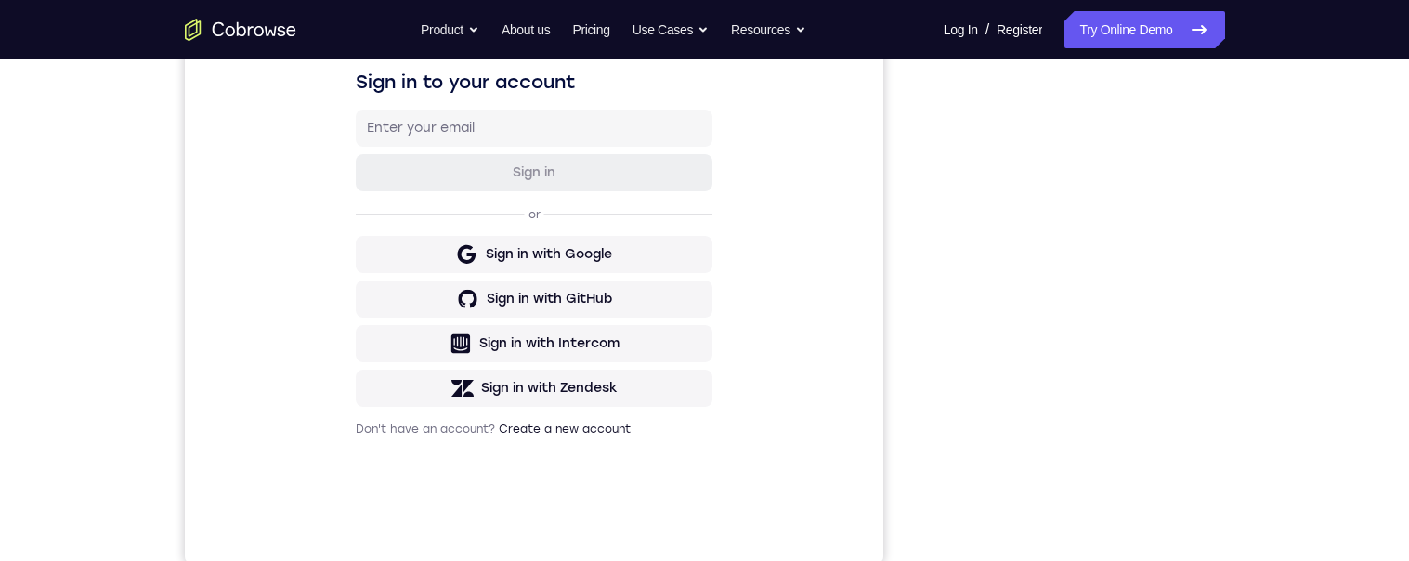
scroll to position [267, 0]
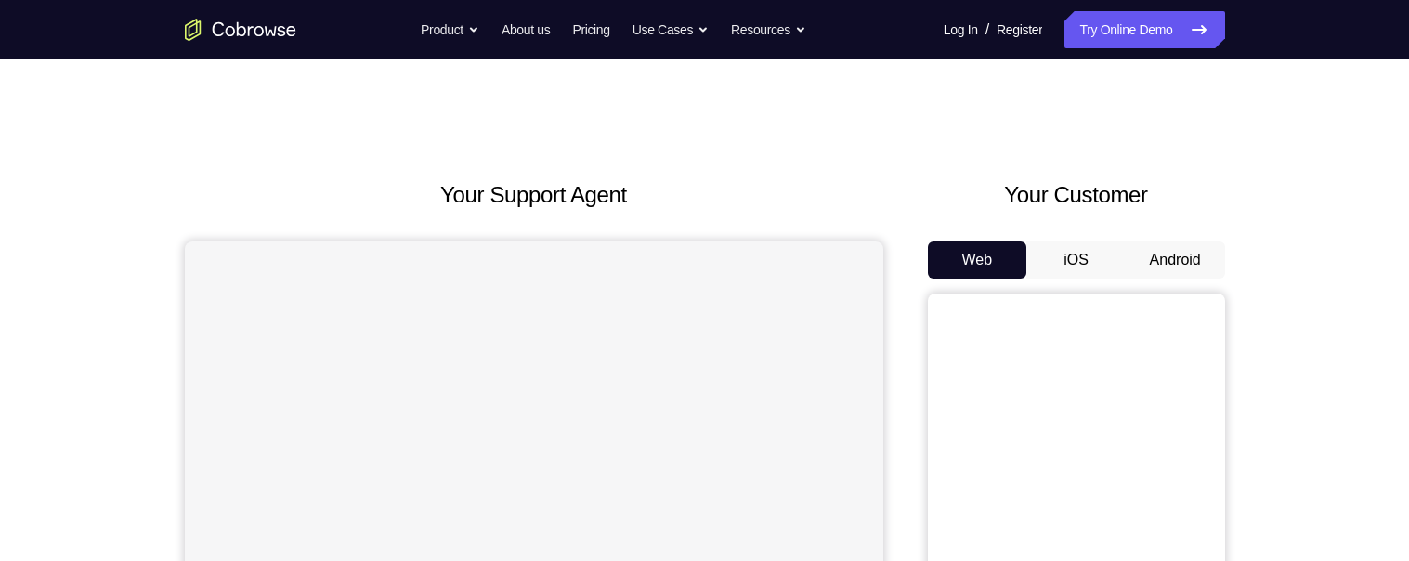
click at [1159, 254] on button "Android" at bounding box center [1175, 259] width 99 height 37
